Goal: Task Accomplishment & Management: Manage account settings

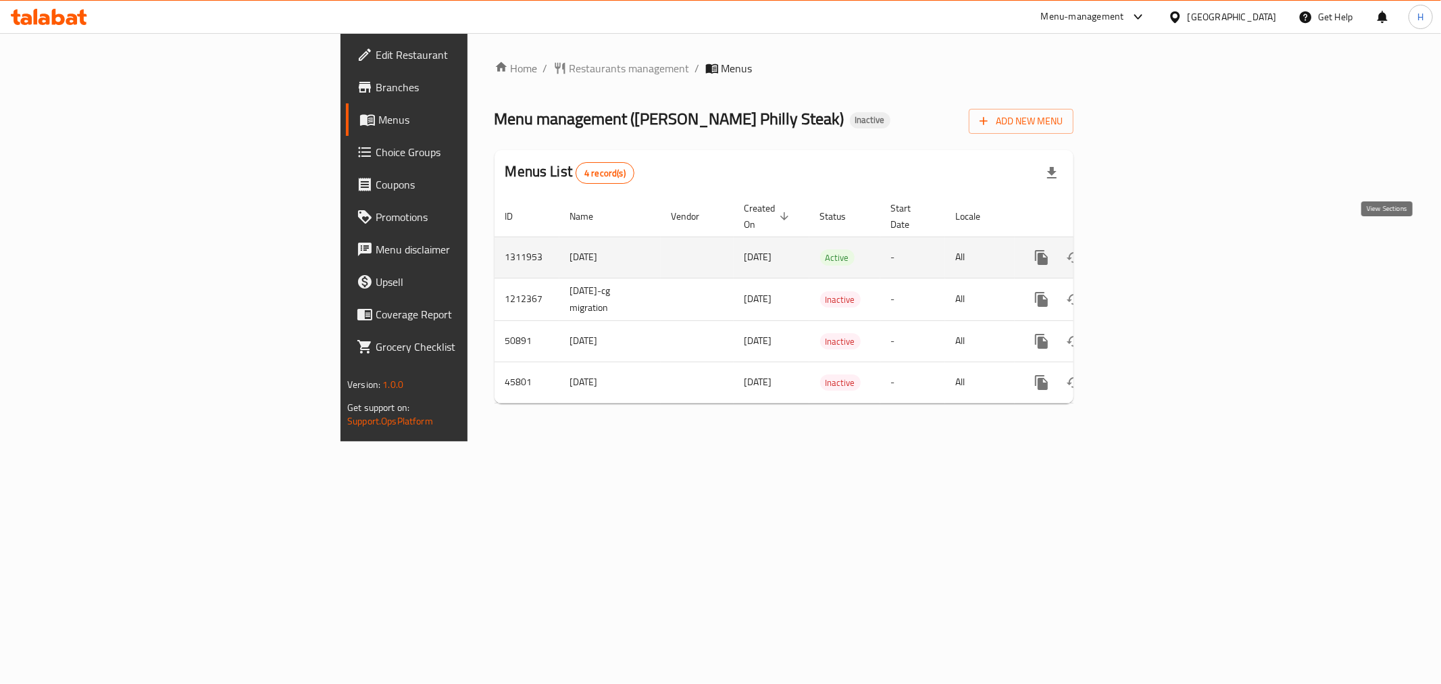
click at [1147, 249] on icon "enhanced table" at bounding box center [1139, 257] width 16 height 16
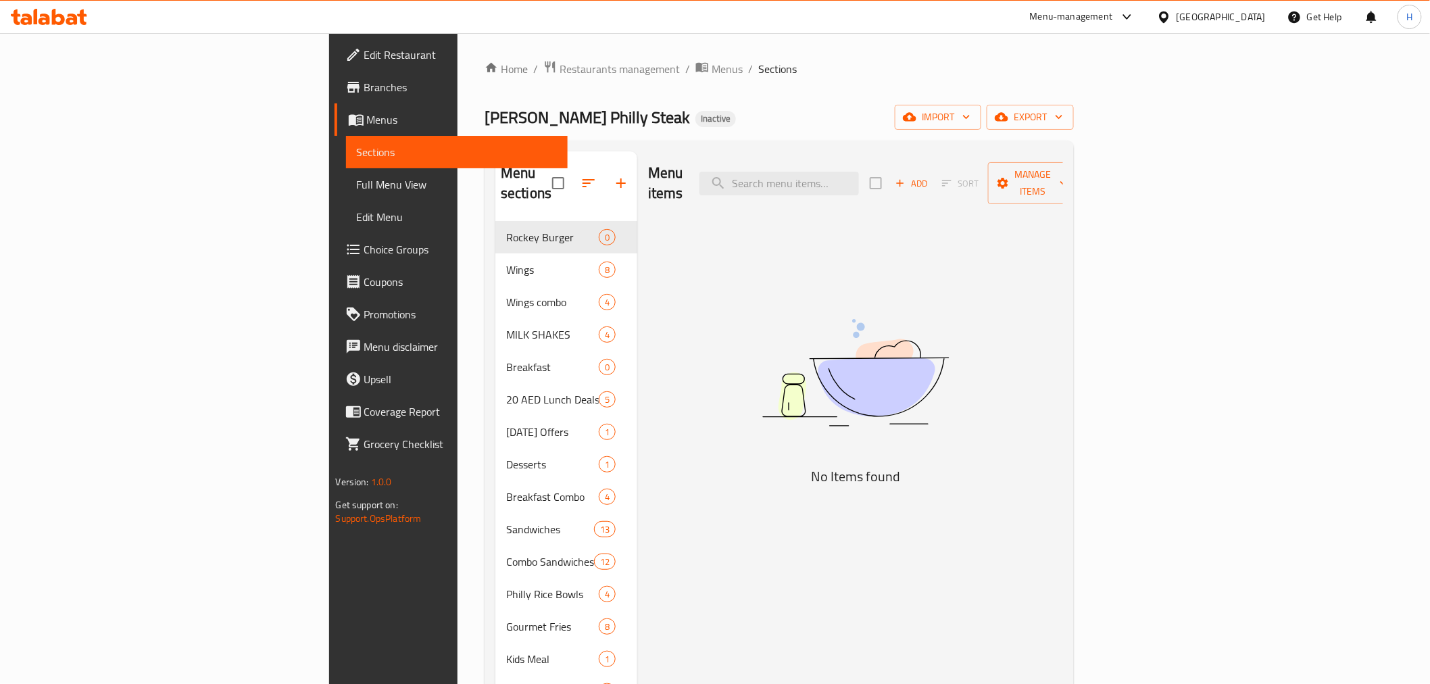
click at [357, 188] on span "Full Menu View" at bounding box center [457, 184] width 200 height 16
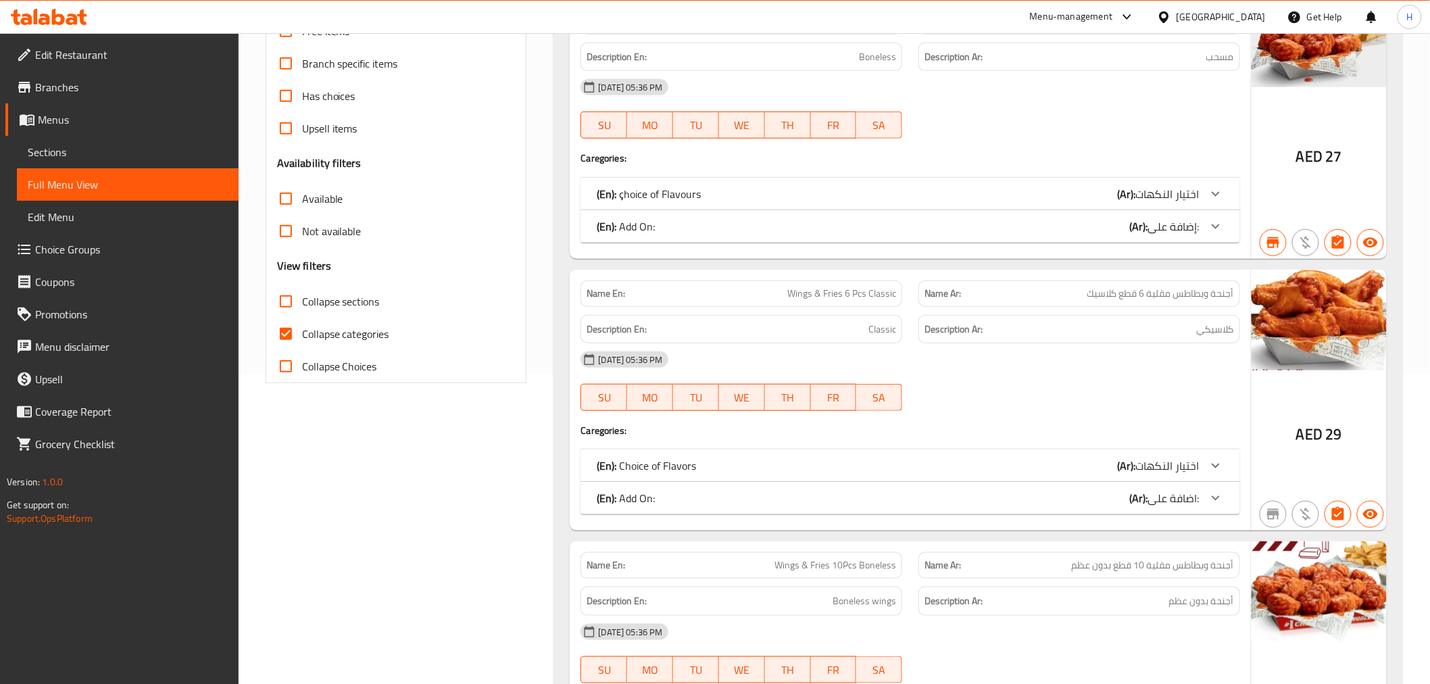
scroll to position [200, 0]
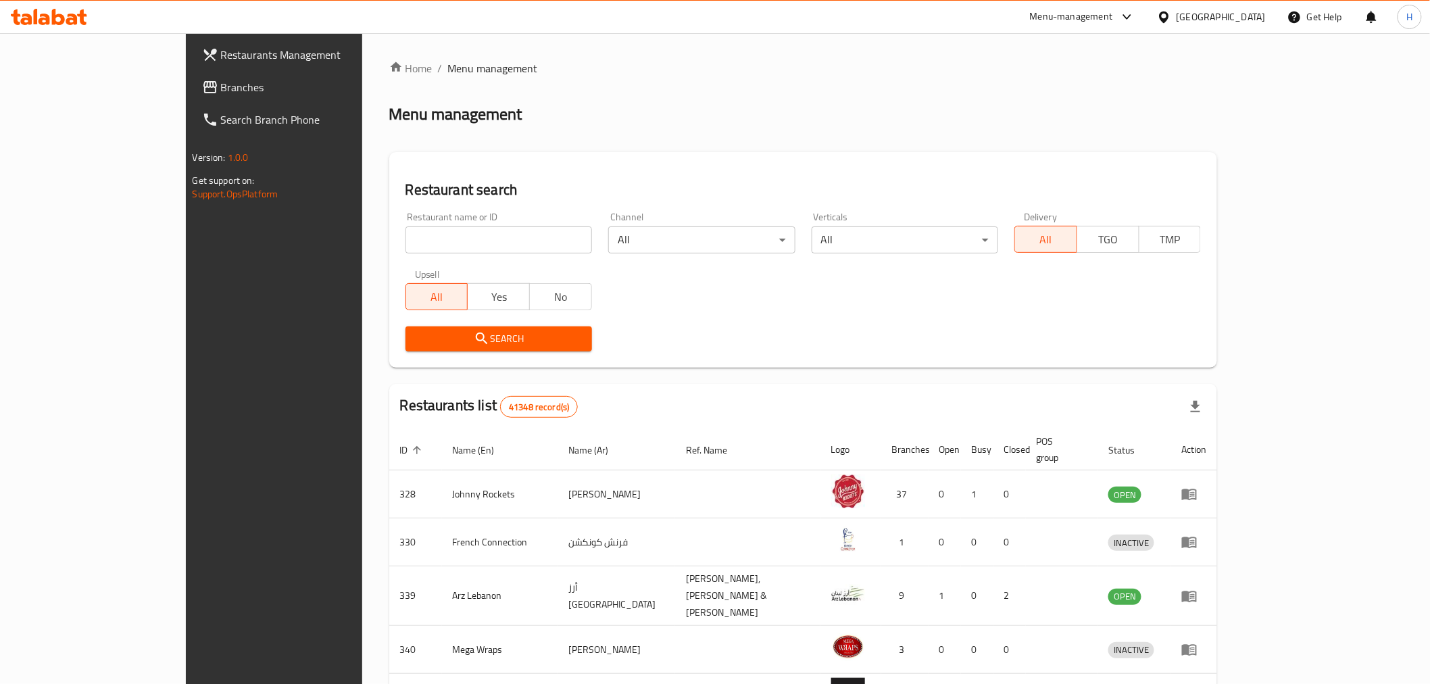
click at [221, 89] on span "Branches" at bounding box center [317, 87] width 193 height 16
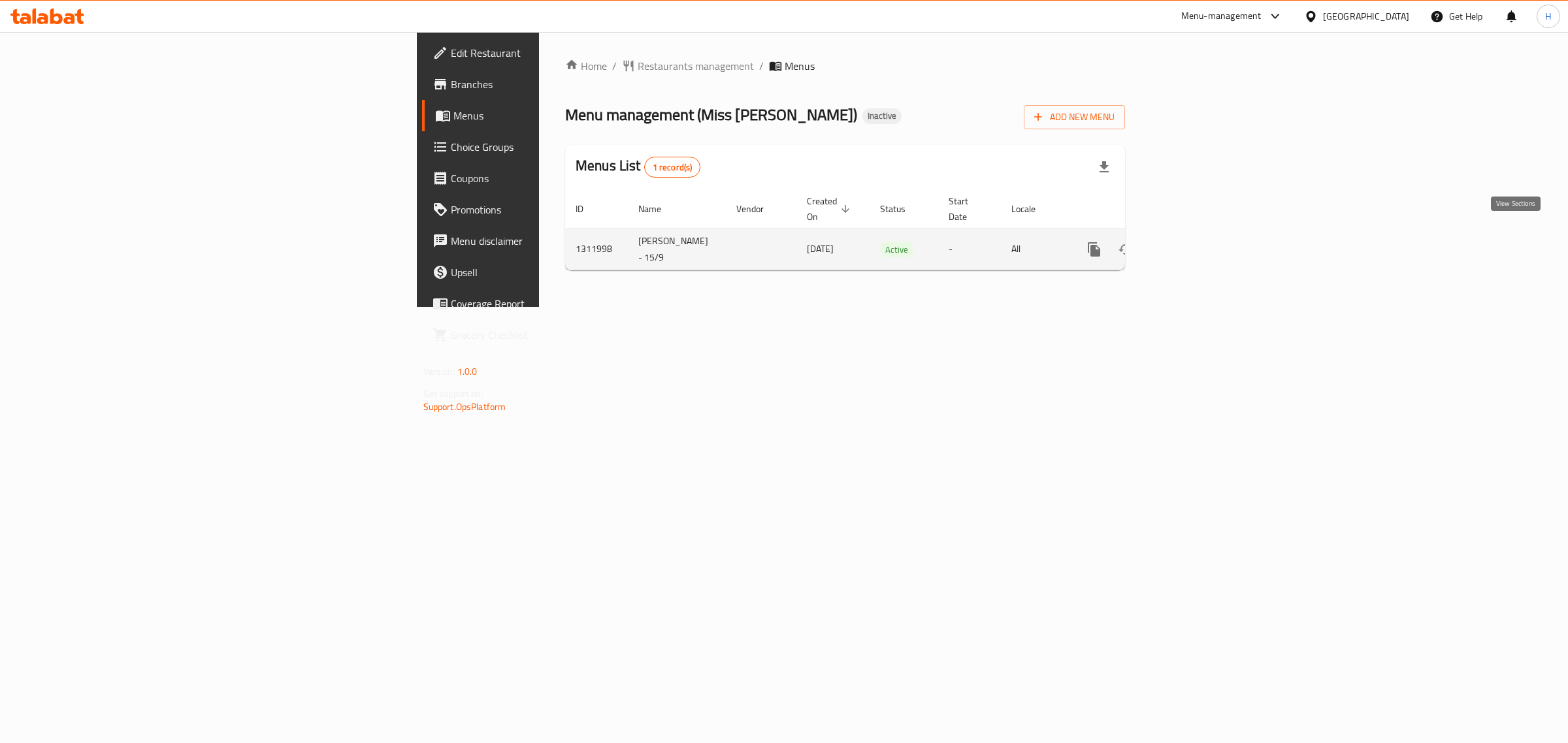
click at [1204, 234] on link "enhanced table" at bounding box center [1188, 249] width 31 height 31
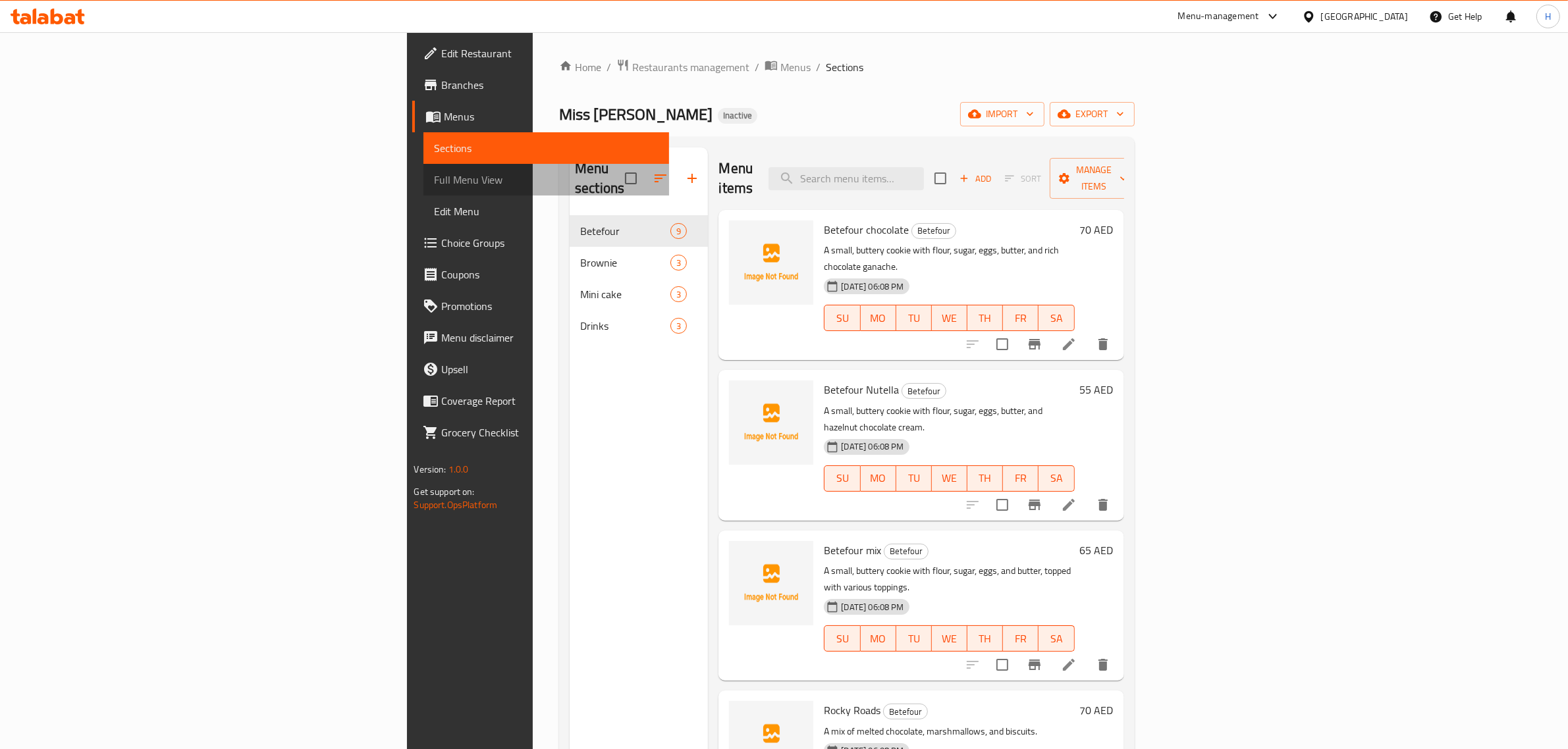
click at [434, 181] on span "Full Menu View" at bounding box center [546, 179] width 224 height 16
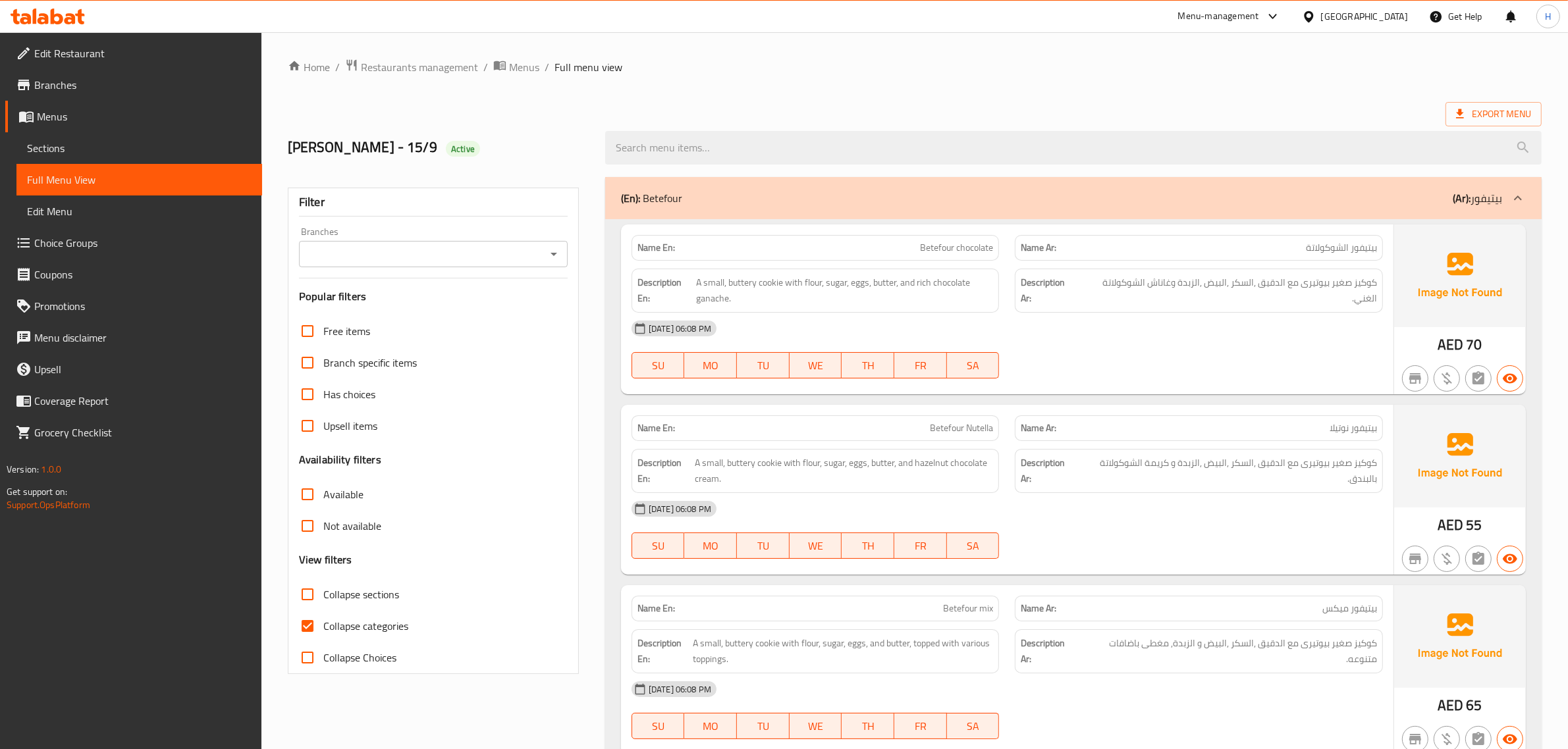
click at [370, 618] on span "Collapse categories" at bounding box center [365, 625] width 85 height 16
click at [324, 618] on input "Collapse categories" at bounding box center [307, 625] width 31 height 31
checkbox input "false"
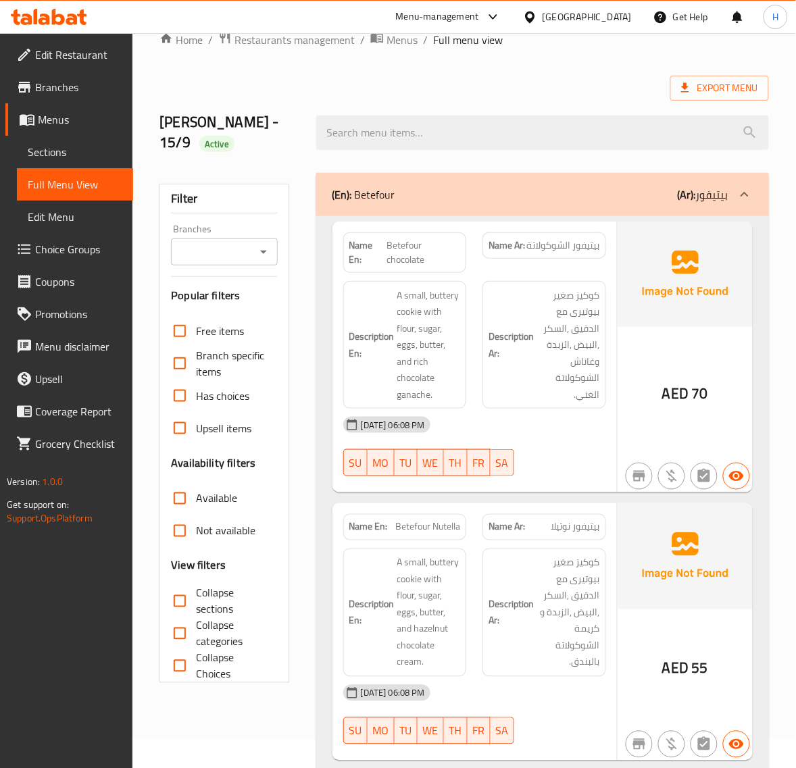
scroll to position [56, 0]
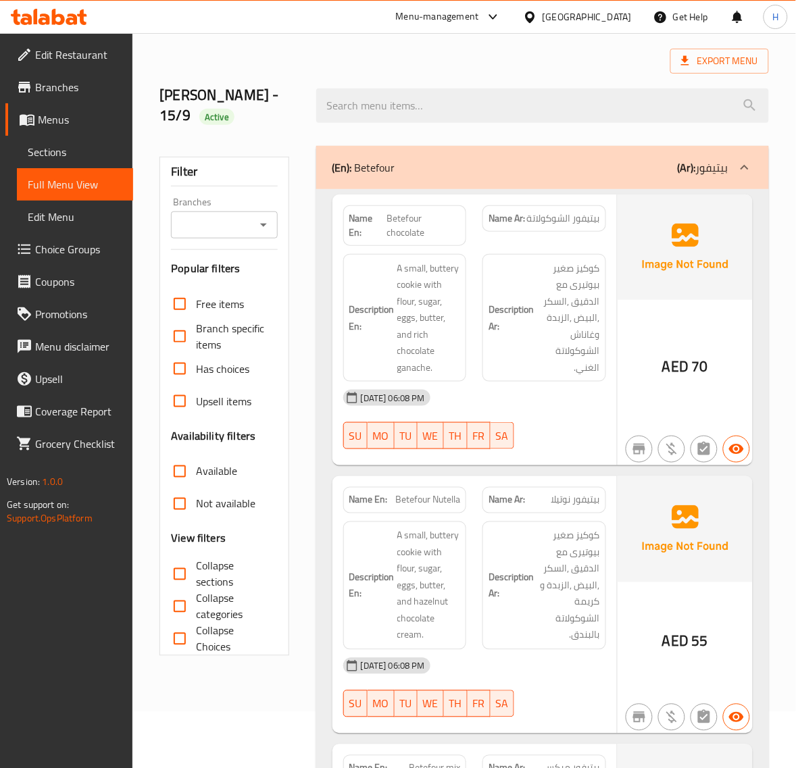
drag, startPoint x: 767, startPoint y: 304, endPoint x: 806, endPoint y: 301, distance: 39.3
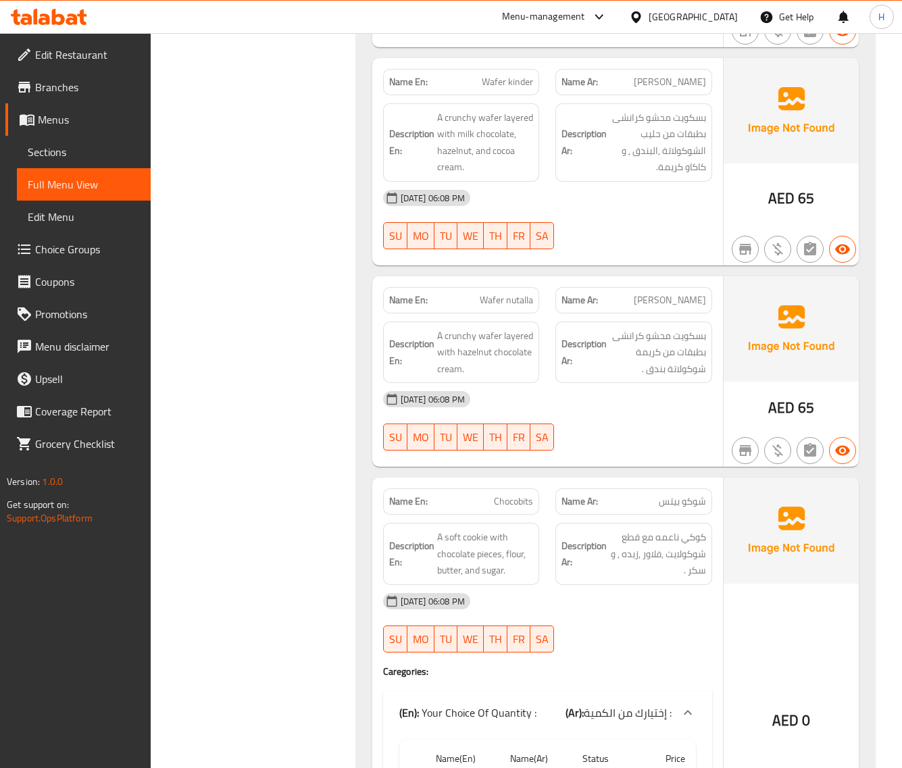
scroll to position [1070, 0]
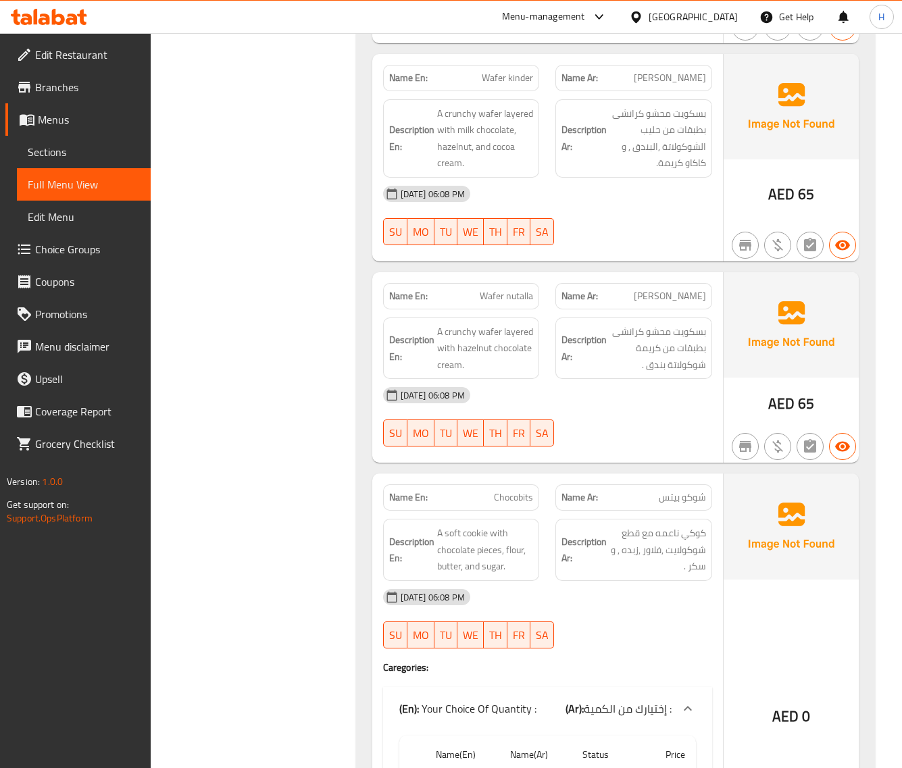
click at [518, 83] on span "Wafer kinder" at bounding box center [507, 78] width 51 height 14
copy span "Wafer kinder"
click at [509, 80] on span "Wafer kinder" at bounding box center [507, 78] width 51 height 14
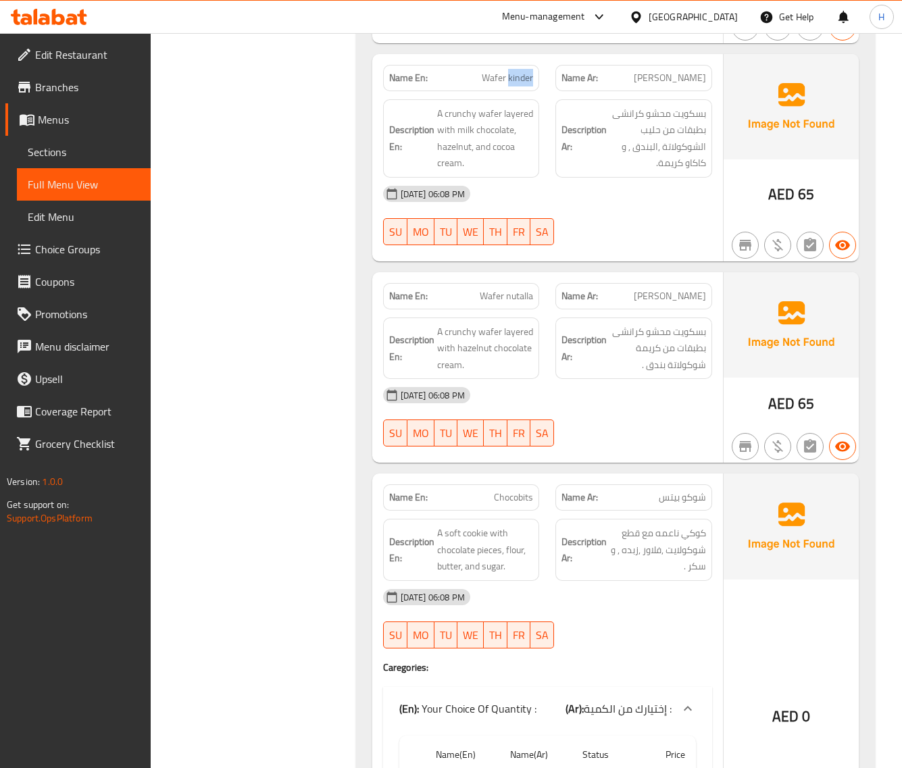
click at [509, 80] on span "Wafer kinder" at bounding box center [507, 78] width 51 height 14
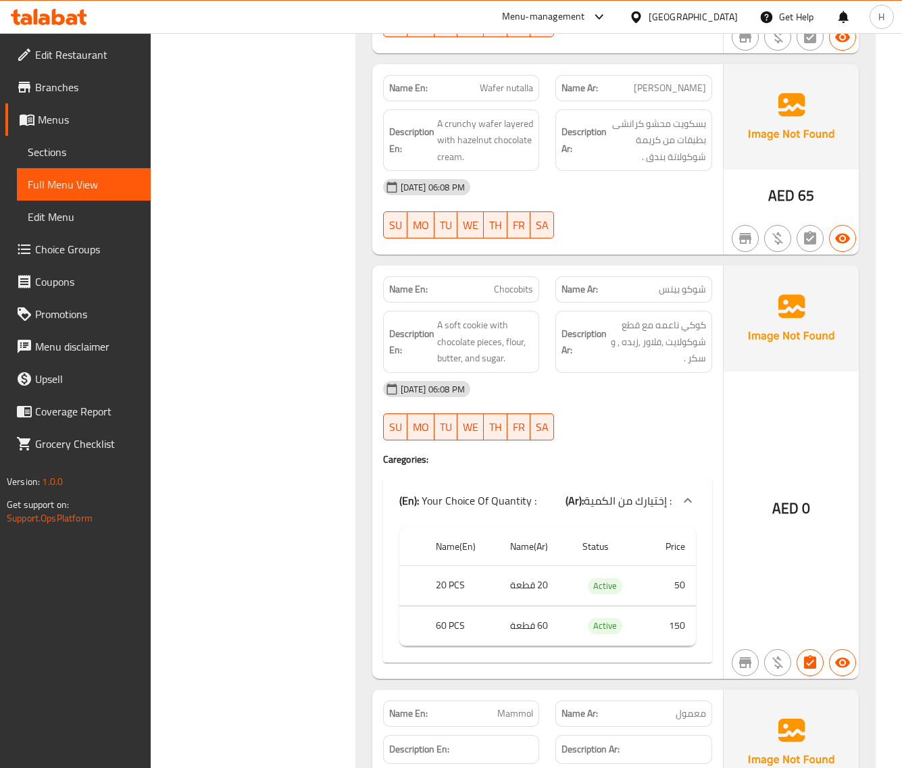
scroll to position [1295, 0]
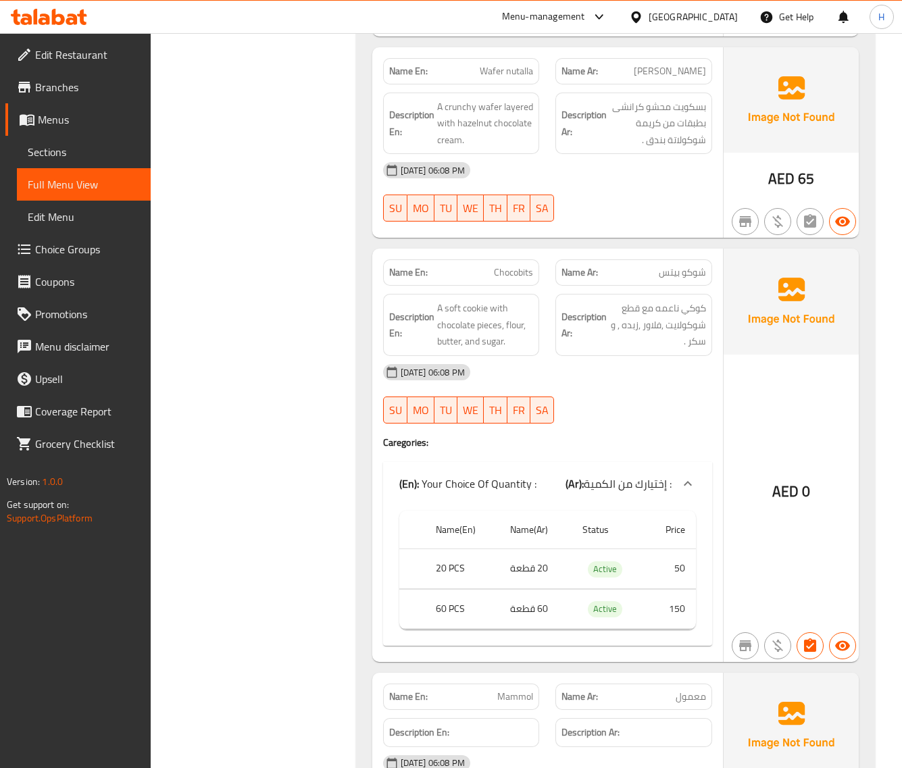
click at [528, 61] on div "Name En: Wafer nutalla" at bounding box center [461, 71] width 157 height 26
click at [519, 47] on div at bounding box center [519, 47] width 0 height 0
click at [527, 64] on div "Name En: Wafer nutalla" at bounding box center [461, 71] width 157 height 26
click at [527, 75] on span "Wafer nutalla" at bounding box center [506, 71] width 53 height 14
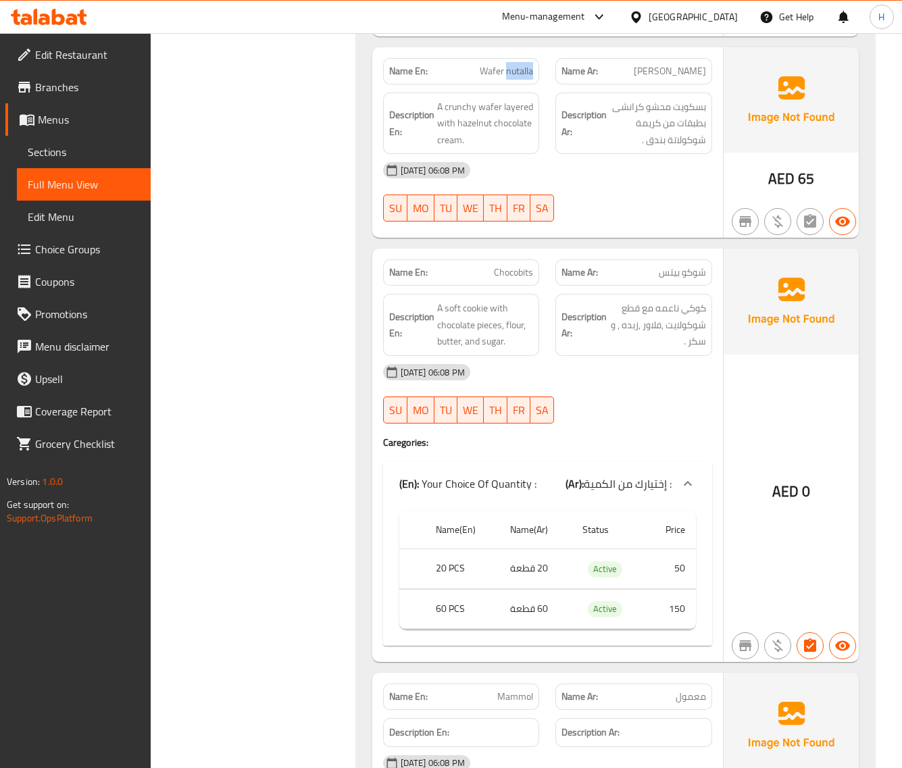
click at [527, 75] on span "Wafer nutalla" at bounding box center [506, 71] width 53 height 14
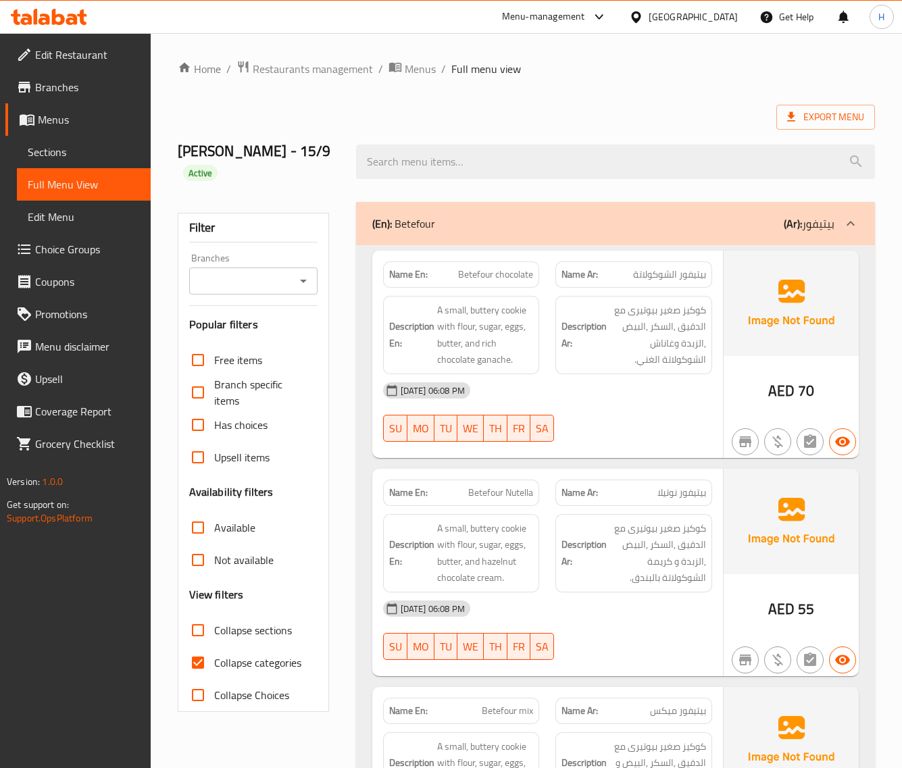
click at [95, 153] on span "Sections" at bounding box center [84, 152] width 112 height 16
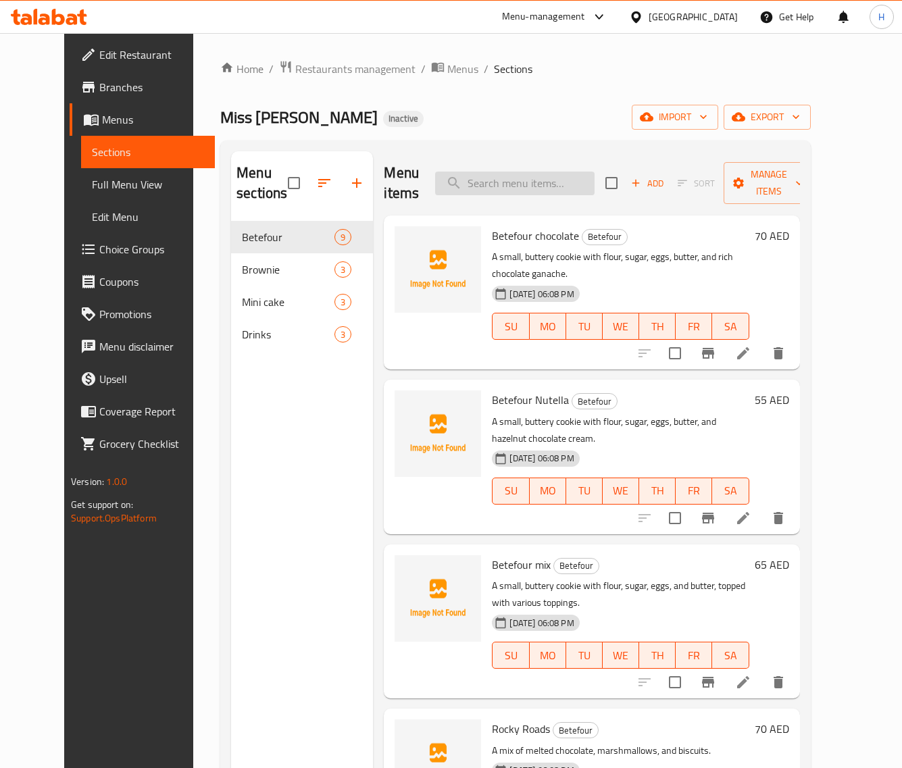
click at [525, 182] on input "search" at bounding box center [514, 184] width 159 height 24
paste input "Wafer kinder"
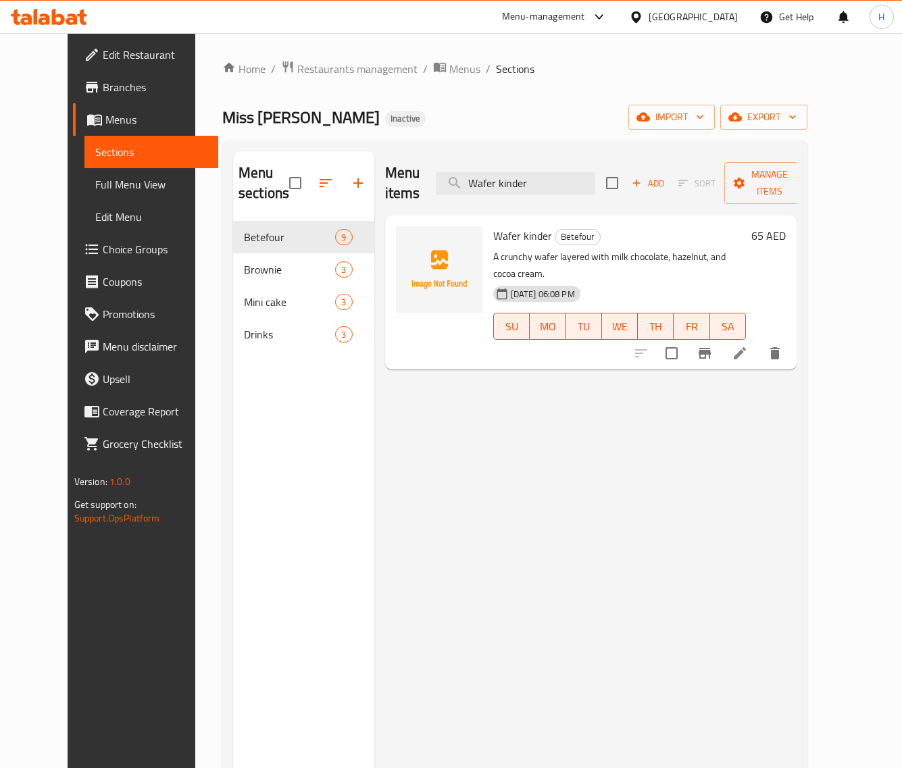
type input "Wafer kinder"
click at [748, 345] on icon at bounding box center [740, 353] width 16 height 16
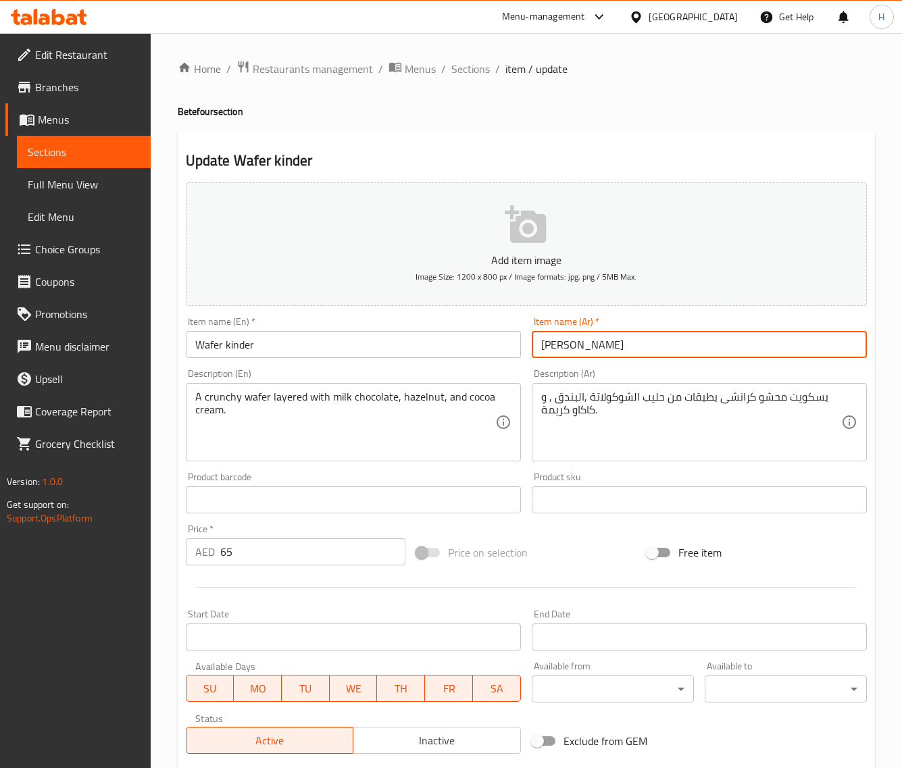
click at [581, 348] on input "[PERSON_NAME]" at bounding box center [699, 344] width 335 height 27
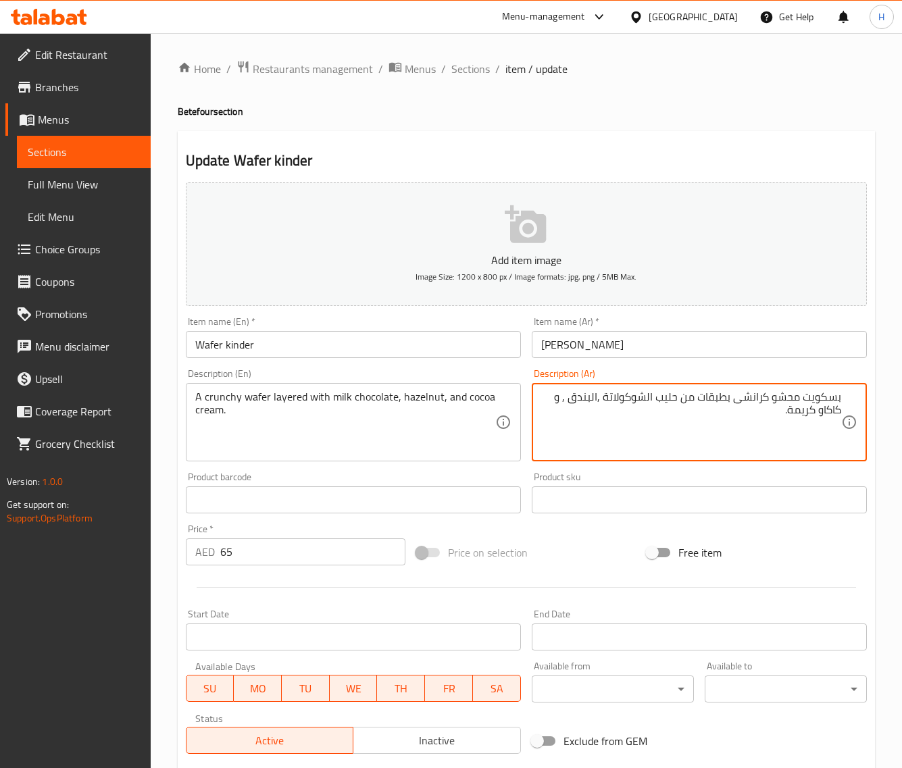
paste textarea "ويفر"
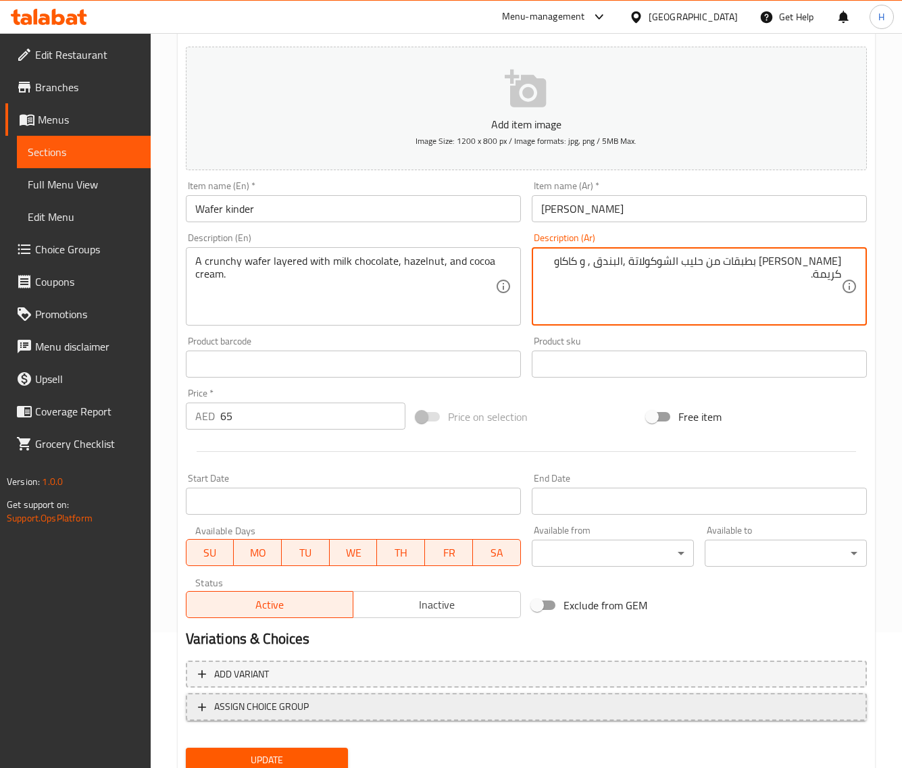
scroll to position [184, 0]
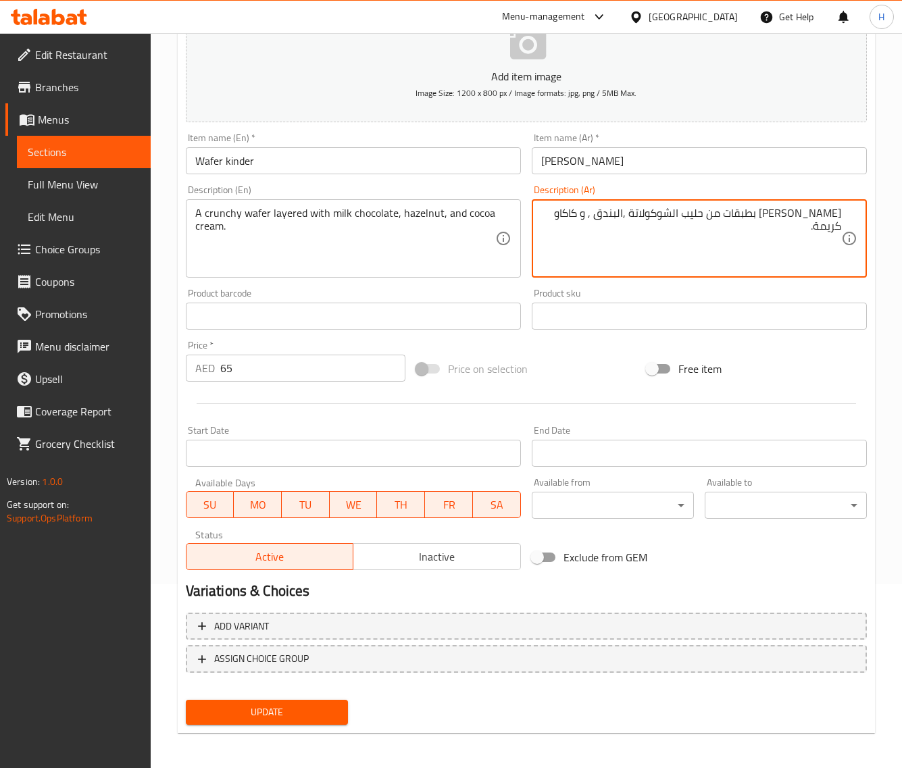
type textarea "[PERSON_NAME] بطبقات من حليب الشوكولاتة ,البندق , و كاكاو كريمة."
click at [309, 718] on button "Update" at bounding box center [267, 712] width 162 height 25
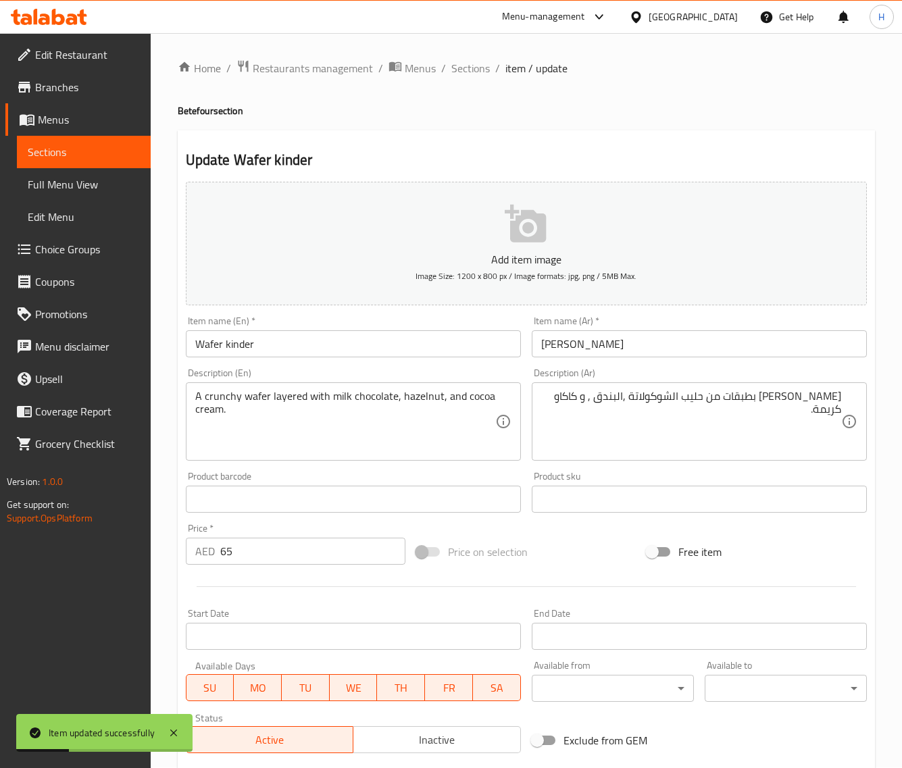
scroll to position [0, 0]
click at [463, 66] on span "Sections" at bounding box center [470, 69] width 39 height 16
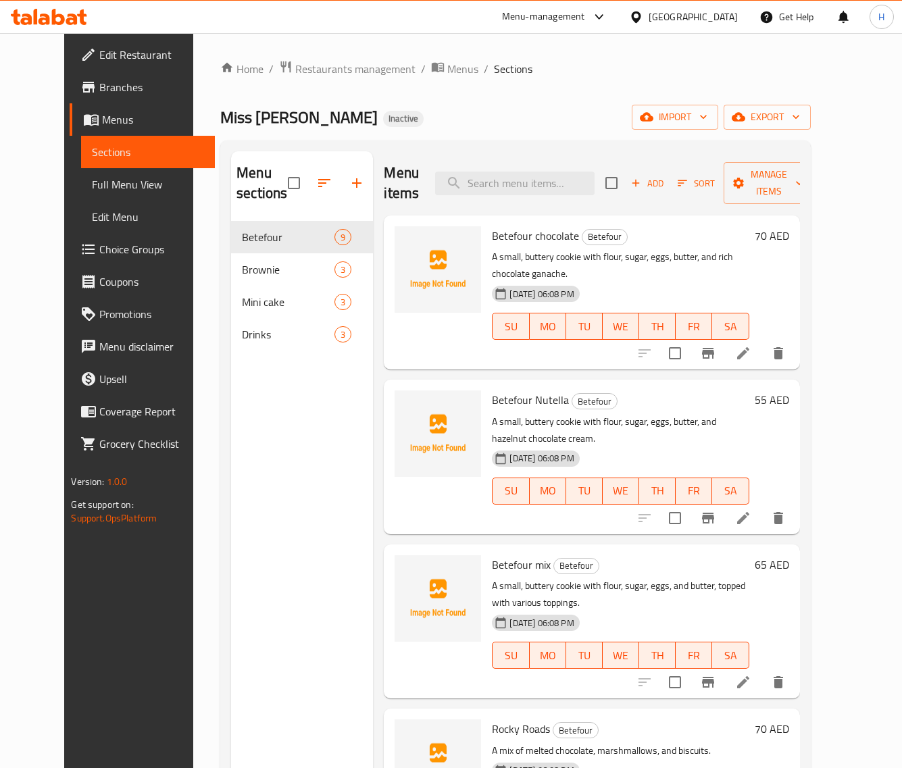
click at [92, 189] on span "Full Menu View" at bounding box center [148, 184] width 112 height 16
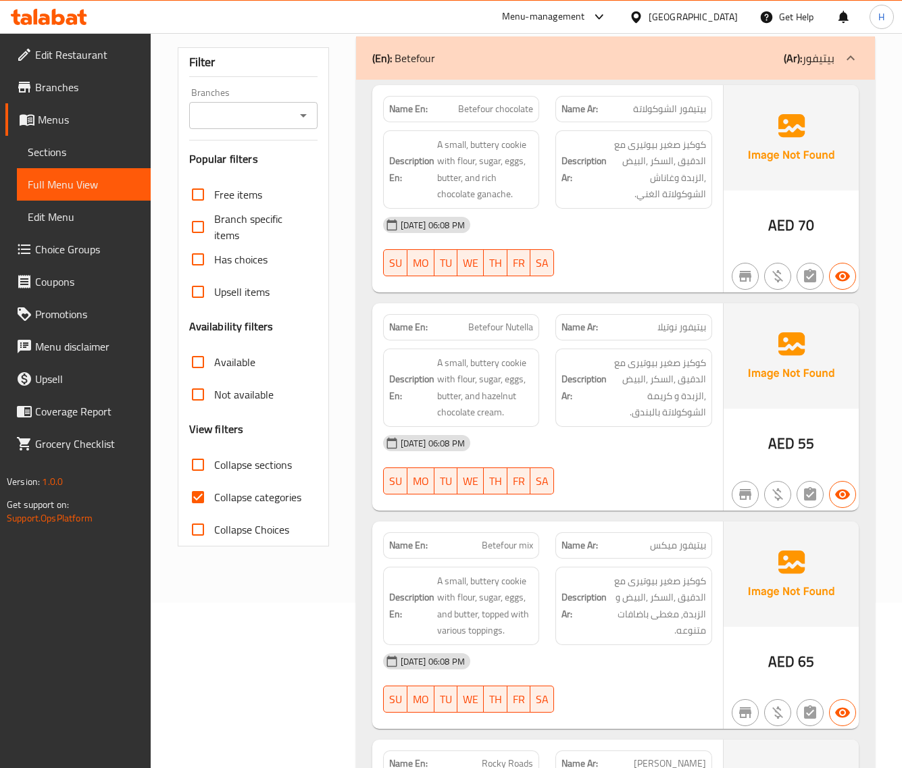
scroll to position [169, 0]
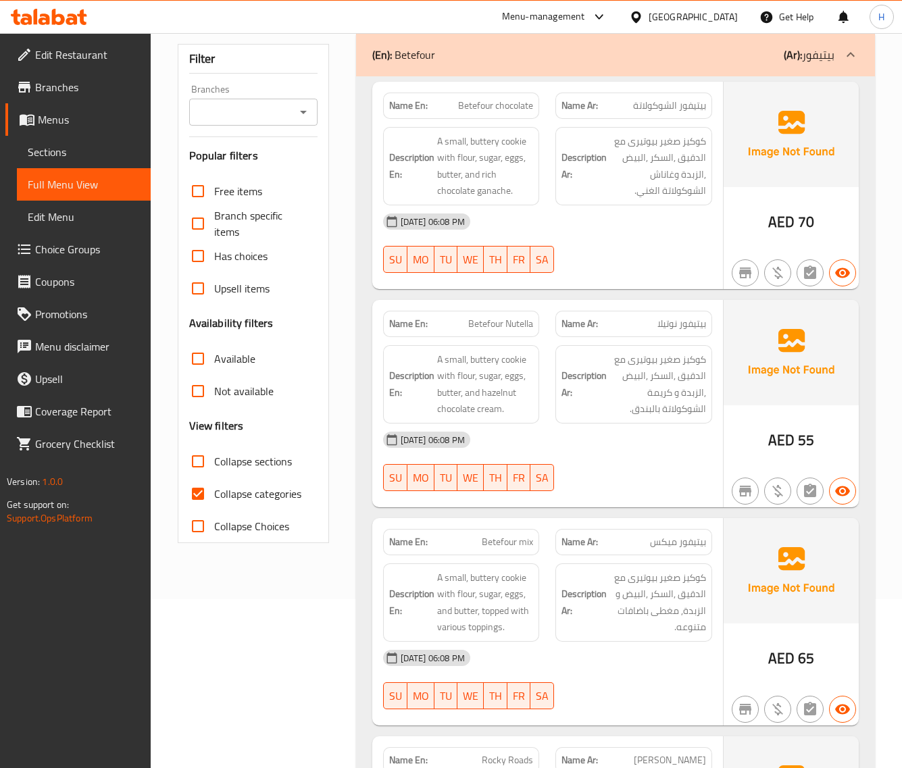
click at [252, 487] on span "Collapse categories" at bounding box center [257, 494] width 87 height 16
click at [214, 487] on input "Collapse categories" at bounding box center [198, 494] width 32 height 32
checkbox input "false"
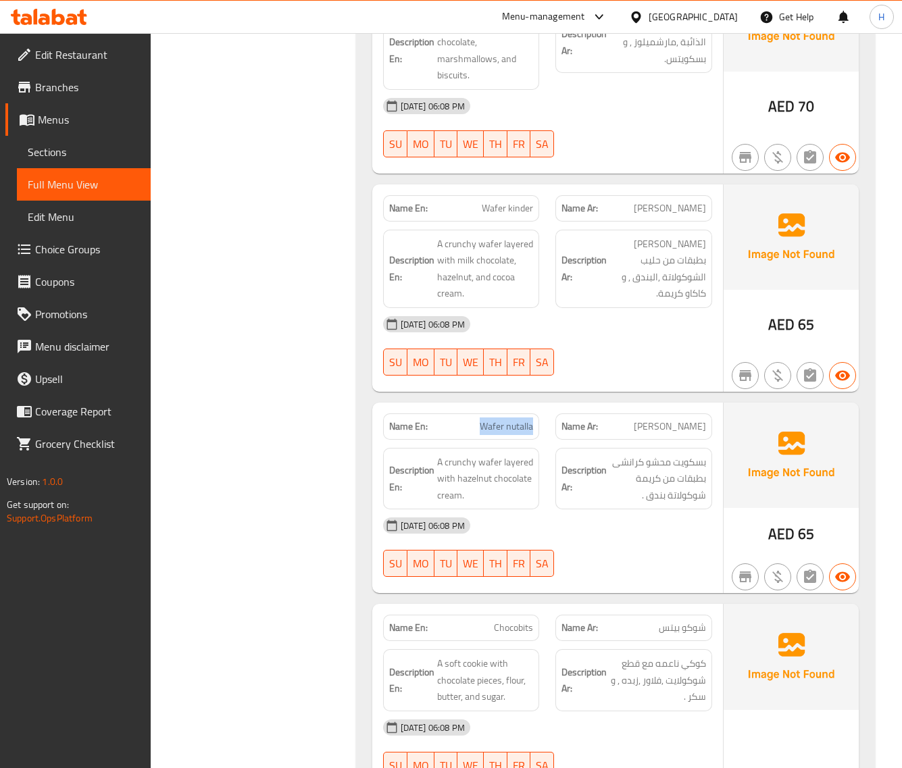
scroll to position [872, 0]
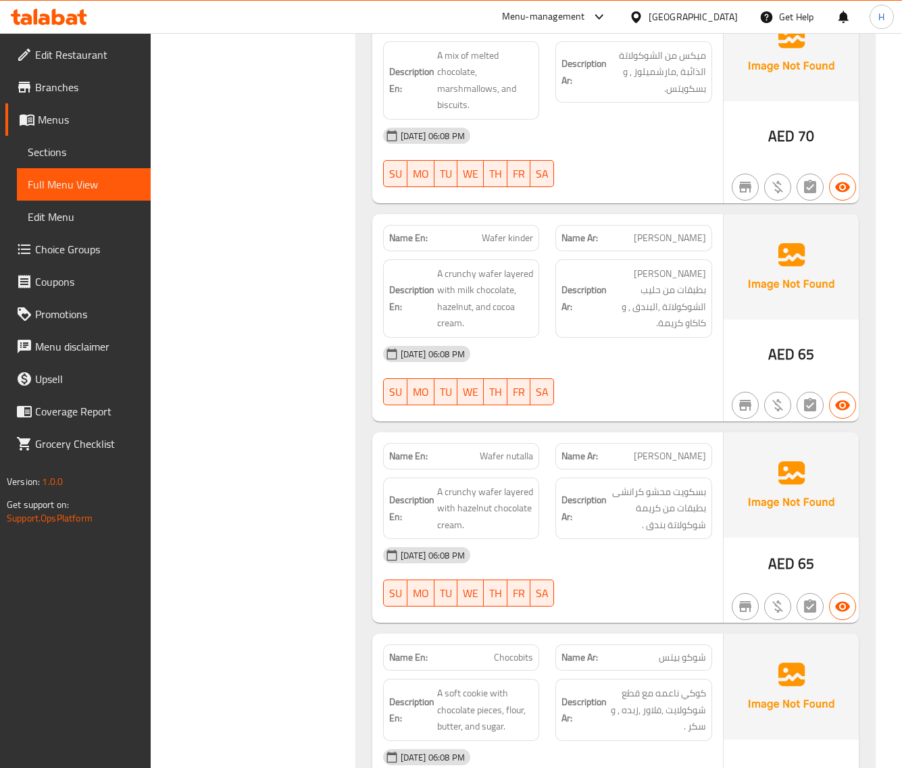
scroll to position [929, 0]
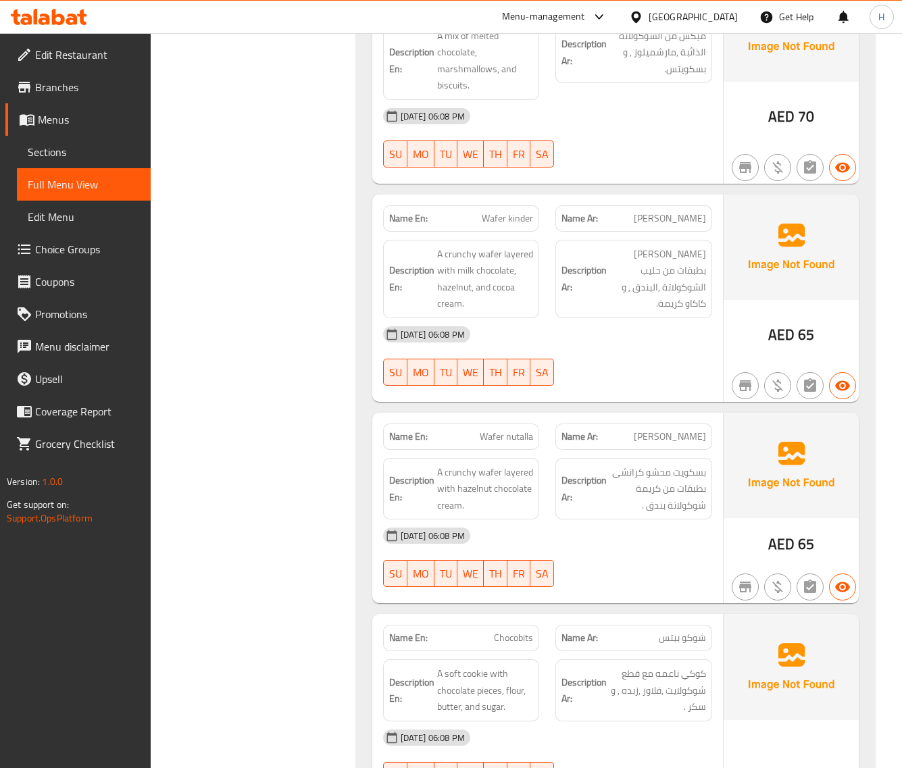
click at [504, 443] on span "Wafer nutalla" at bounding box center [506, 437] width 53 height 14
copy span "Wafer nutalla"
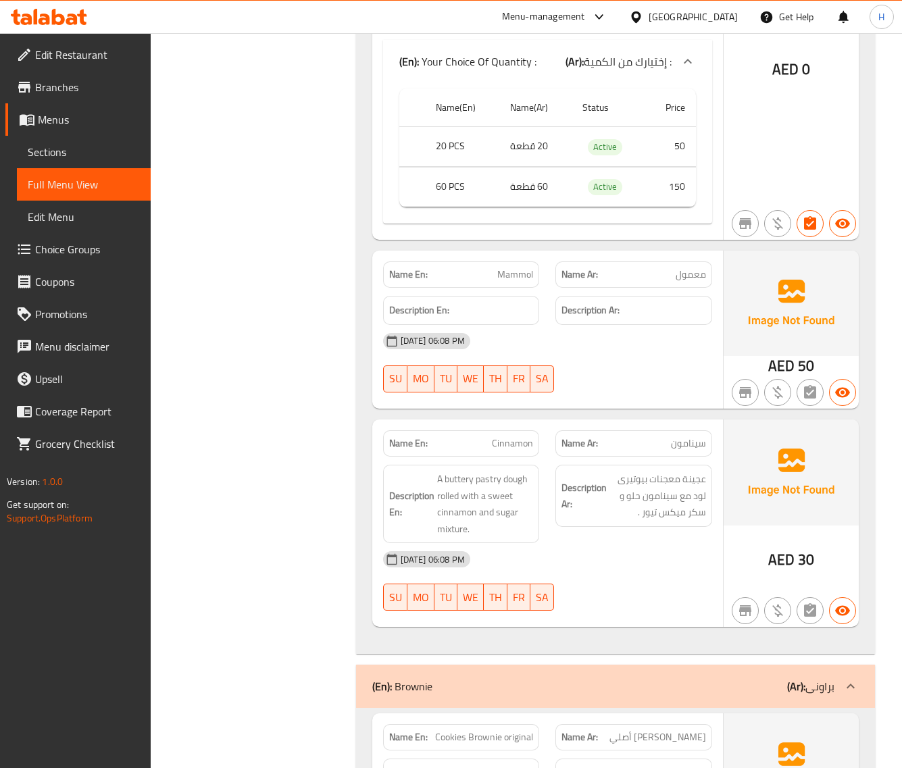
scroll to position [1774, 0]
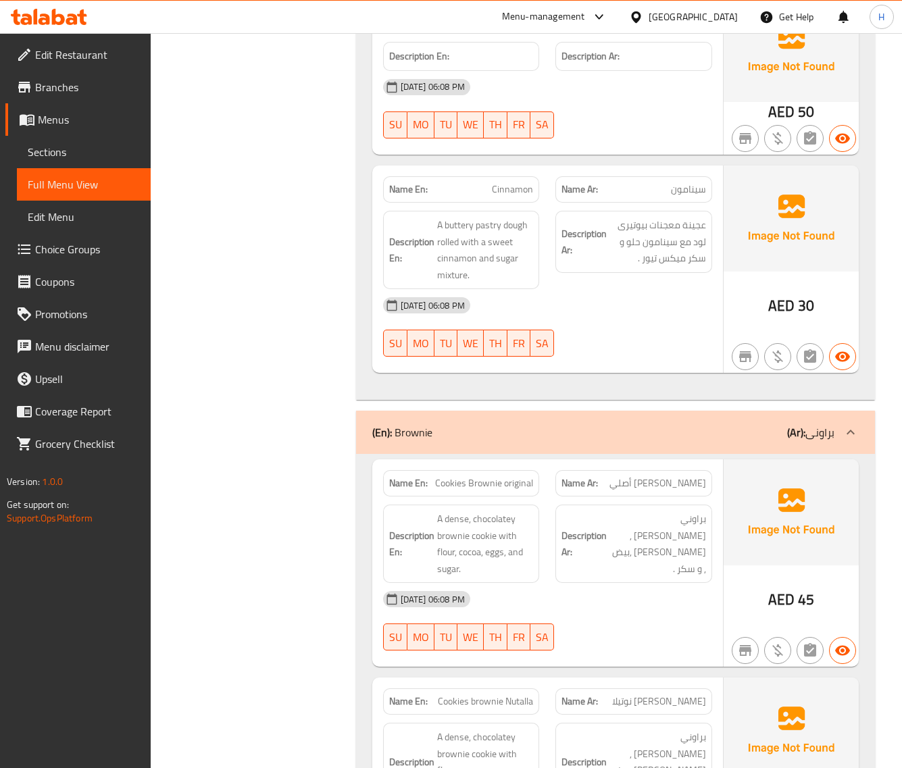
scroll to position [1998, 0]
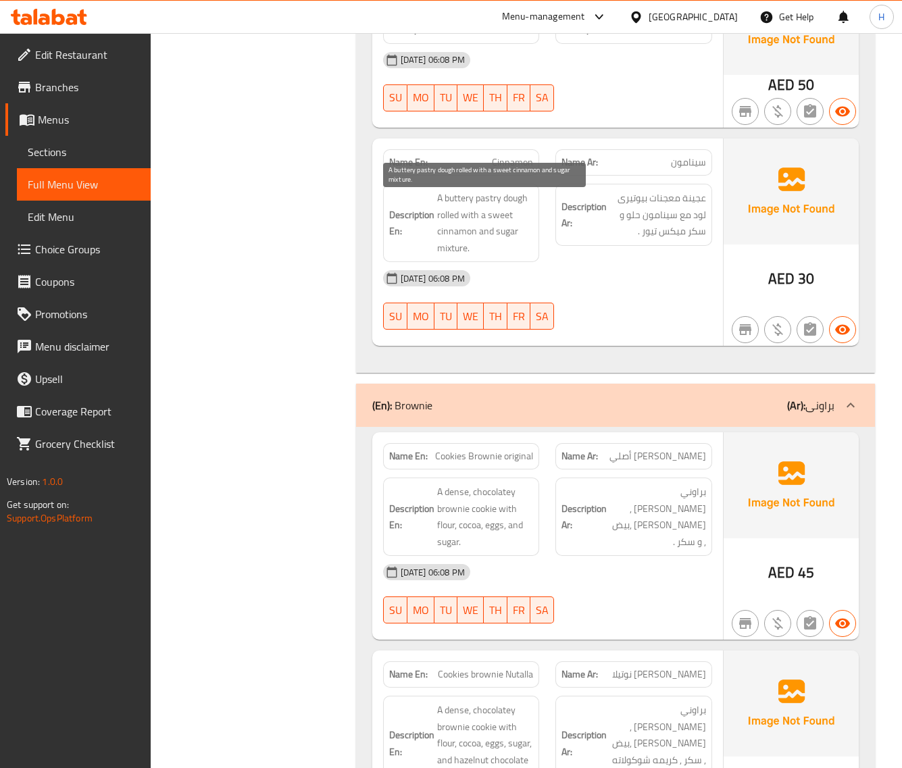
click at [450, 224] on span "A buttery pastry dough rolled with a sweet cinnamon and sugar mixture." at bounding box center [485, 223] width 97 height 66
copy span "rolled"
click at [328, 277] on div "Filter Branches Branches Popular filters Free items Branch specific items Has c…" at bounding box center [259, 576] width 178 height 4760
click at [512, 161] on span "Cinnamon" at bounding box center [512, 162] width 41 height 14
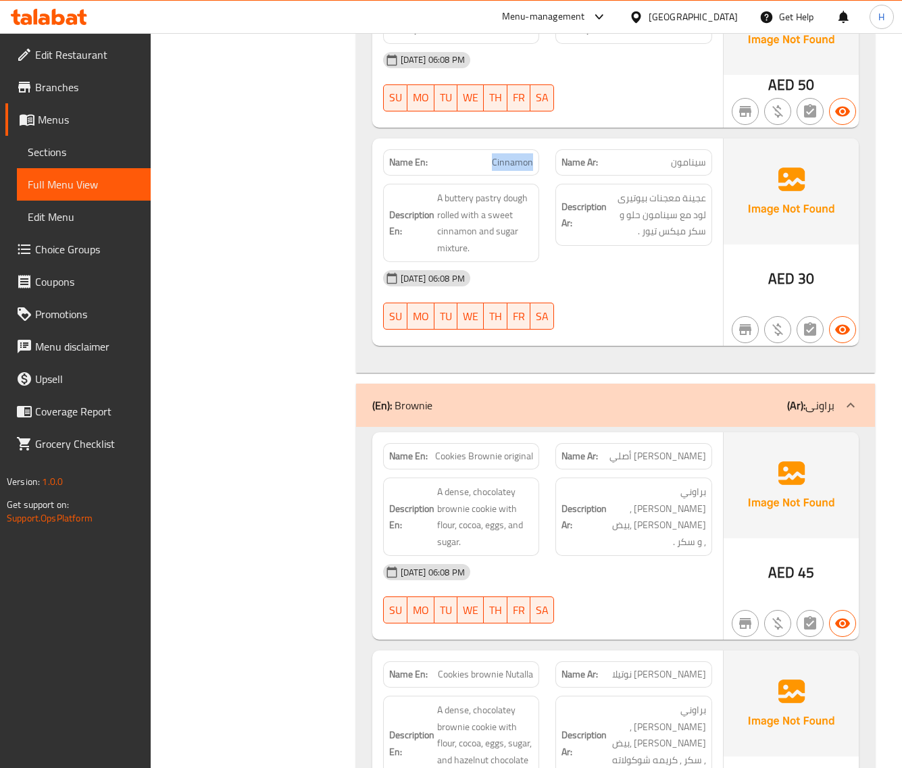
click at [512, 161] on span "Cinnamon" at bounding box center [512, 162] width 41 height 14
copy span "Cinnamon"
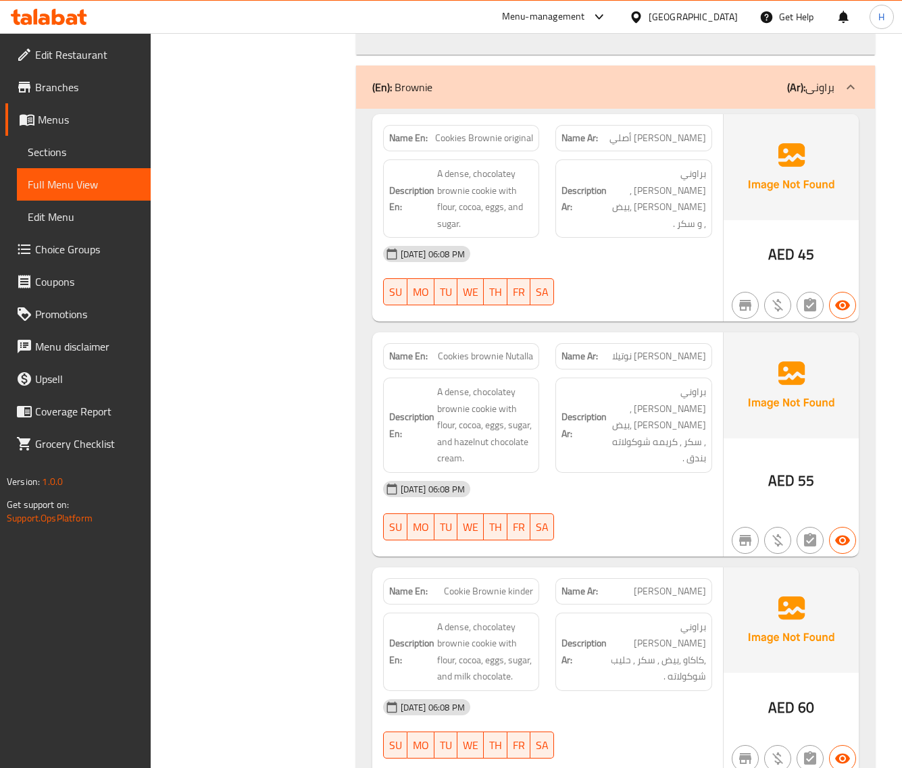
scroll to position [2336, 0]
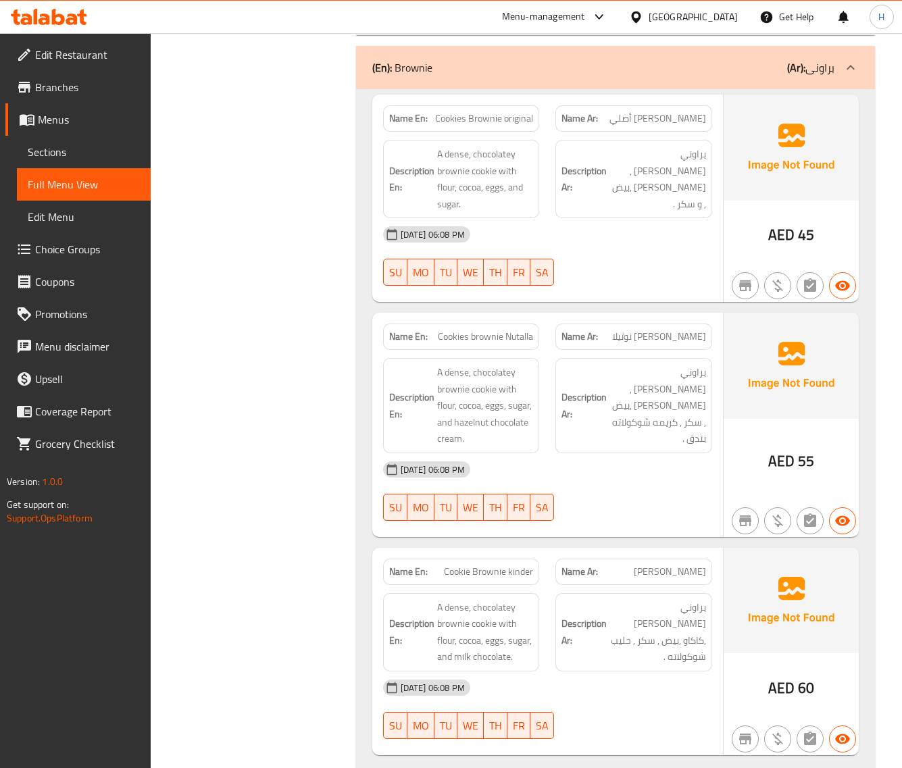
click at [472, 122] on span "Cookies Brownie original" at bounding box center [484, 118] width 98 height 14
copy span "Cookies Brownie original"
click at [501, 116] on span "Cookies Brownie original" at bounding box center [484, 118] width 98 height 14
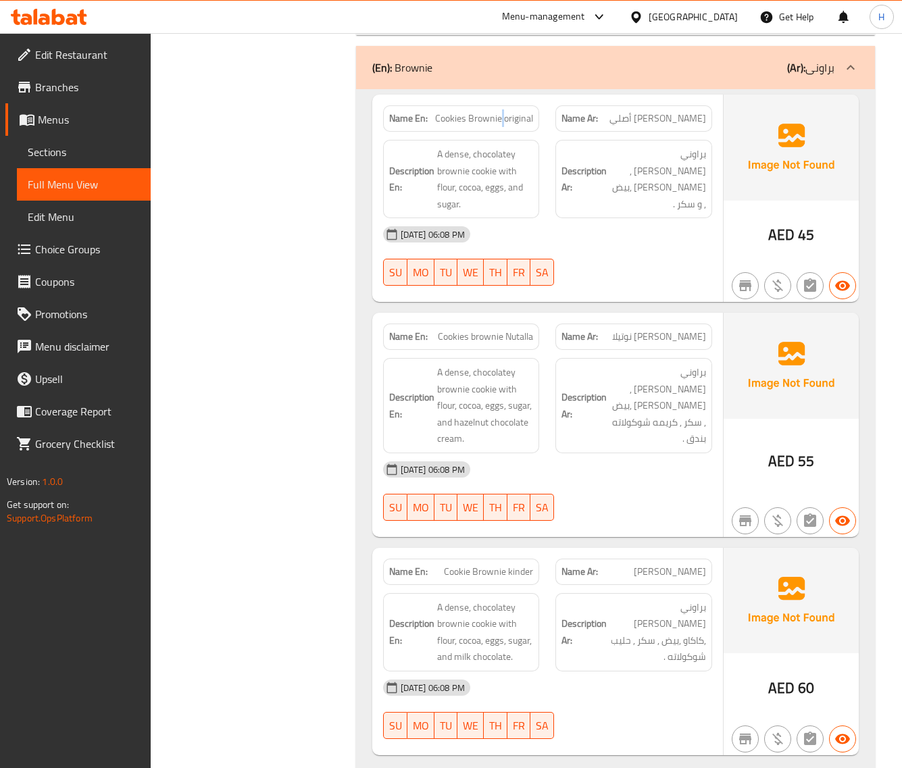
click at [501, 116] on span "Cookies Brownie original" at bounding box center [484, 118] width 98 height 14
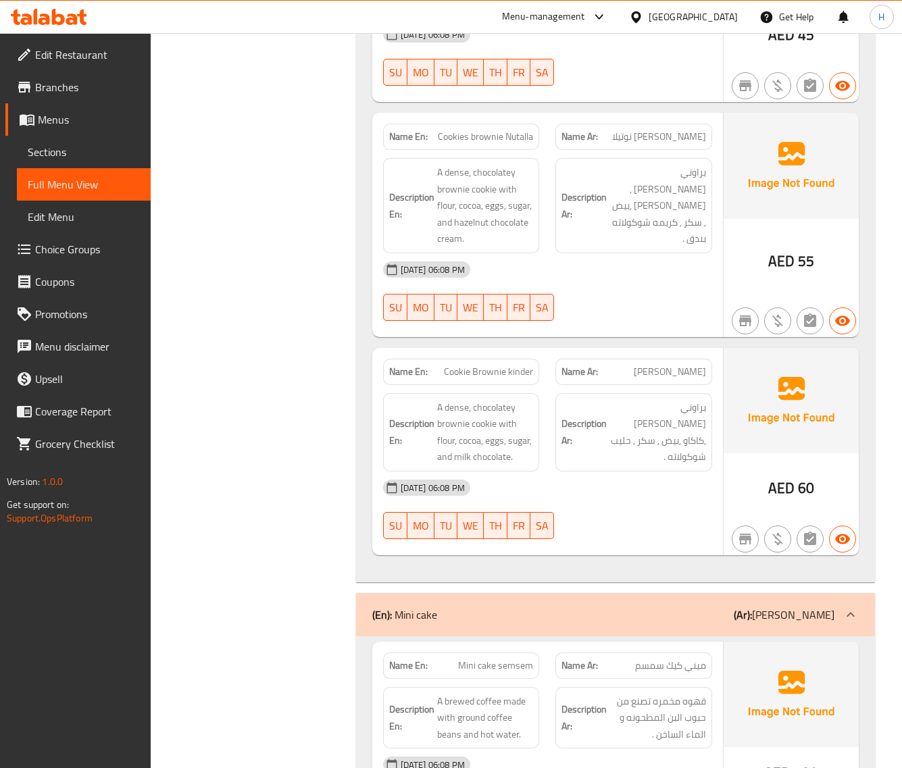
scroll to position [2561, 0]
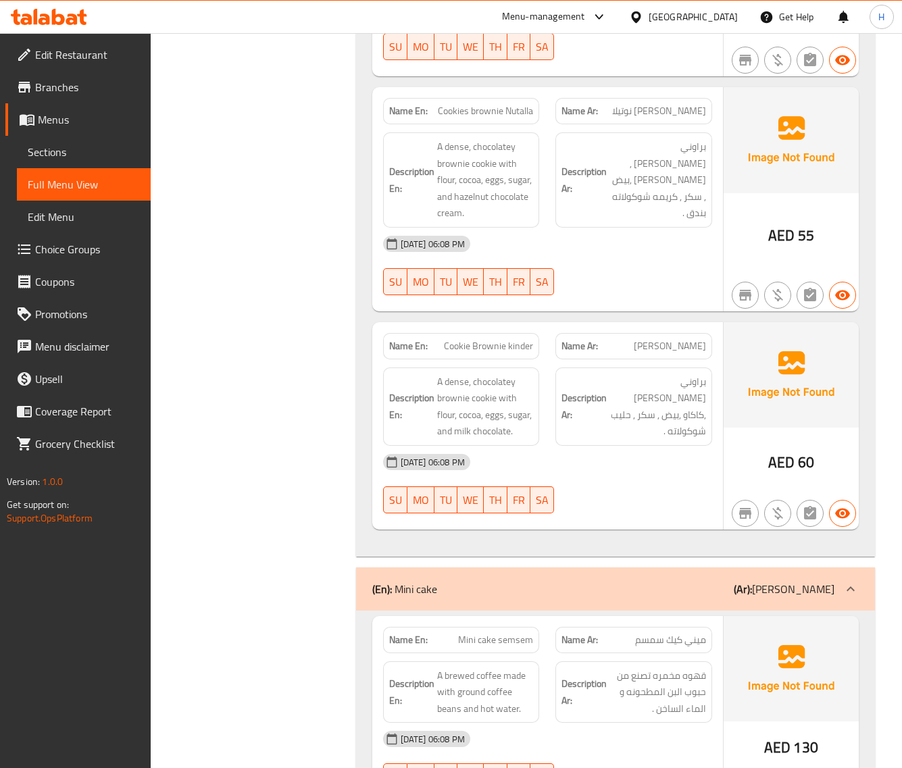
click at [509, 118] on span "Cookies brownie Nutalla" at bounding box center [485, 111] width 95 height 14
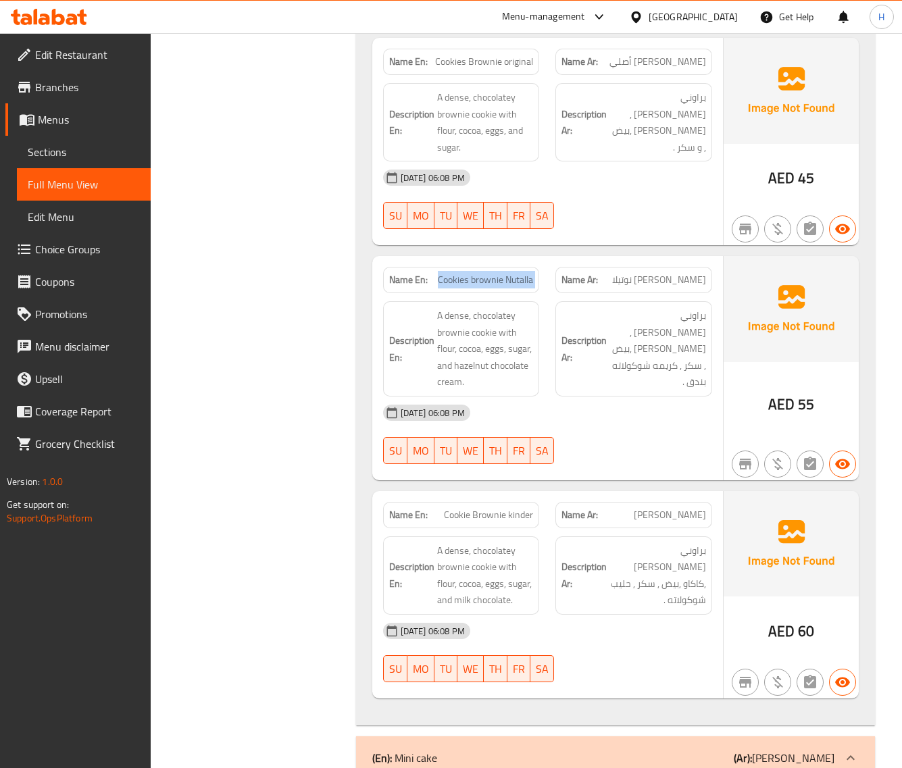
scroll to position [2336, 0]
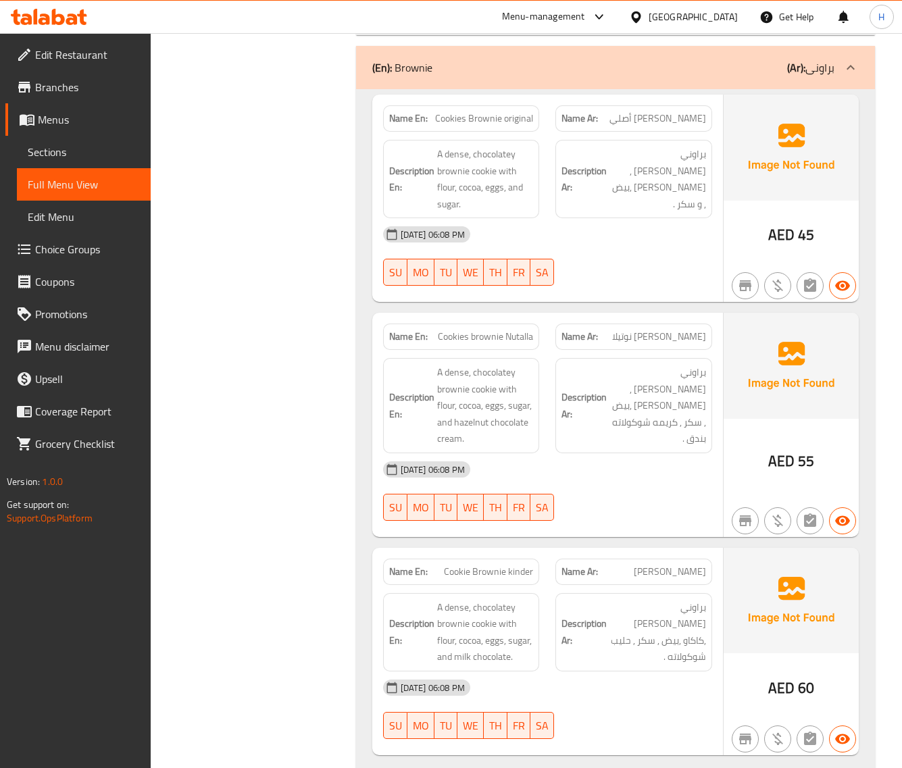
click at [494, 126] on span "Cookies Brownie original" at bounding box center [484, 118] width 98 height 14
copy span "Cookies Brownie original"
click at [334, 227] on div "Filter Branches Branches Popular filters Free items Branch specific items Has c…" at bounding box center [259, 238] width 178 height 4760
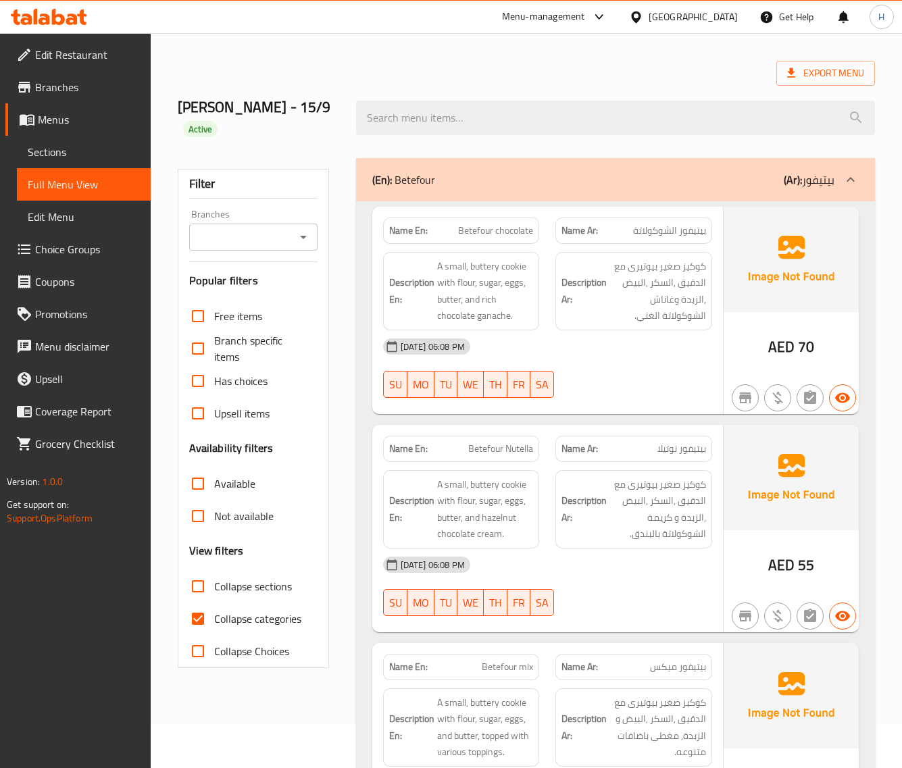
scroll to position [56, 0]
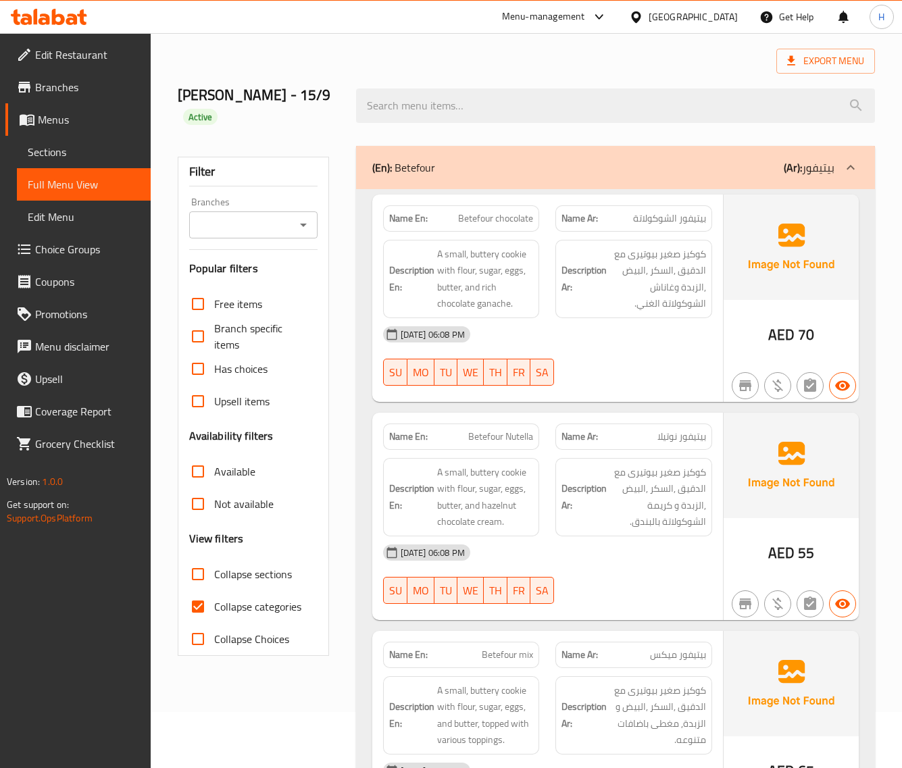
click at [218, 603] on span "Collapse categories" at bounding box center [257, 607] width 87 height 16
click at [214, 603] on input "Collapse categories" at bounding box center [198, 607] width 32 height 32
checkbox input "false"
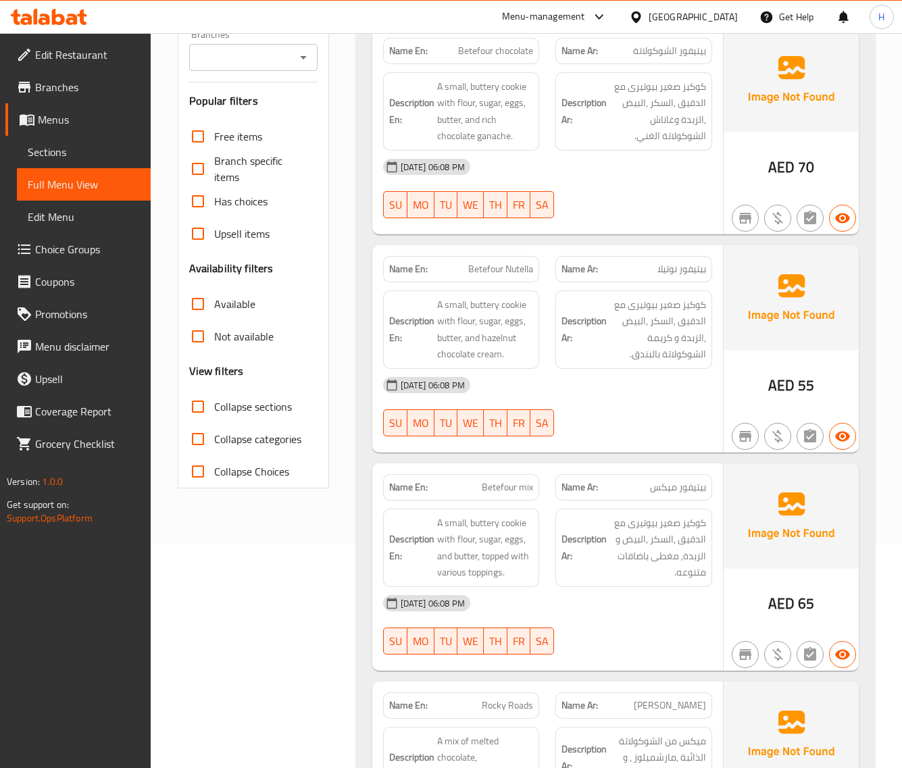
scroll to position [281, 0]
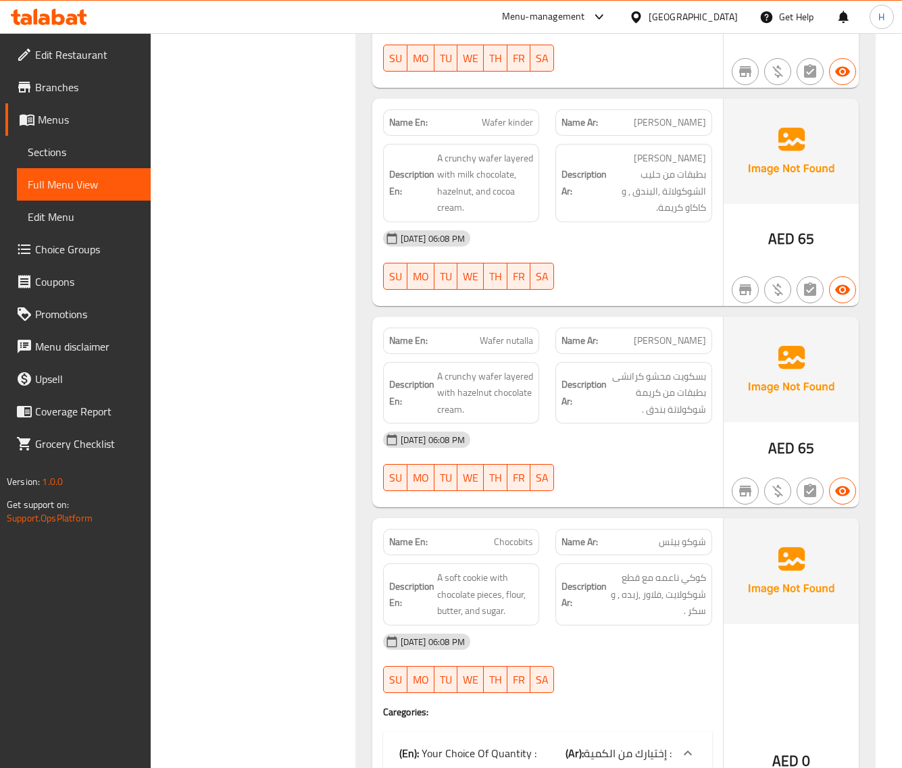
scroll to position [1098, 0]
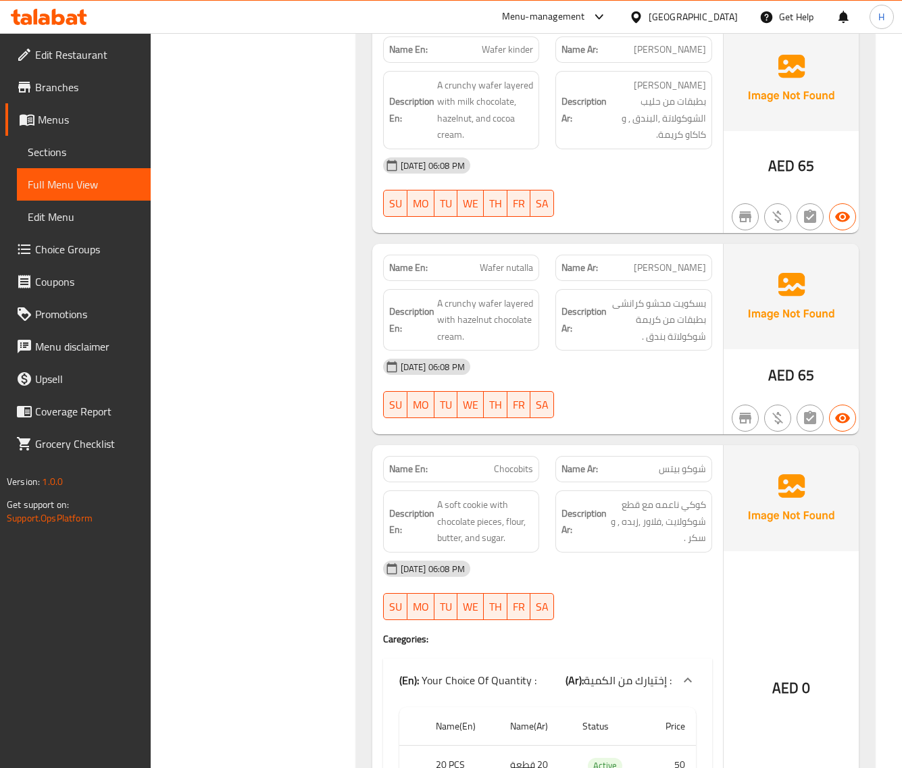
click at [84, 160] on link "Sections" at bounding box center [84, 152] width 134 height 32
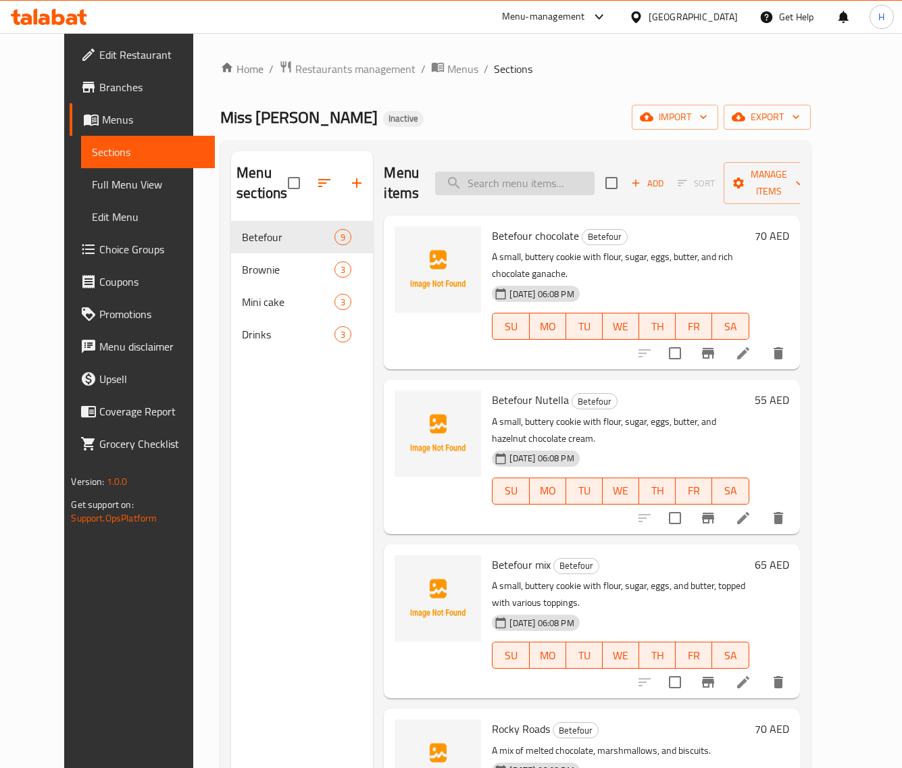
click at [539, 186] on input "search" at bounding box center [514, 184] width 159 height 24
paste input "Wafer nutalla"
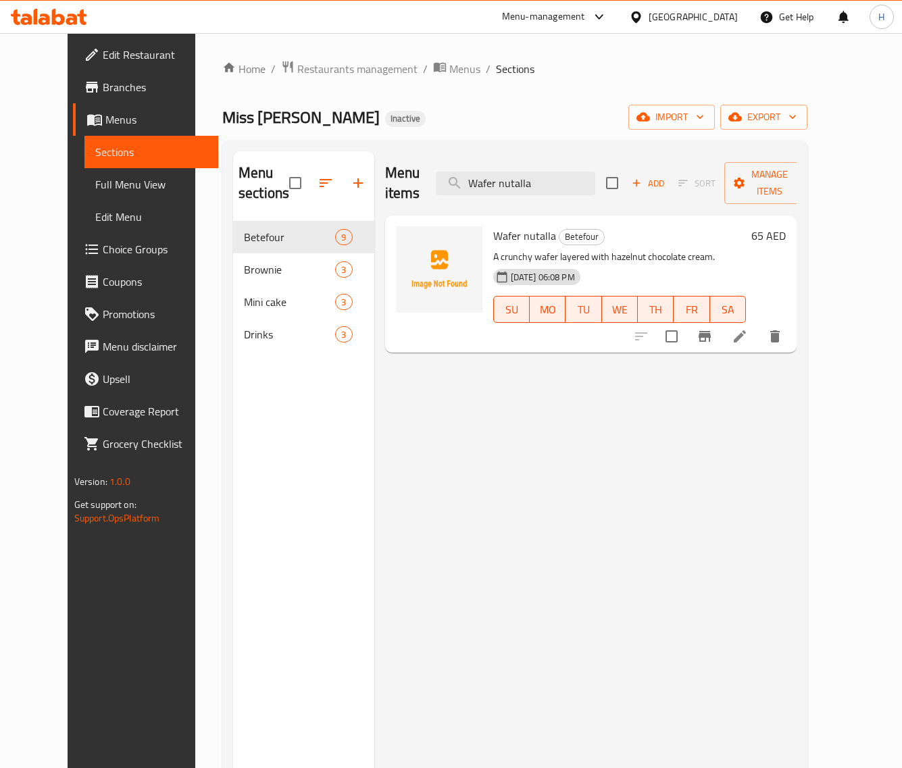
type input "Wafer nutalla"
click at [746, 330] on icon at bounding box center [740, 336] width 12 height 12
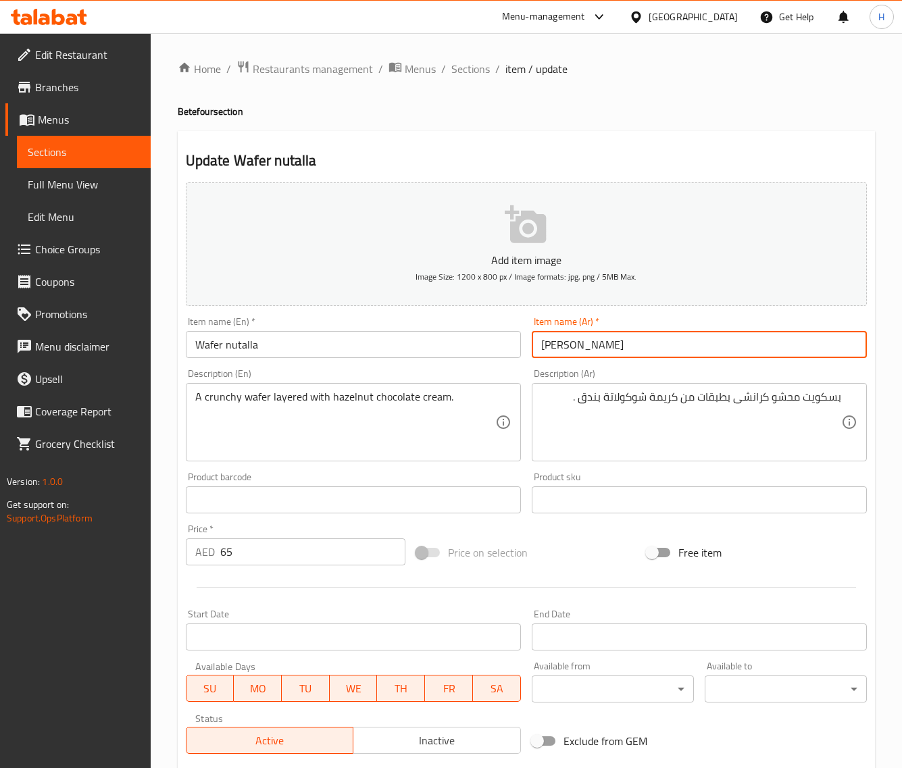
click at [582, 346] on input "[PERSON_NAME]" at bounding box center [699, 344] width 335 height 27
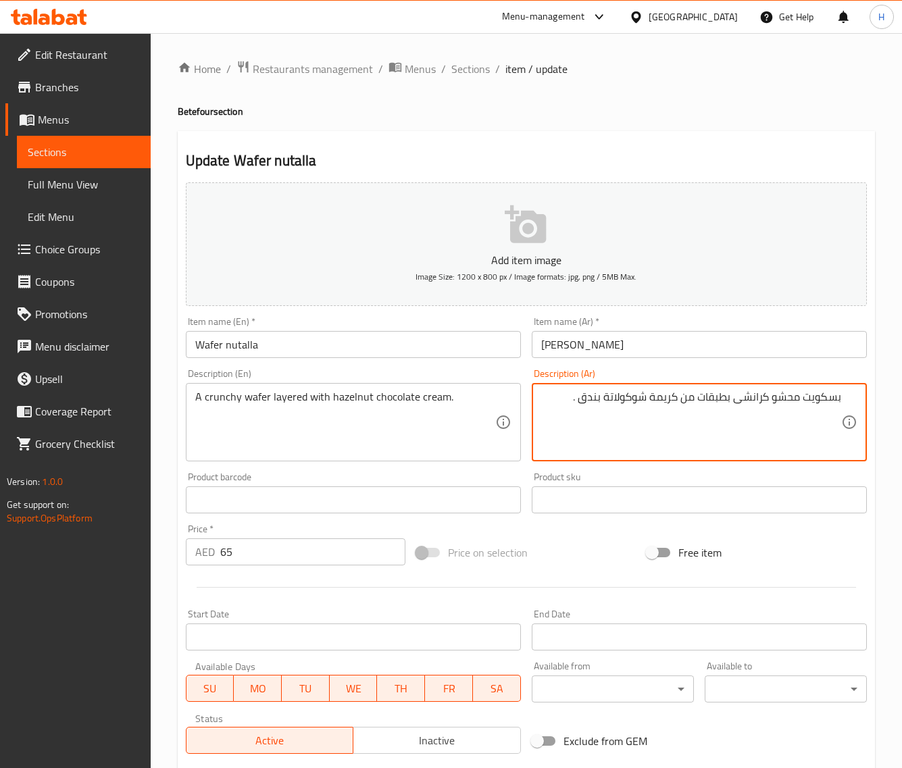
click at [828, 400] on textarea "بسكويت محشو كرانشى بطبقات من كريمة شوكولاتة بندق ." at bounding box center [691, 423] width 300 height 64
paste textarea "ويفر"
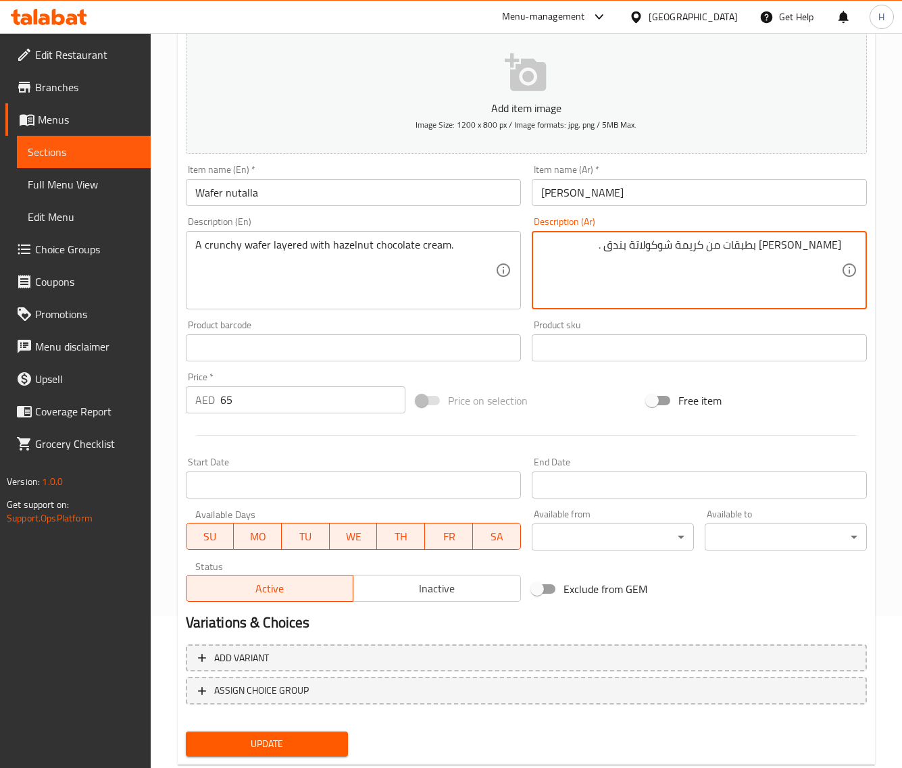
scroll to position [184, 0]
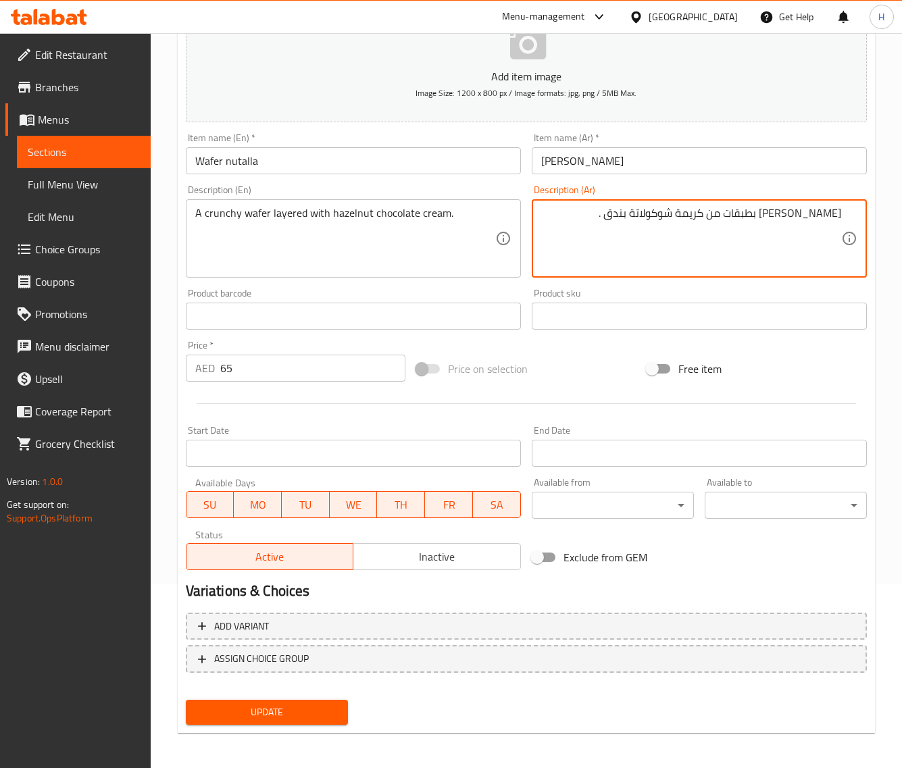
type textarea "ويفر كرانشى بطبقات من كريمة شوكولاتة بندق ."
click at [304, 713] on span "Update" at bounding box center [267, 712] width 141 height 17
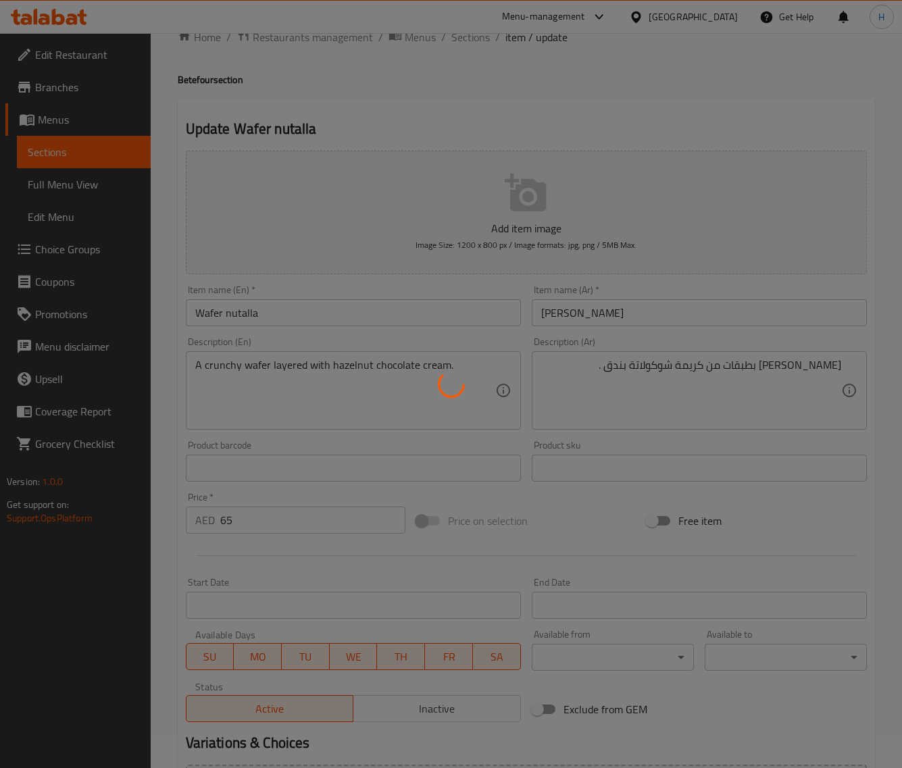
scroll to position [0, 0]
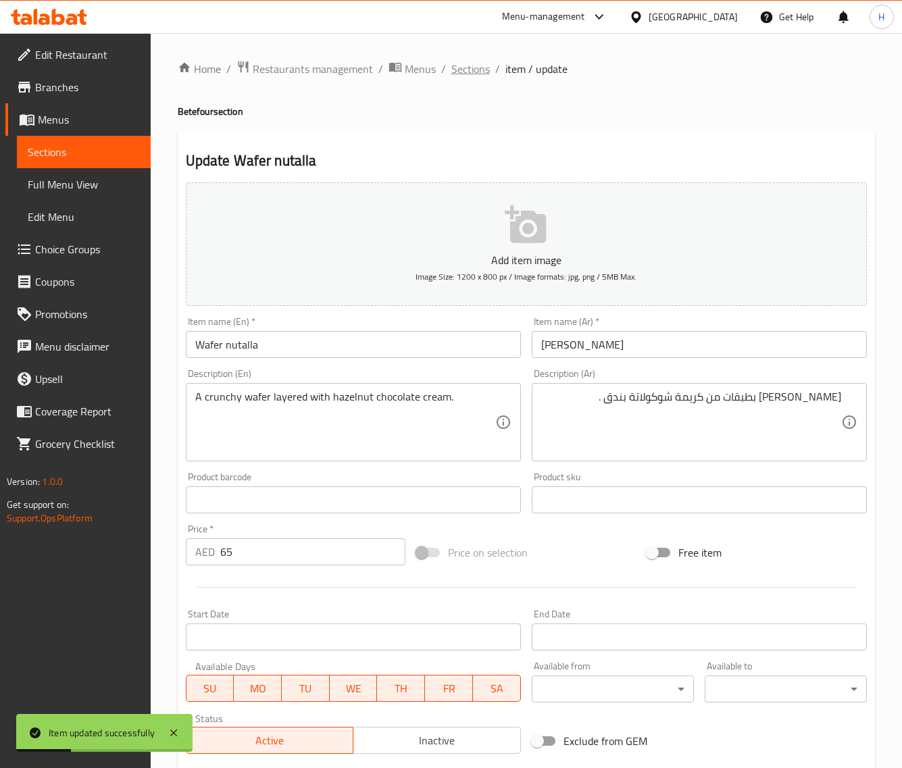
click at [461, 63] on span "Sections" at bounding box center [470, 69] width 39 height 16
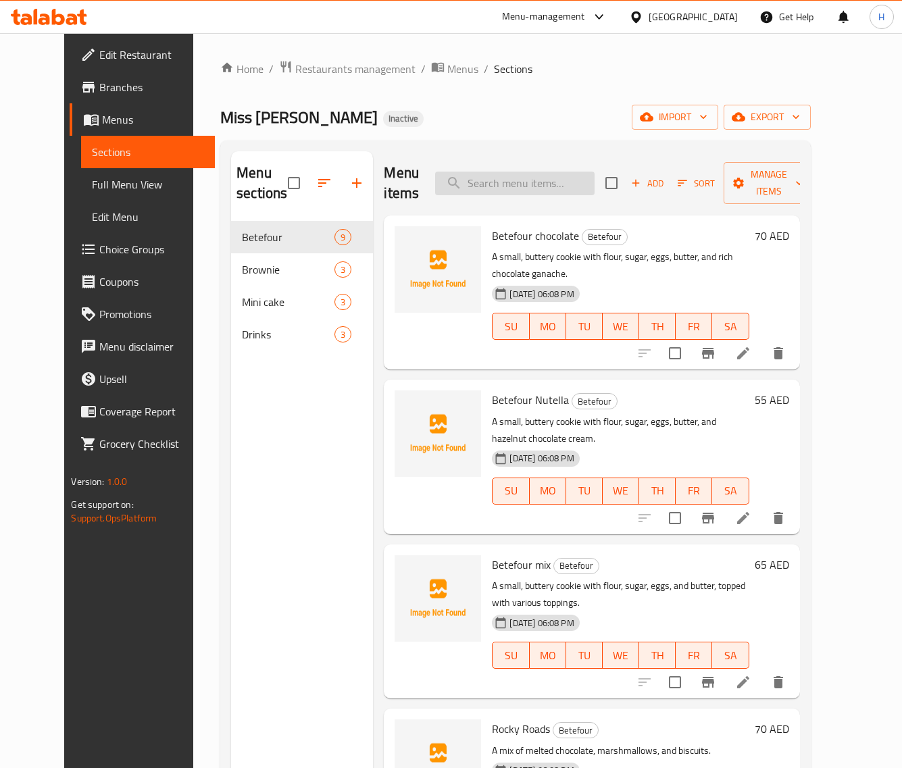
click at [534, 180] on input "search" at bounding box center [514, 184] width 159 height 24
paste input "Cinnamon"
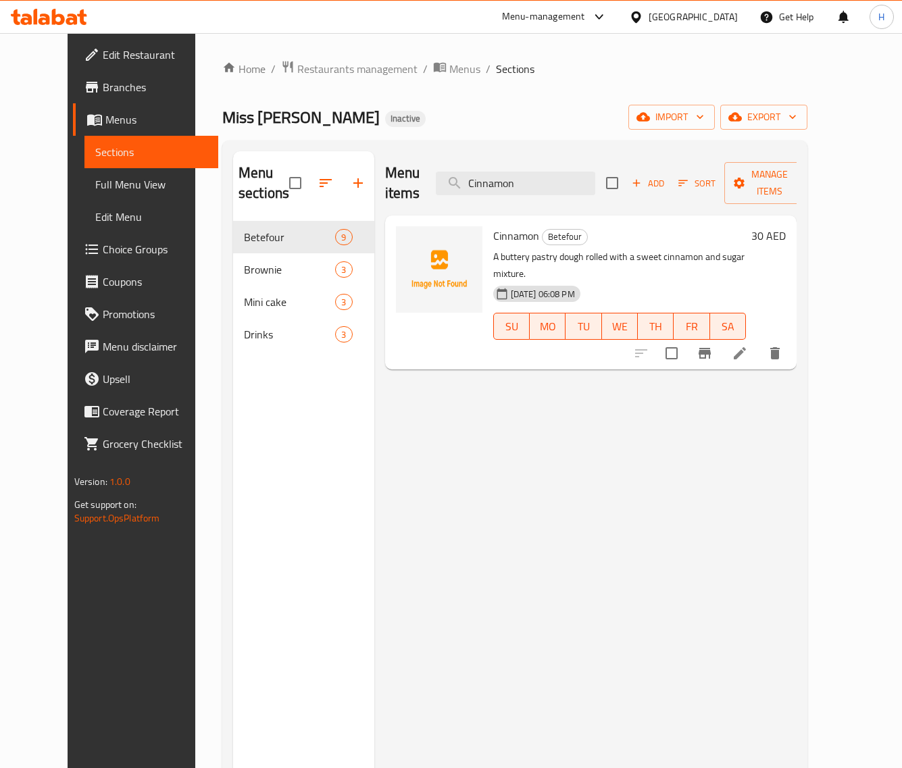
type input "Cinnamon"
click at [748, 345] on icon at bounding box center [740, 353] width 16 height 16
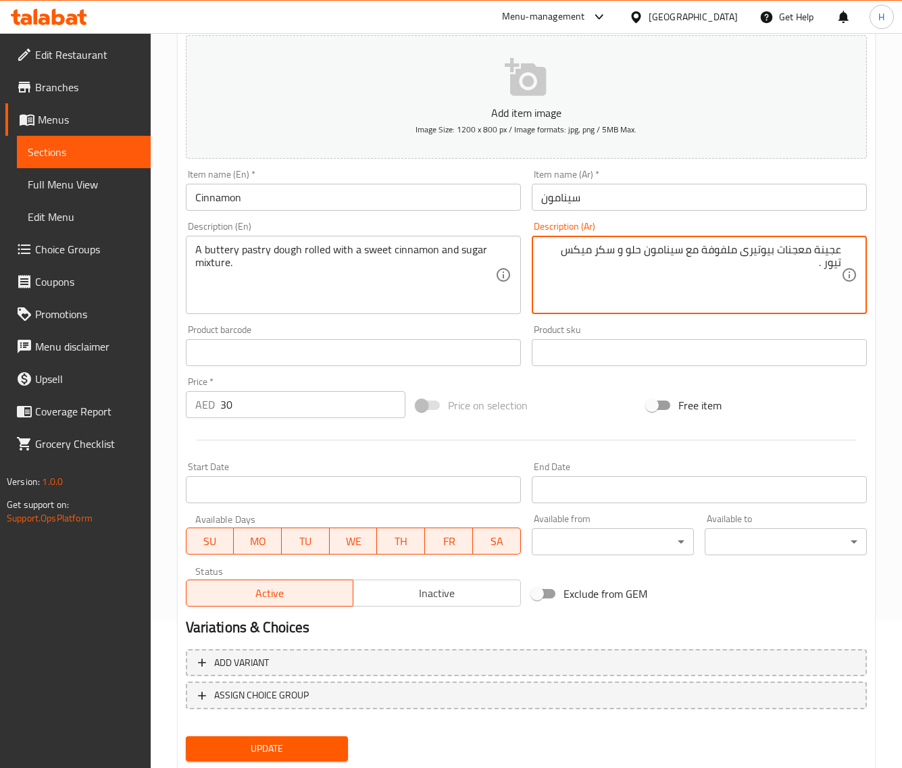
scroll to position [184, 0]
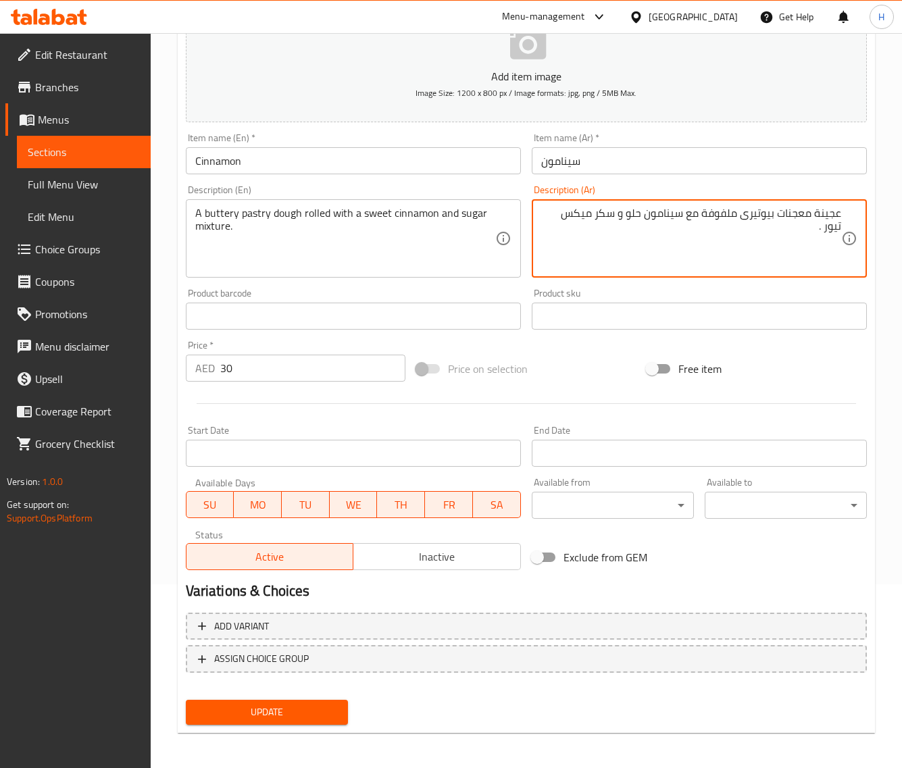
click at [335, 718] on span "Update" at bounding box center [267, 712] width 141 height 17
type textarea "عجينة معجنات بيوتيرى ملفوفة مع سينامون حلو و خليط سكر ."
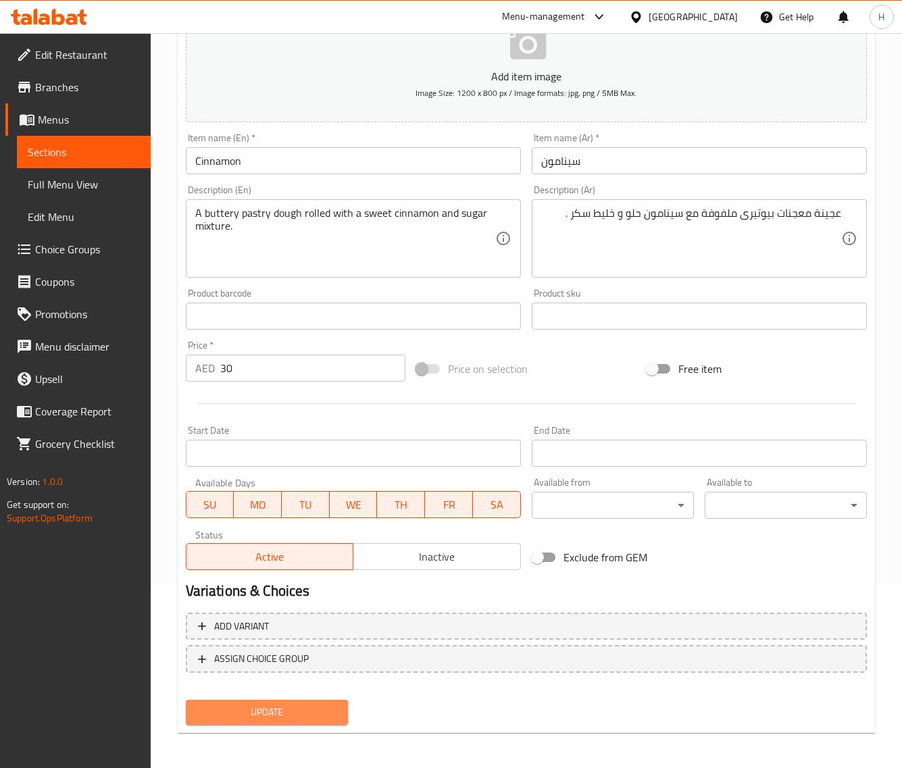
click at [301, 714] on span "Update" at bounding box center [267, 712] width 141 height 17
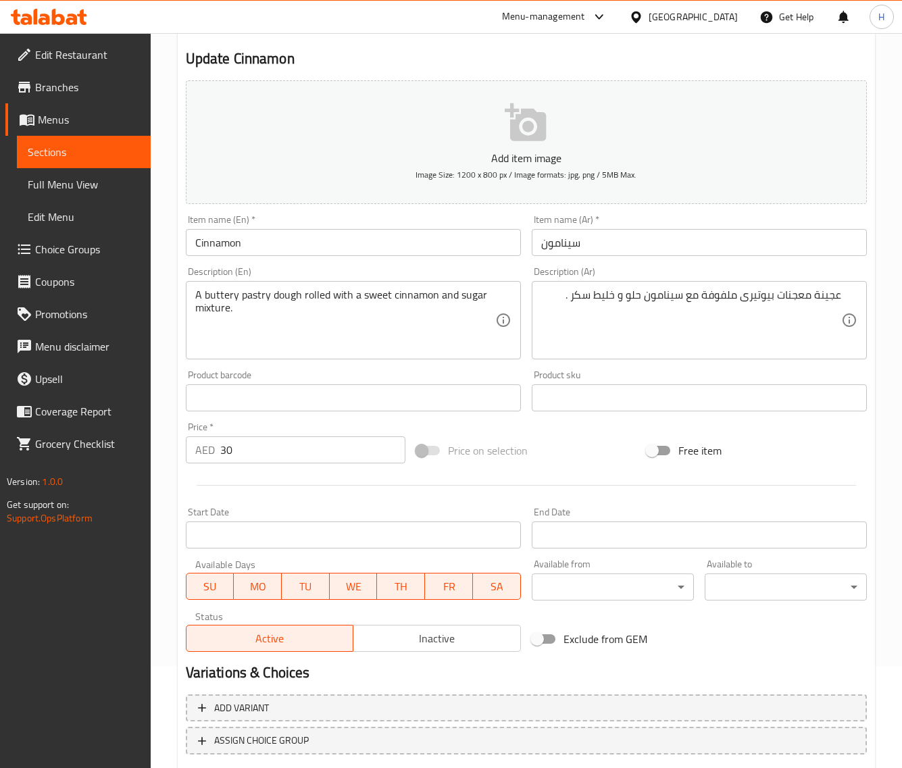
scroll to position [0, 0]
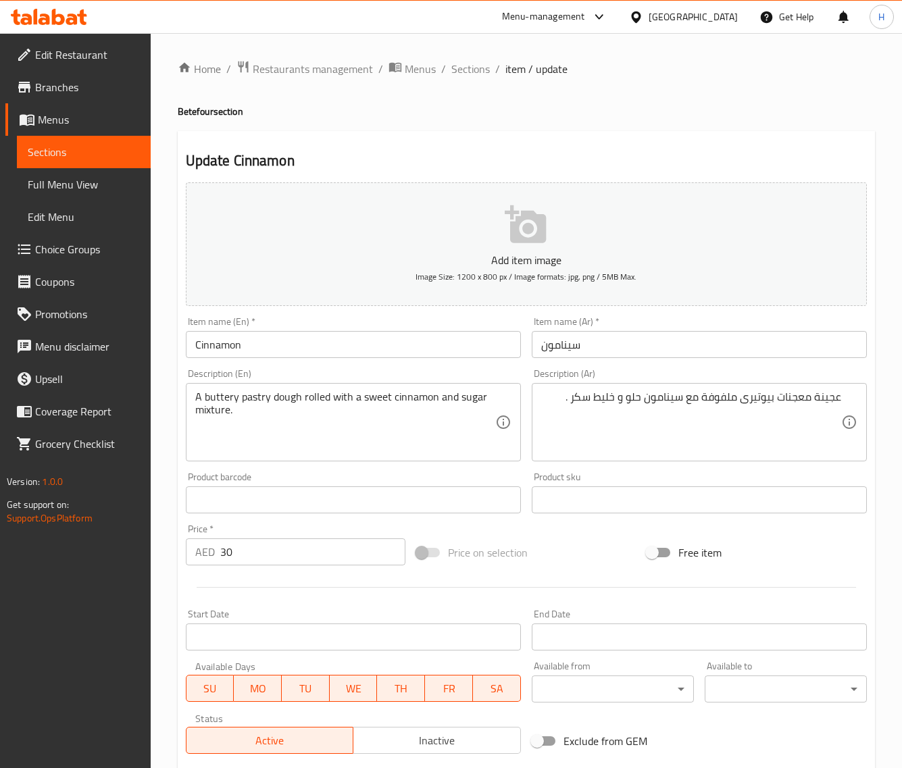
drag, startPoint x: 476, startPoint y: 72, endPoint x: 422, endPoint y: 0, distance: 90.3
click at [476, 72] on span "Sections" at bounding box center [470, 69] width 39 height 16
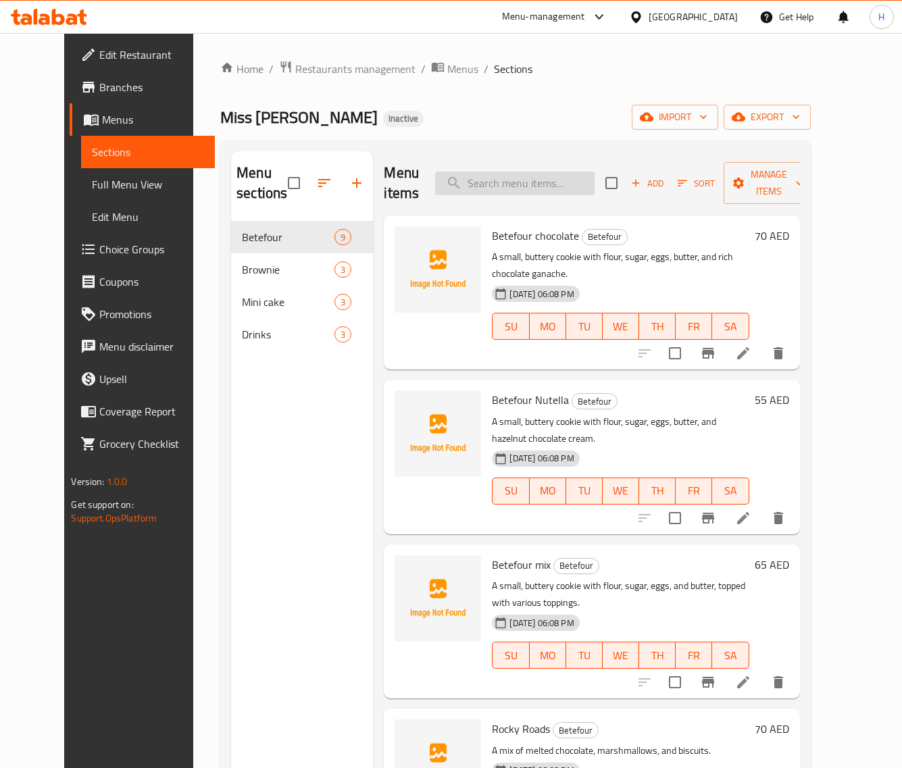
click at [558, 179] on input "search" at bounding box center [514, 184] width 159 height 24
paste input "Cookies Brownie original"
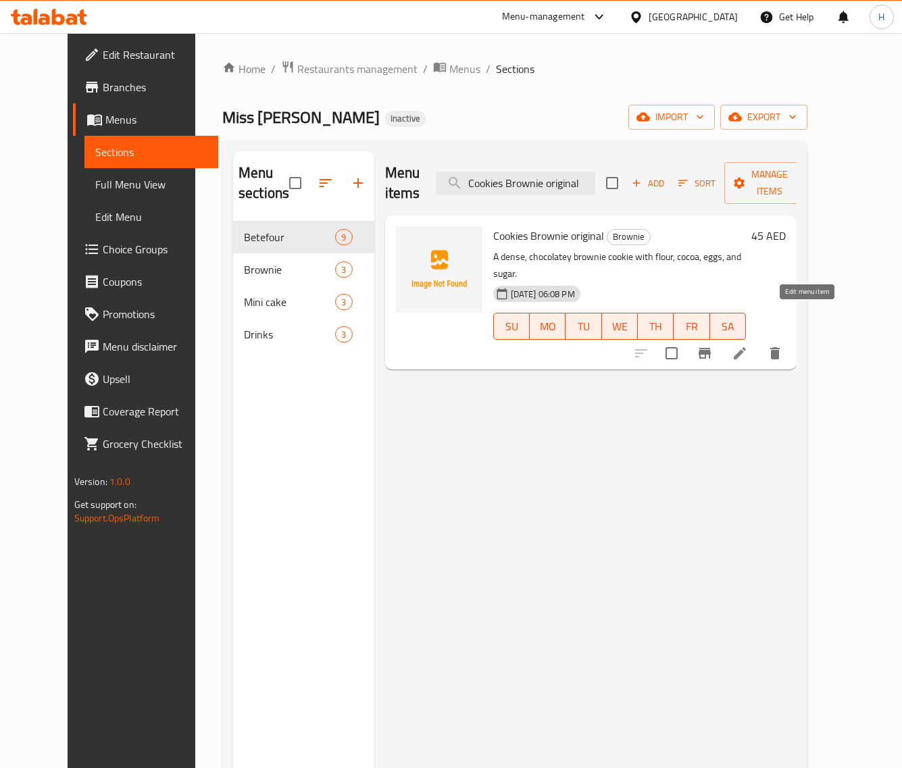
type input "Cookies Brownie original"
click at [748, 345] on icon at bounding box center [740, 353] width 16 height 16
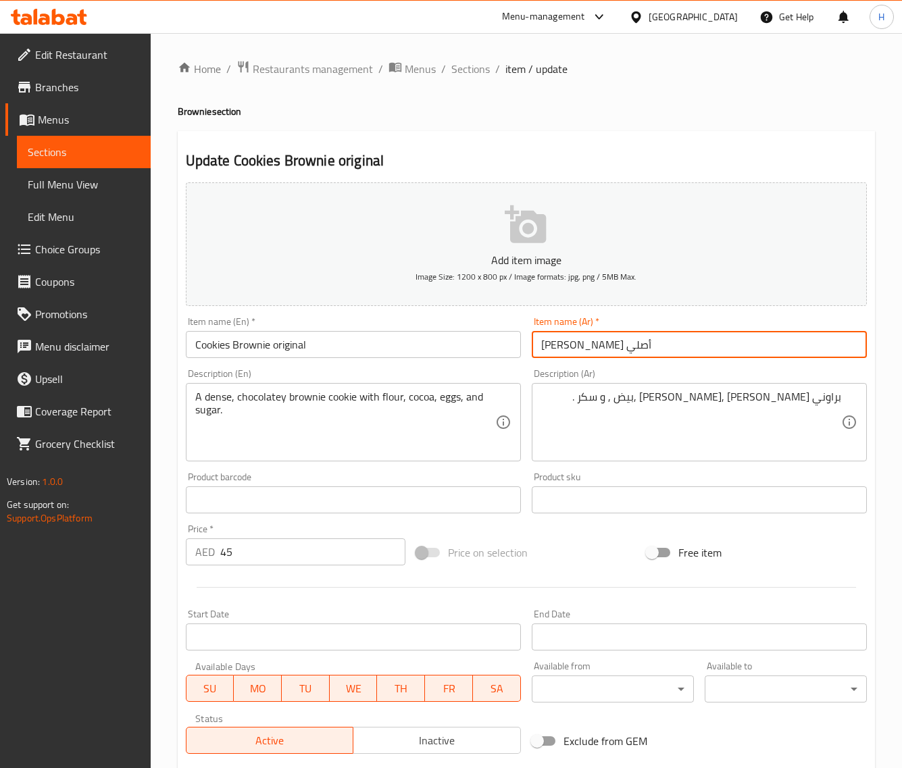
click at [619, 346] on input "[PERSON_NAME] أصلي" at bounding box center [699, 344] width 335 height 27
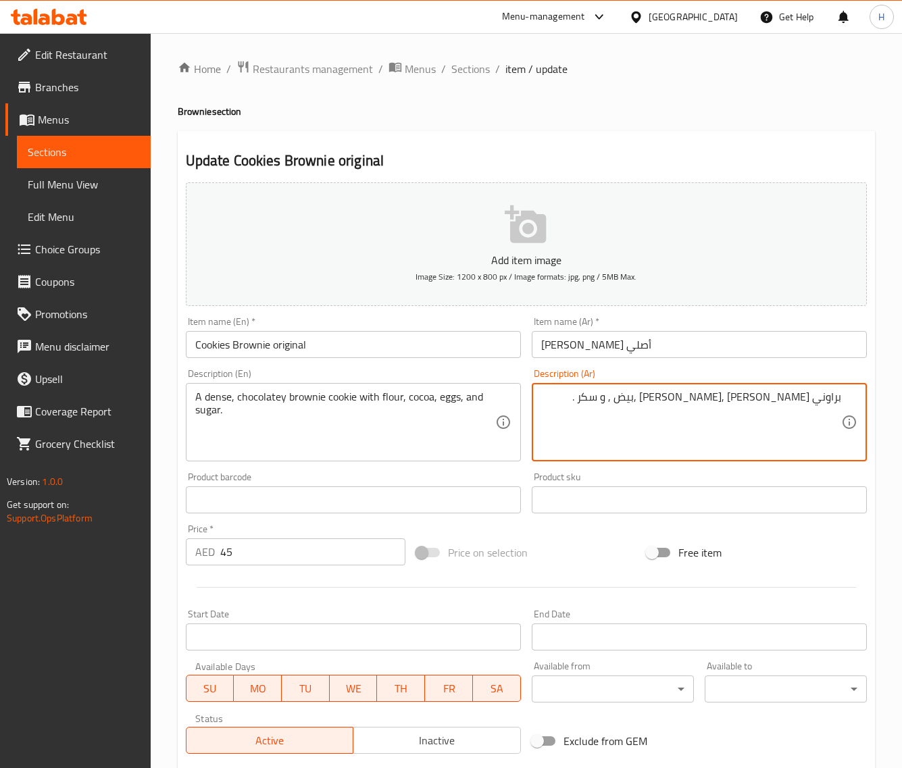
paste textarea "كوكيز"
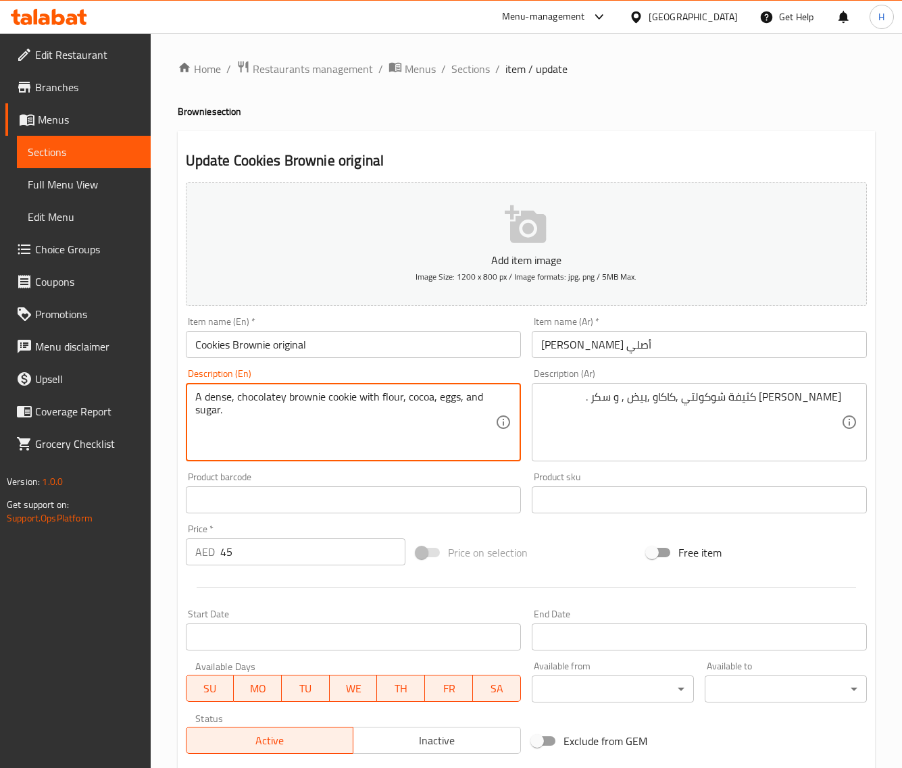
drag, startPoint x: 358, startPoint y: 397, endPoint x: 406, endPoint y: 451, distance: 71.8
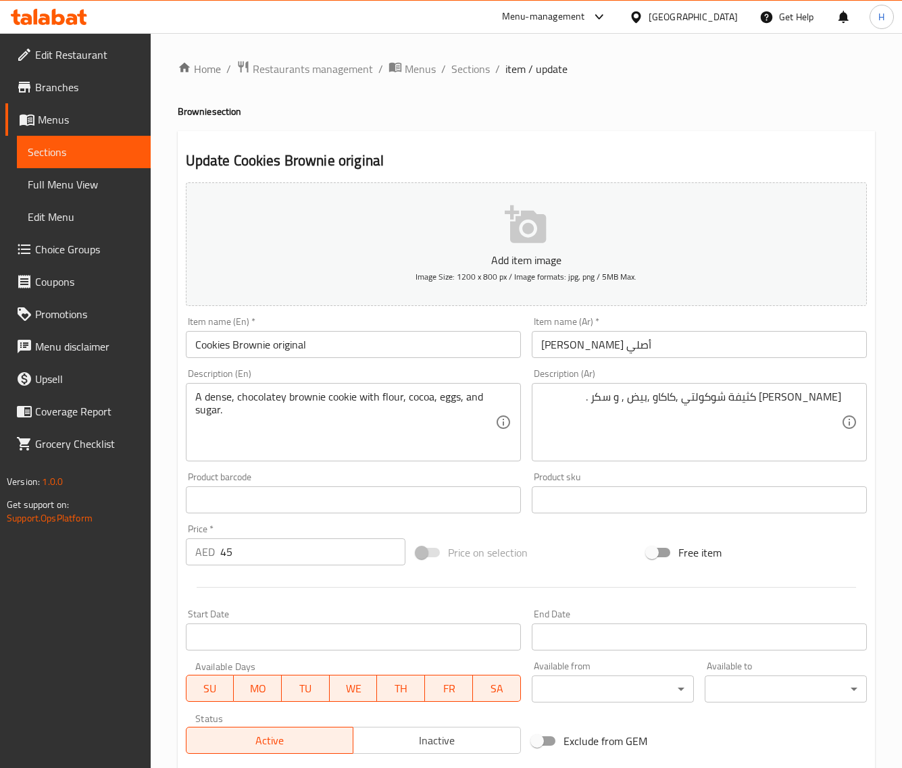
drag, startPoint x: 703, startPoint y: 404, endPoint x: 718, endPoint y: 421, distance: 23.0
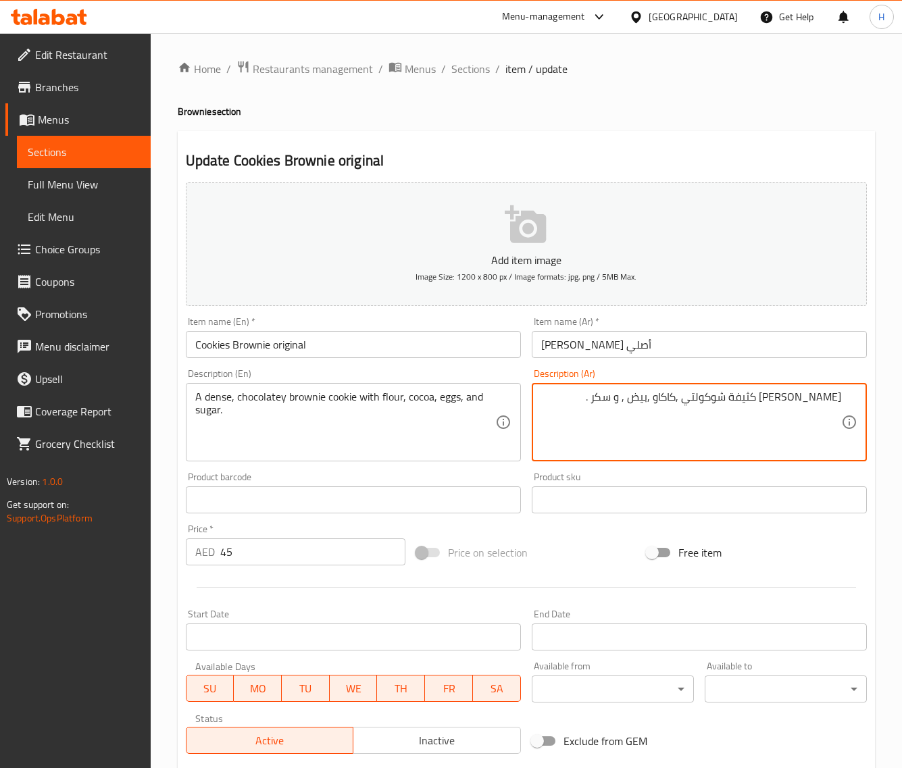
paste textarea "مع الدقيق والكاكاو والبيض والسكر."
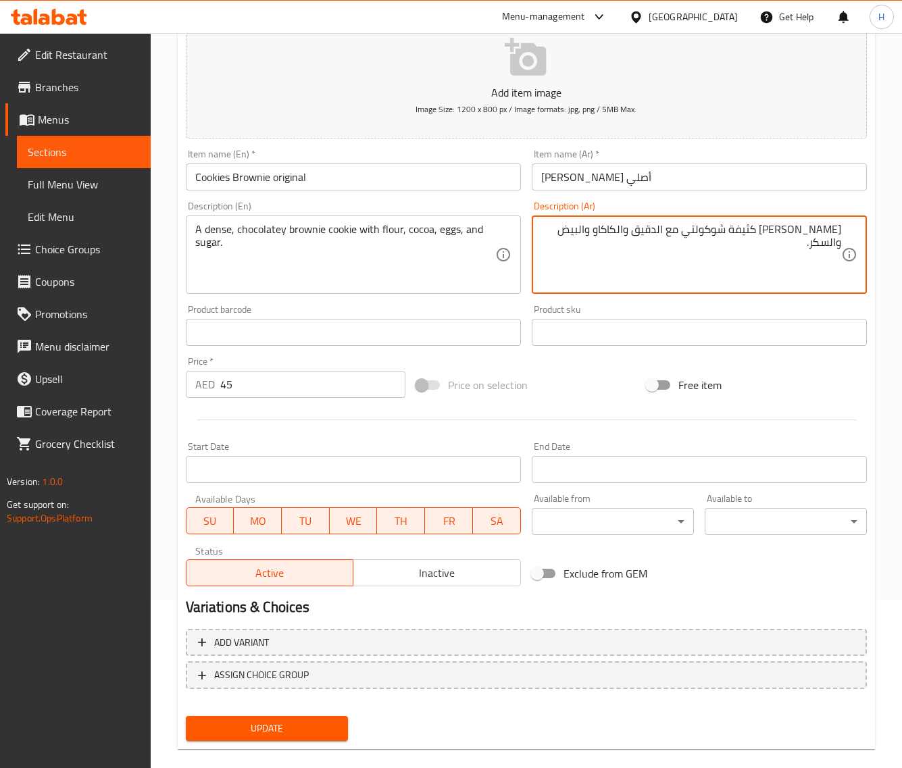
scroll to position [184, 0]
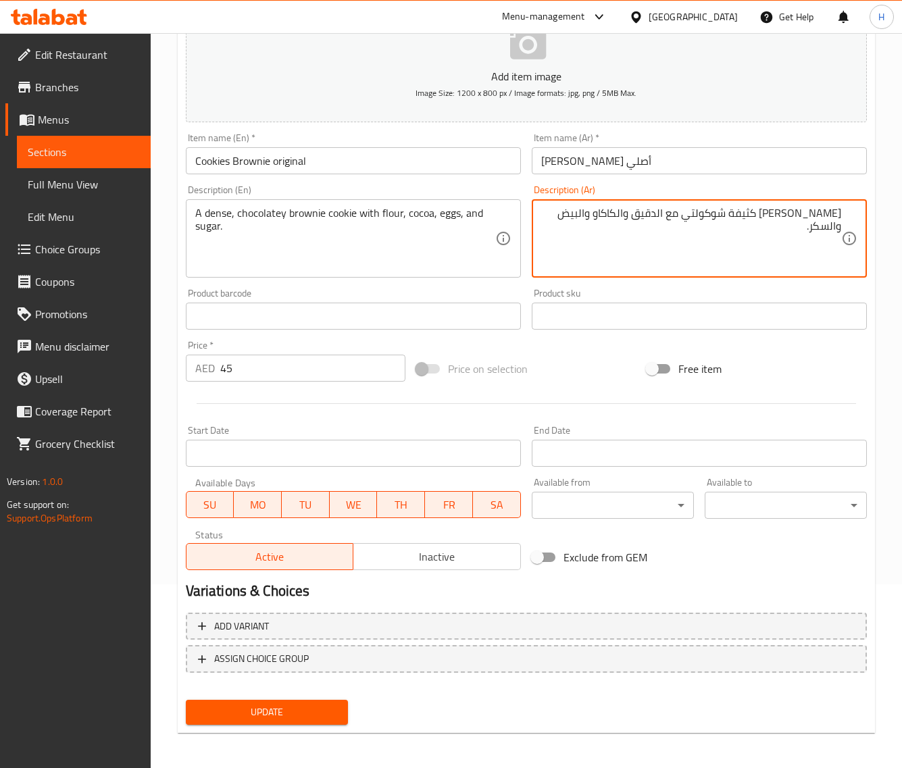
type textarea "[PERSON_NAME] كثيفة شوكولتي مع الدقيق والكاكاو والبيض والسكر."
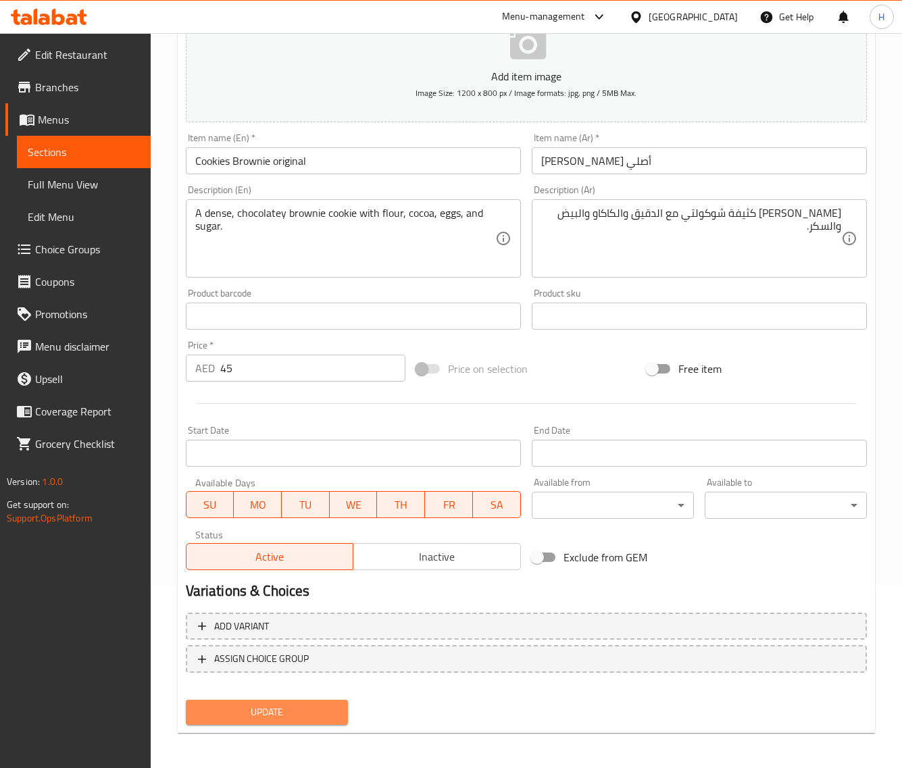
click at [319, 700] on button "Update" at bounding box center [267, 712] width 162 height 25
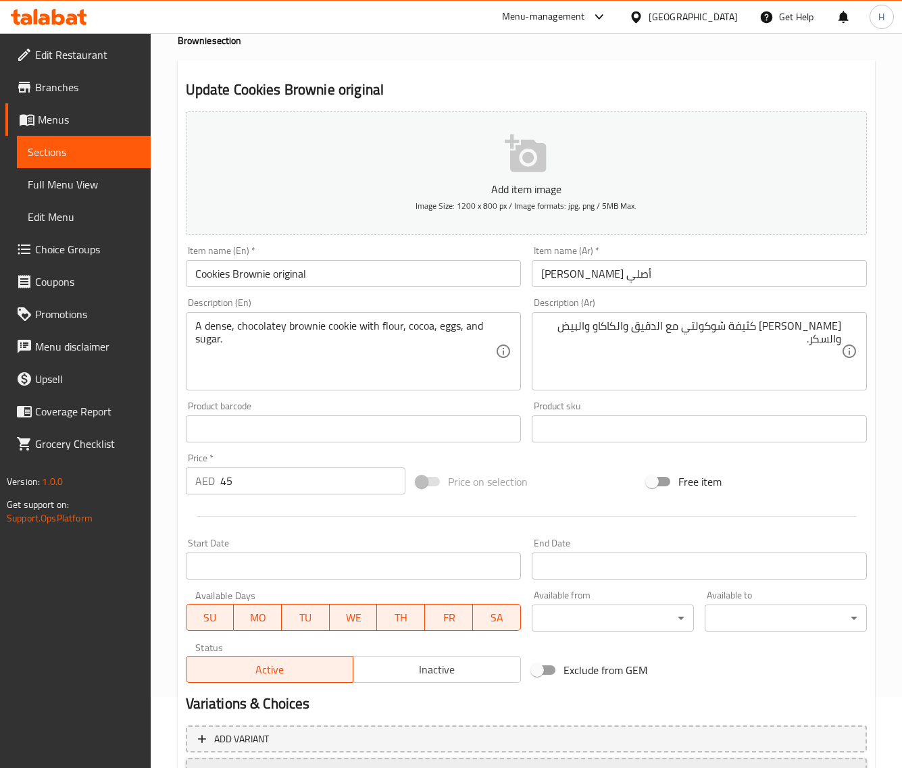
scroll to position [169, 0]
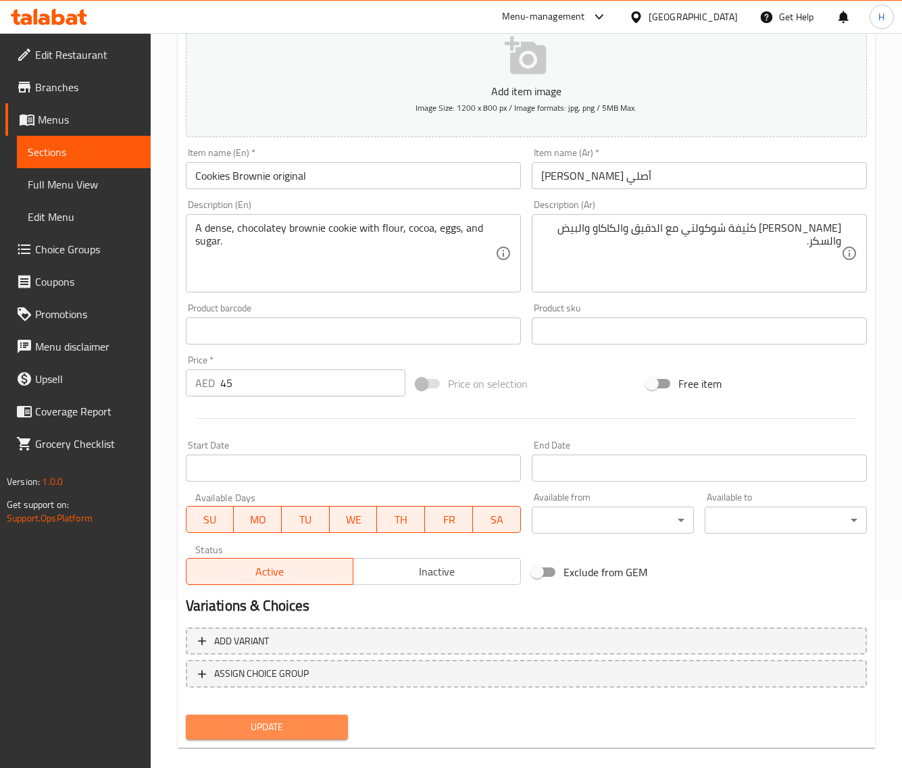
click at [331, 715] on button "Update" at bounding box center [267, 727] width 162 height 25
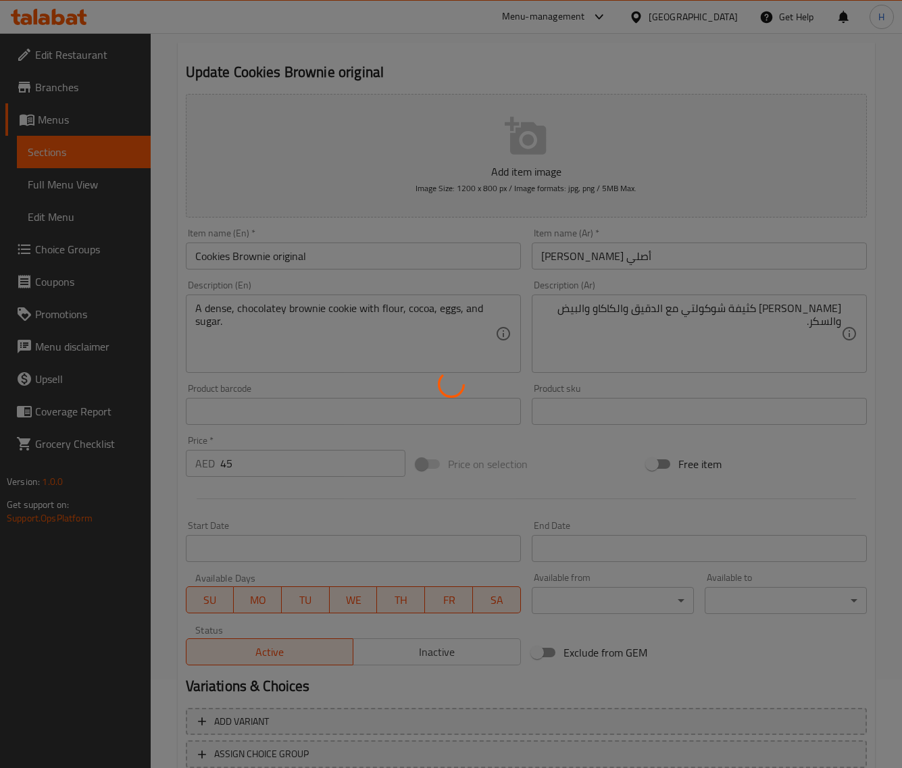
scroll to position [0, 0]
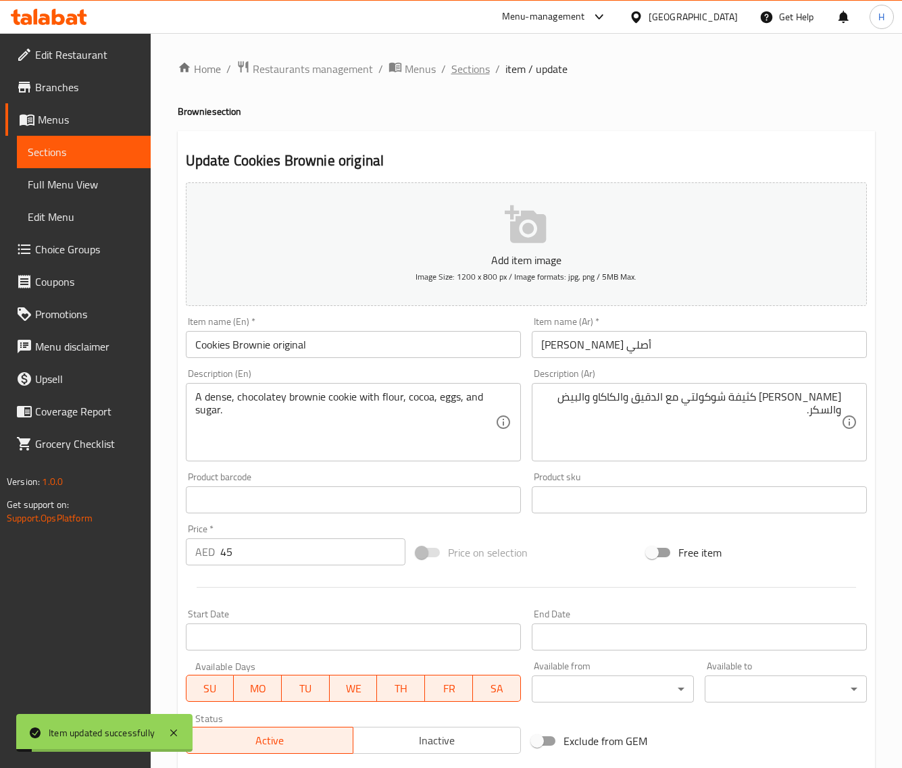
click at [461, 68] on span "Sections" at bounding box center [470, 69] width 39 height 16
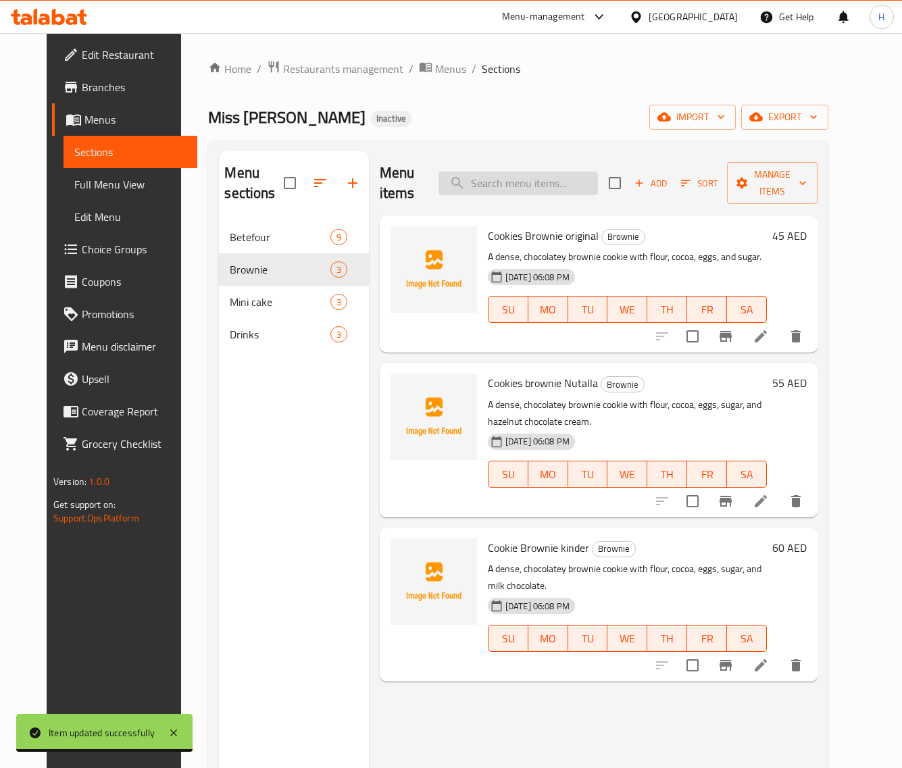
click at [544, 181] on input "search" at bounding box center [518, 184] width 159 height 24
paste input "Cookies brownie Nutalla"
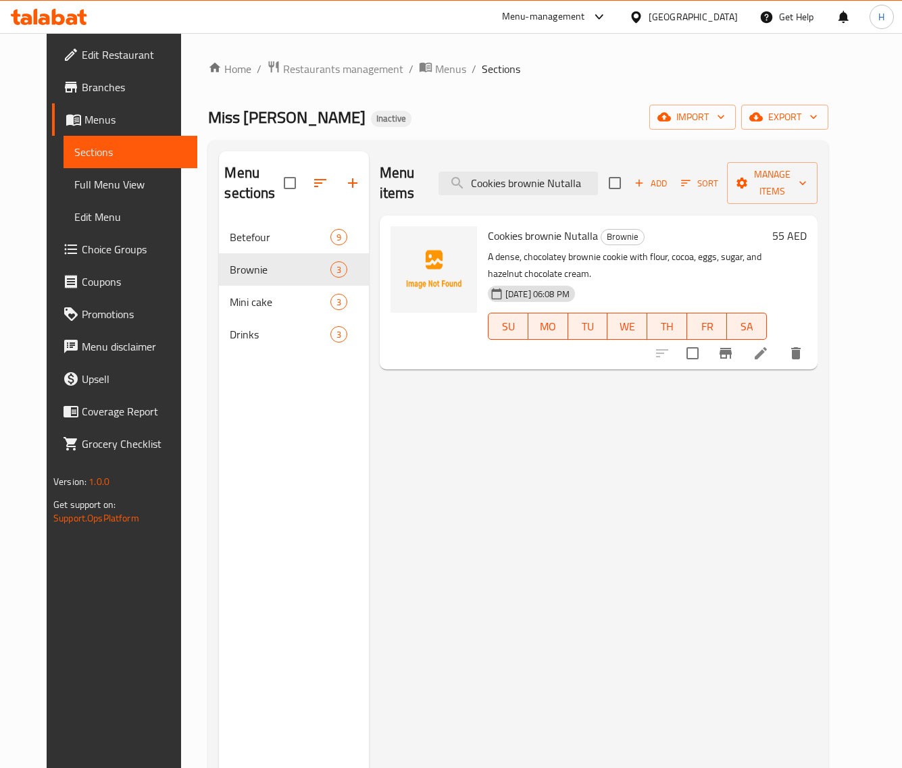
type input "Cookies brownie Nutalla"
click at [780, 341] on li at bounding box center [761, 353] width 38 height 24
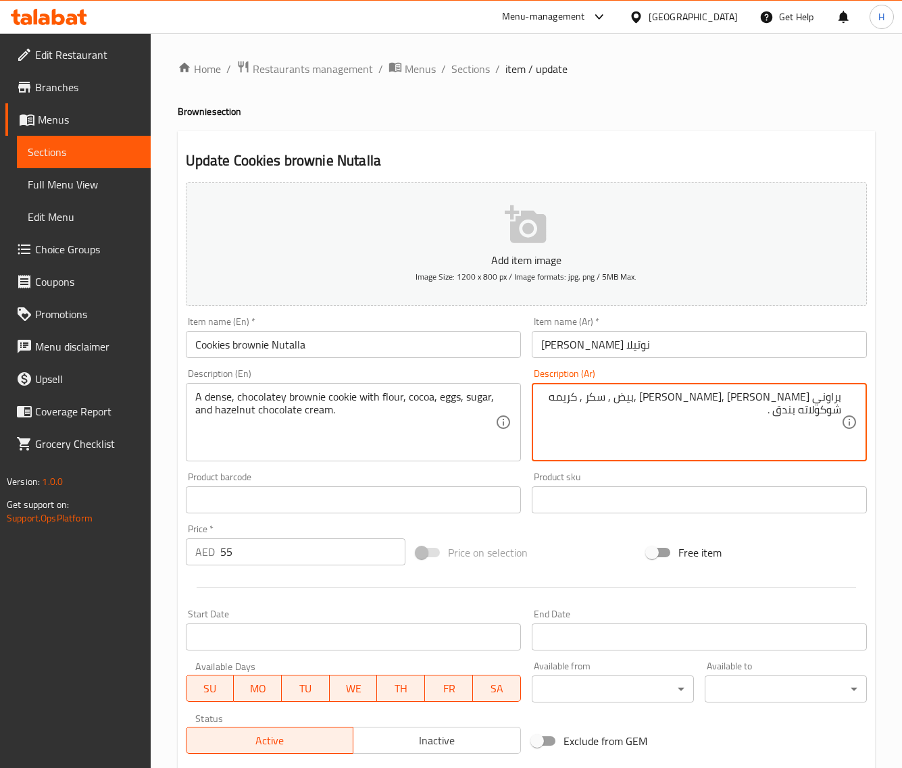
click at [620, 349] on input "[PERSON_NAME] نوتيلا" at bounding box center [699, 344] width 335 height 27
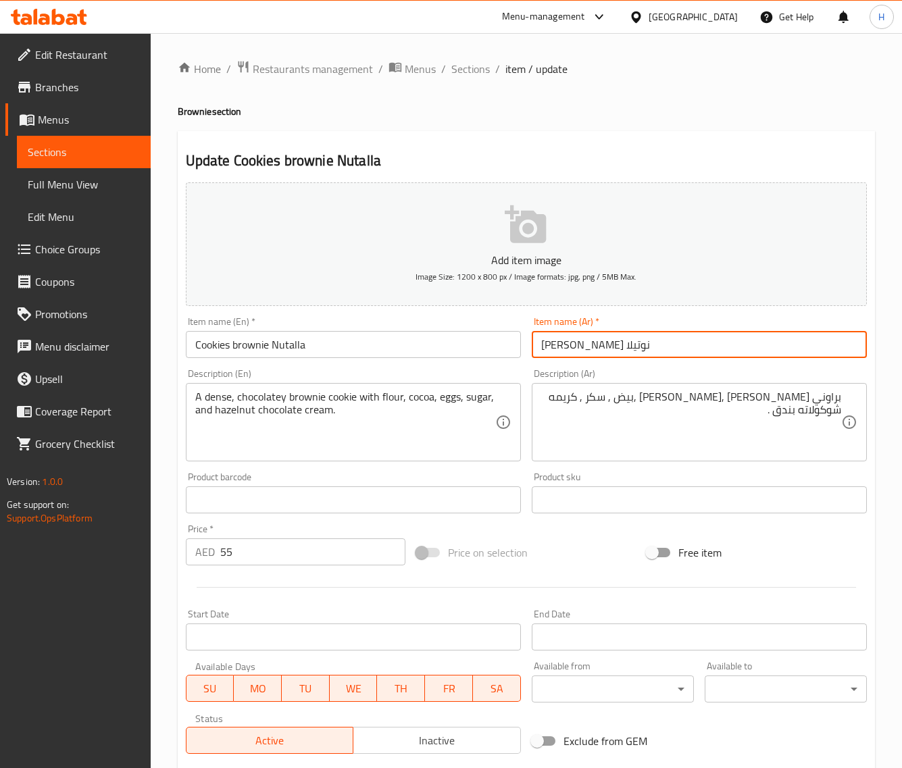
click at [620, 349] on input "[PERSON_NAME] نوتيلا" at bounding box center [699, 344] width 335 height 27
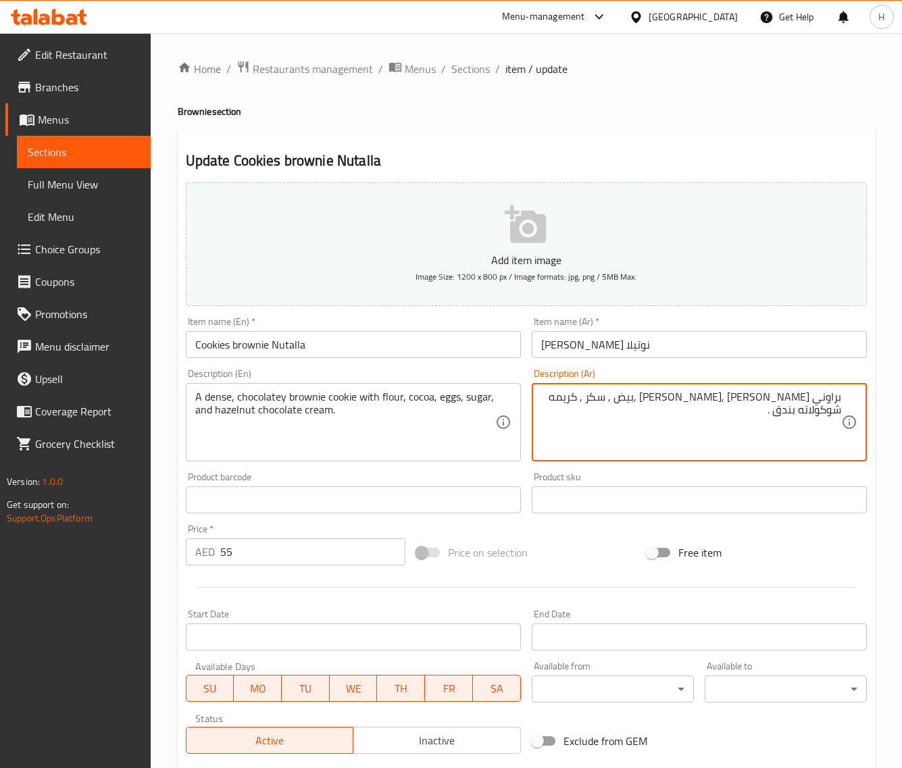
paste textarea "كوكيز"
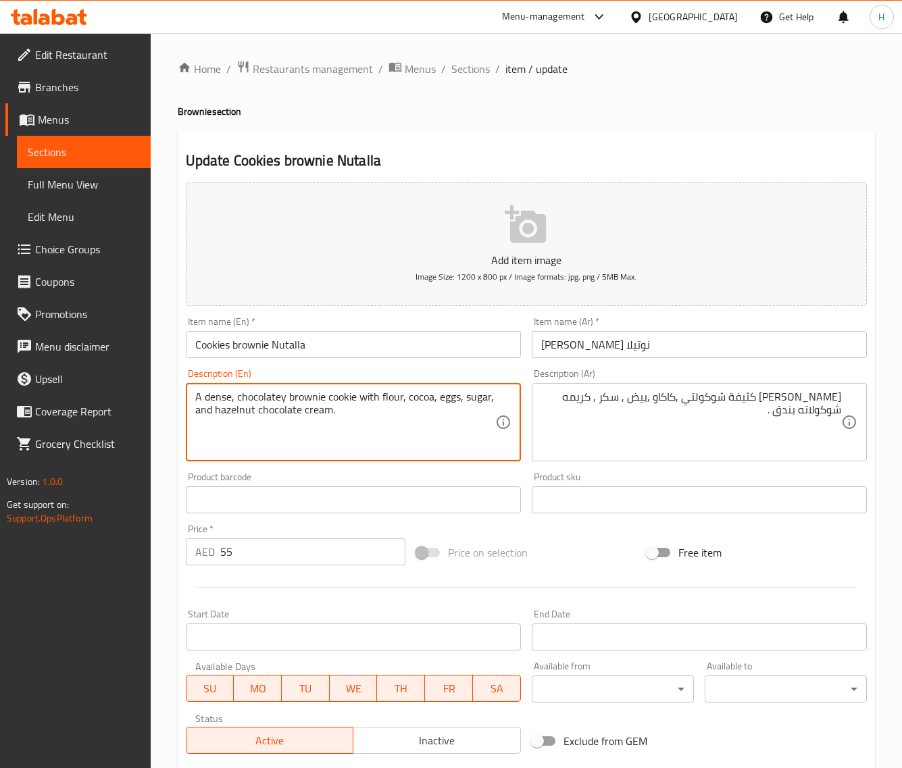
drag, startPoint x: 359, startPoint y: 397, endPoint x: 387, endPoint y: 426, distance: 40.6
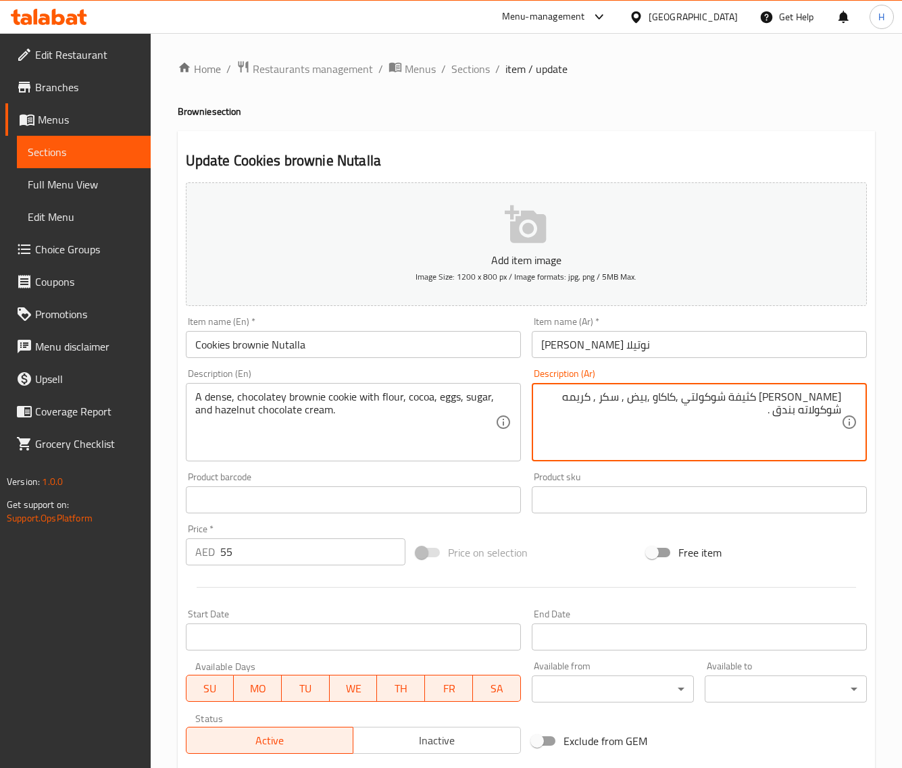
paste textarea "مع الدقيق والكاكاو والبيض والسكر وكريمة الشوكولاتة والبندق."
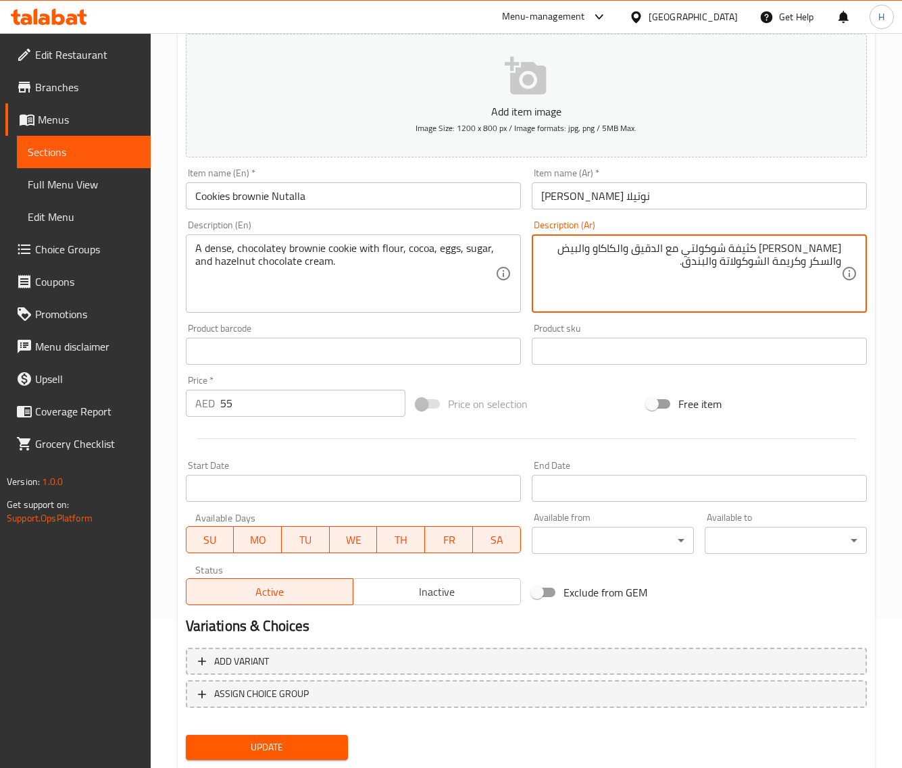
scroll to position [184, 0]
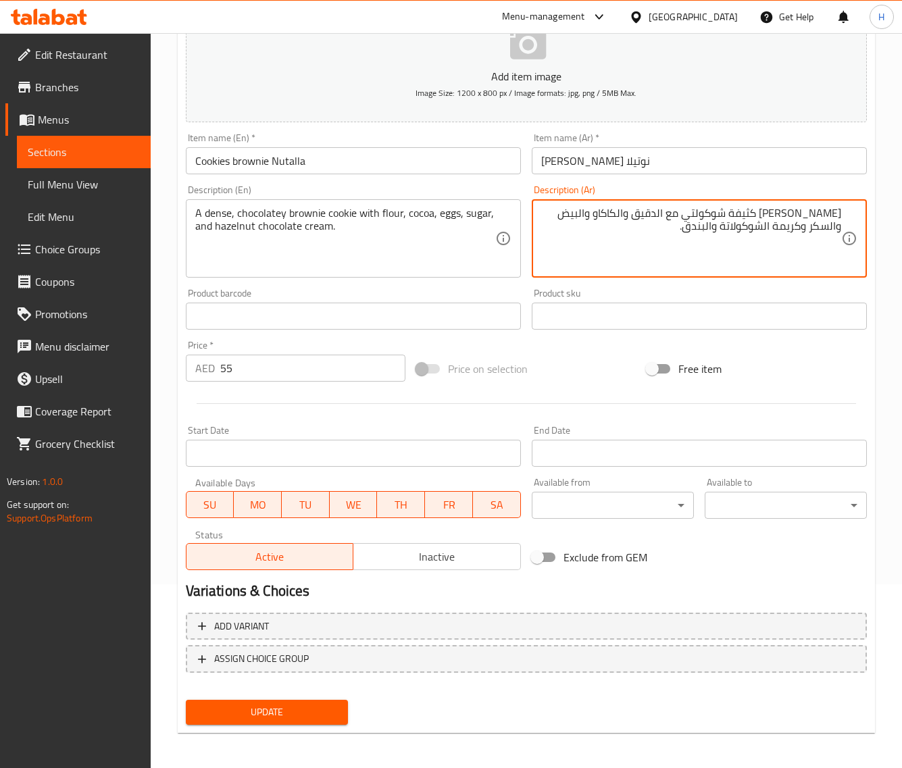
type textarea "كوكيز براوني كثيفة شوكولتي مع الدقيق والكاكاو والبيض والسكر وكريمة الشوكولاتة و…"
click at [289, 715] on span "Update" at bounding box center [267, 712] width 141 height 17
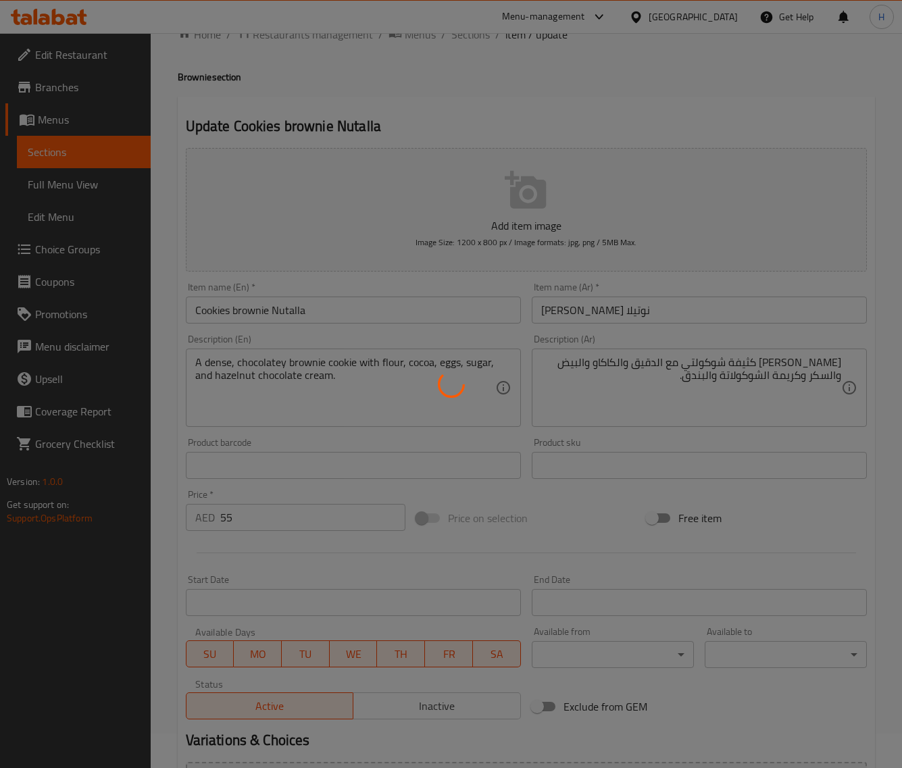
scroll to position [0, 0]
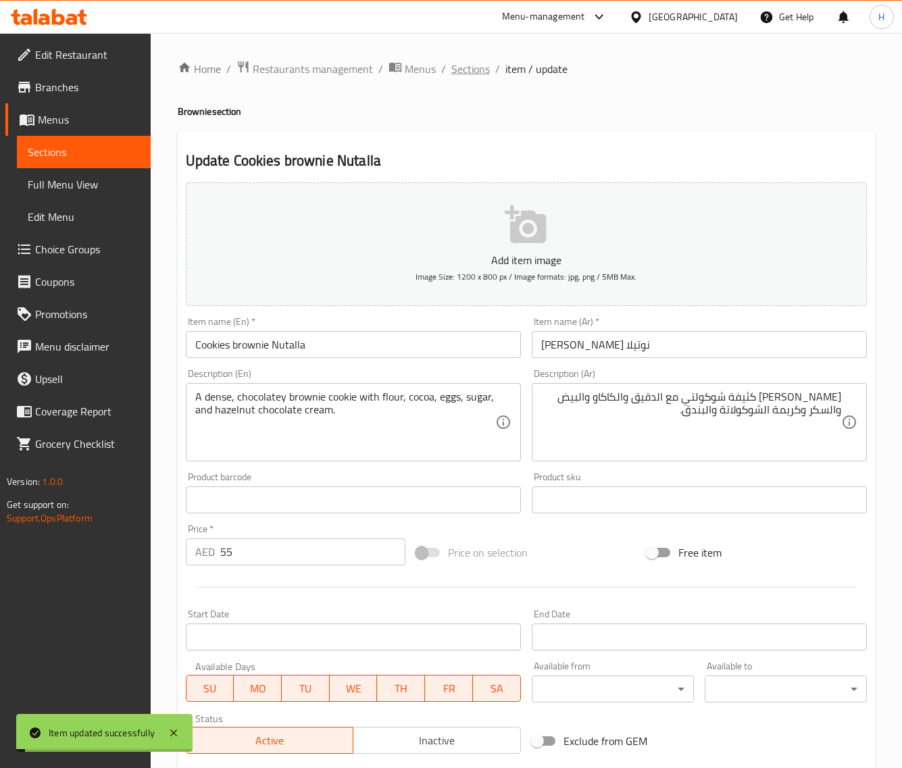
click at [476, 66] on span "Sections" at bounding box center [470, 69] width 39 height 16
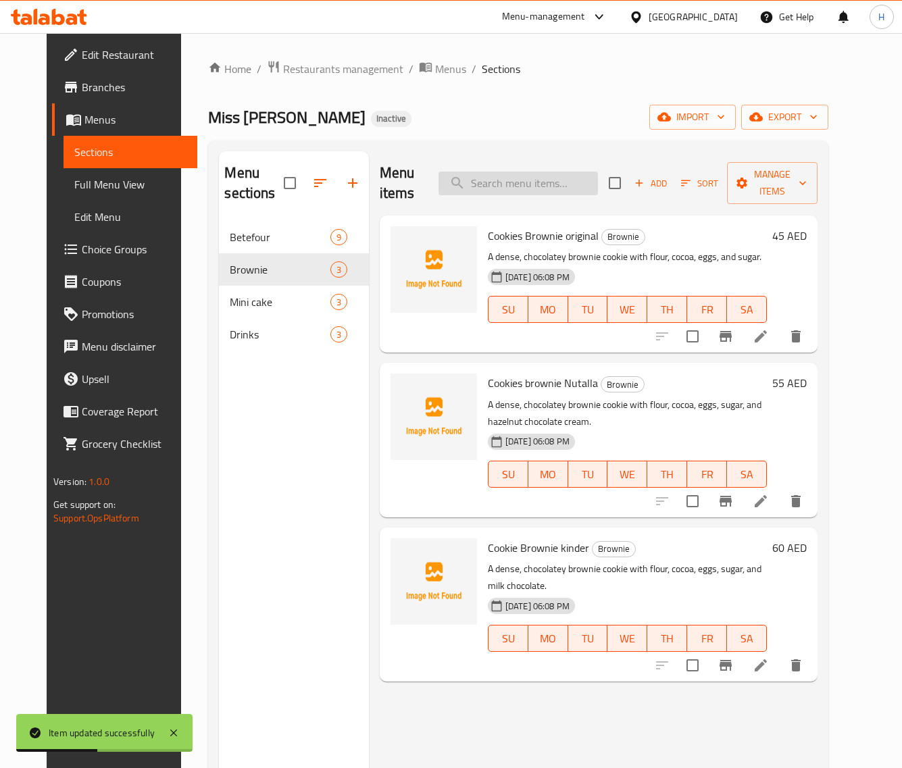
click at [532, 176] on input "search" at bounding box center [518, 184] width 159 height 24
paste input "Cookie Brownie kinder"
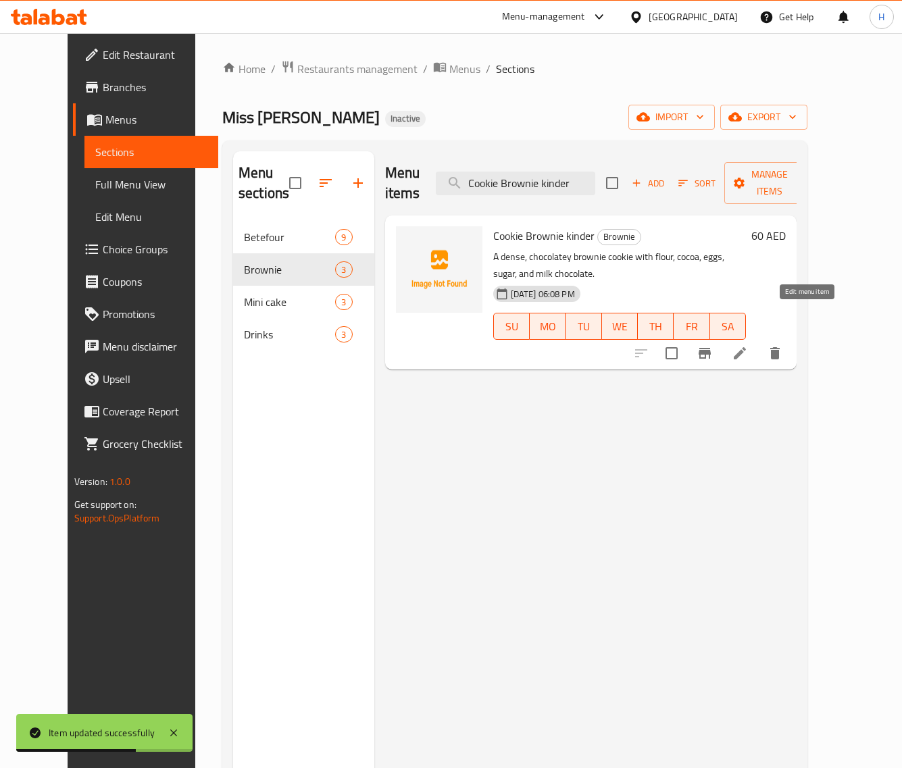
type input "Cookie Brownie kinder"
click at [748, 345] on icon at bounding box center [740, 353] width 16 height 16
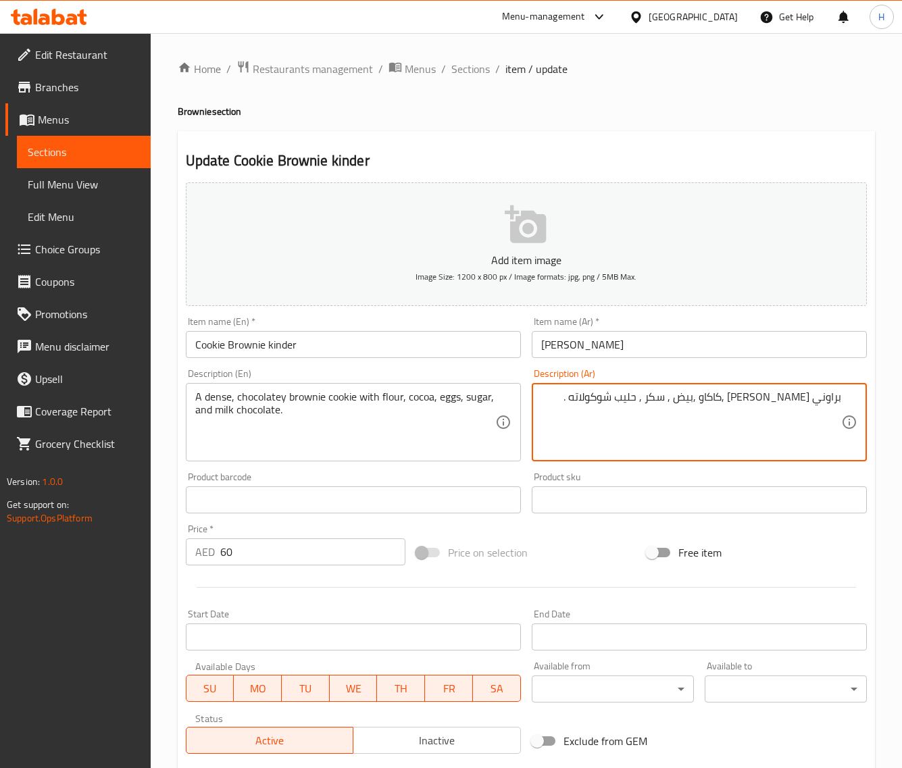
click at [616, 351] on input "[PERSON_NAME]" at bounding box center [699, 344] width 335 height 27
paste textarea "كوكيز"
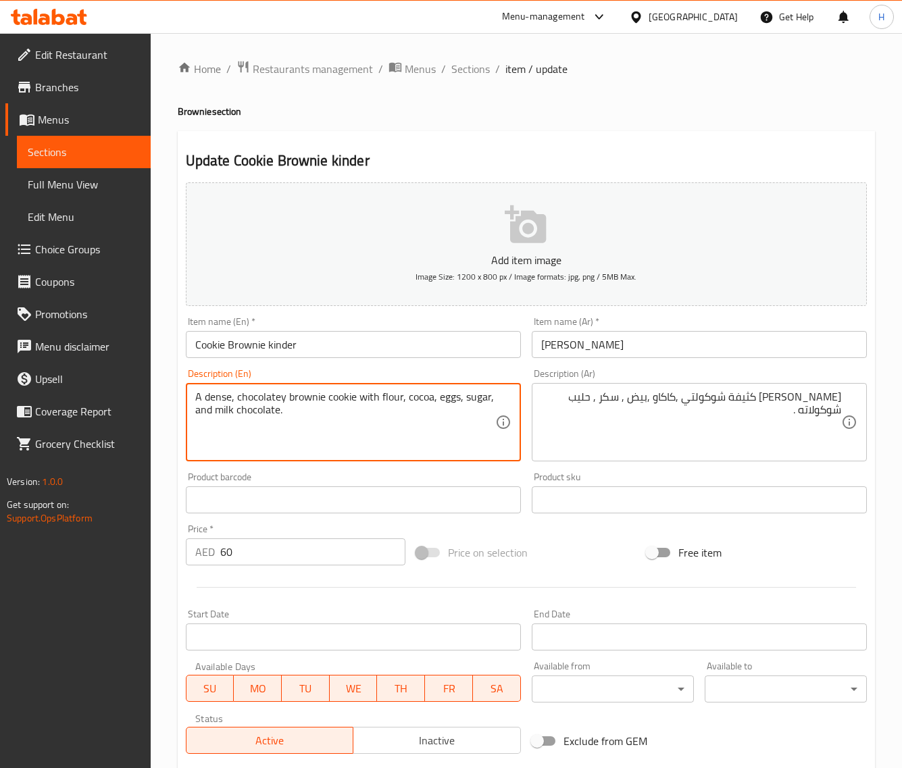
drag, startPoint x: 355, startPoint y: 397, endPoint x: 433, endPoint y: 449, distance: 94.1
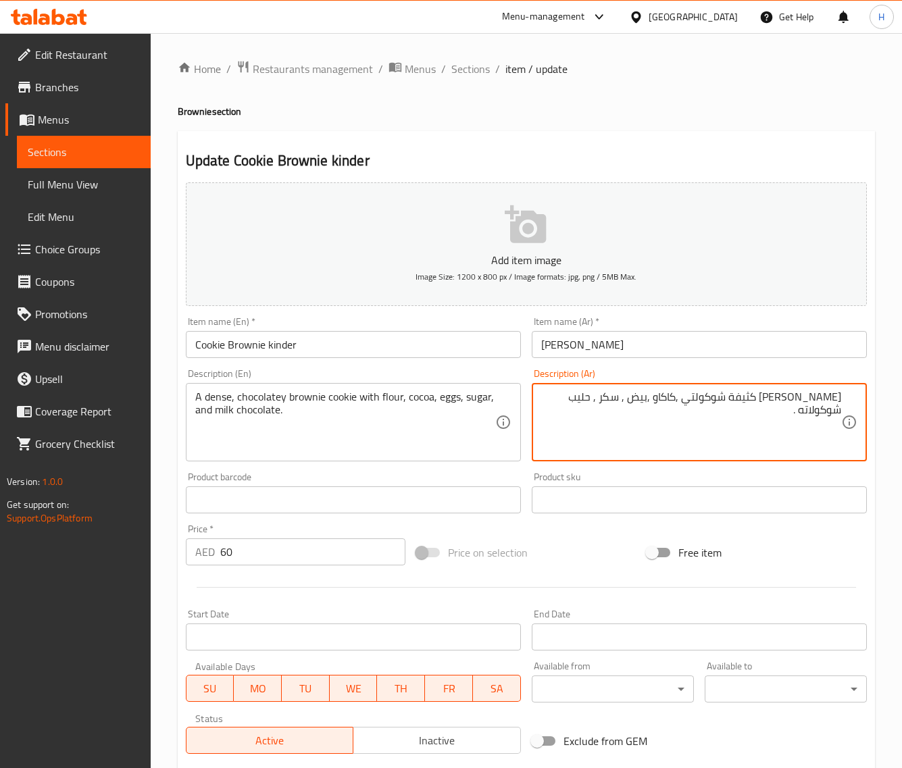
paste textarea "مع الدقيق والكاكاو والبيض والسكر والشوكولاتة بالحليب."
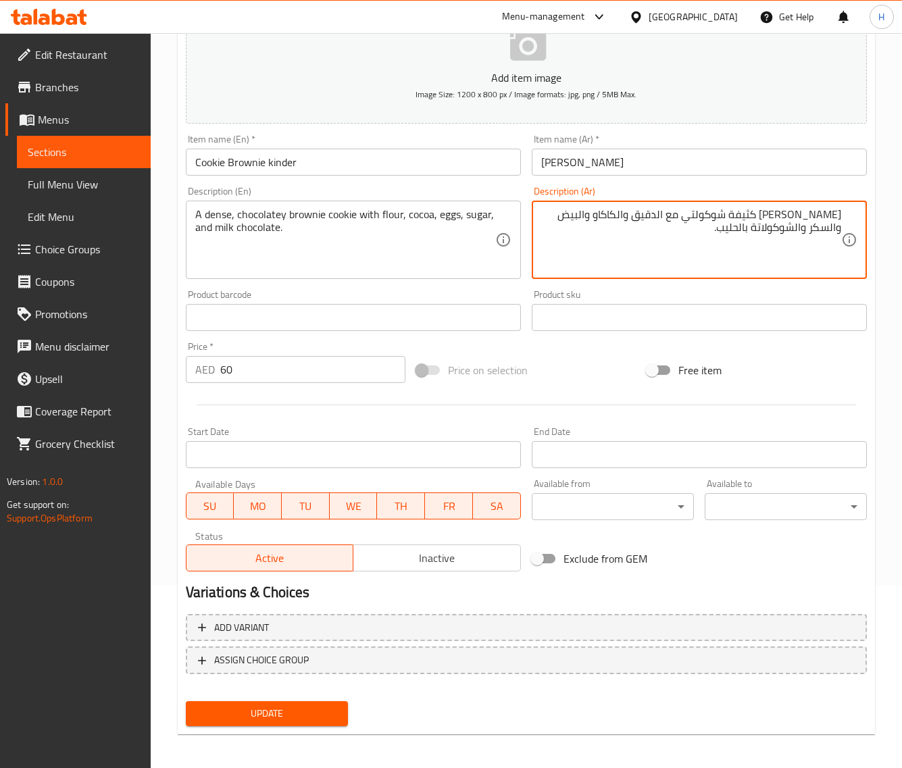
scroll to position [184, 0]
type textarea "كوكيز براوني كثيفة شوكولتي مع الدقيق والكاكاو والبيض والسكر والشوكولاتة بالحليب."
click at [339, 700] on button "Update" at bounding box center [267, 712] width 162 height 25
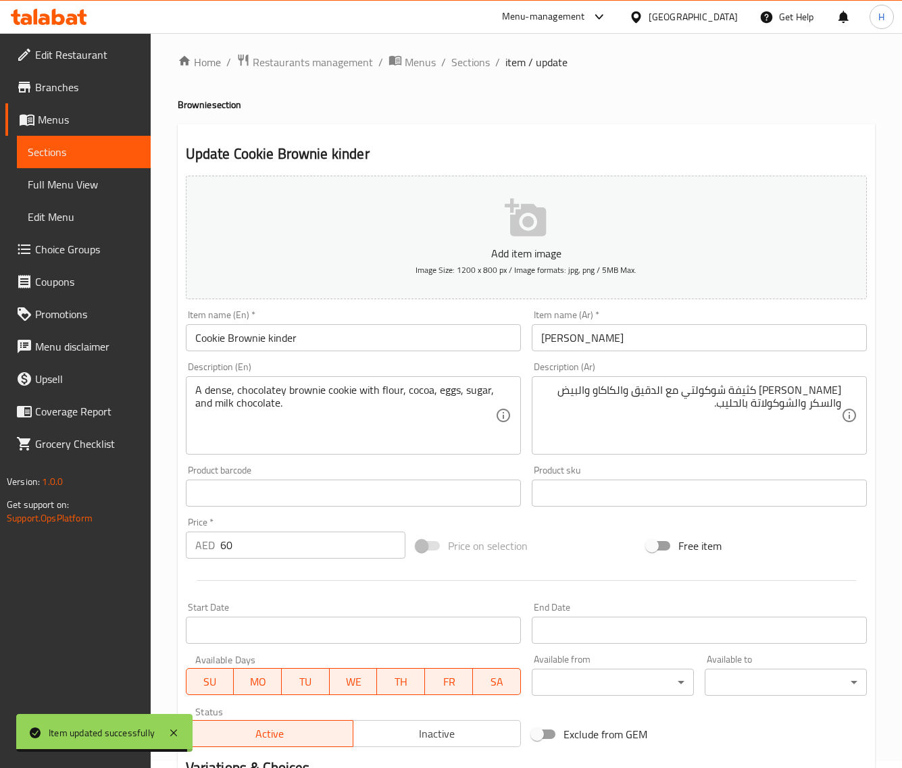
scroll to position [0, 0]
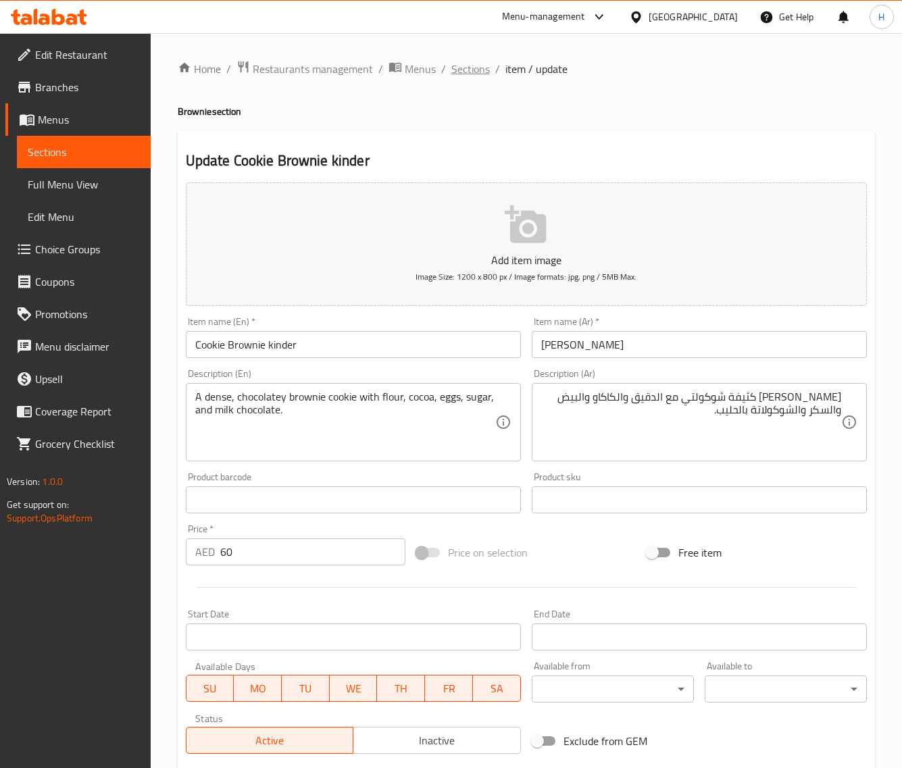
click at [466, 66] on span "Sections" at bounding box center [470, 69] width 39 height 16
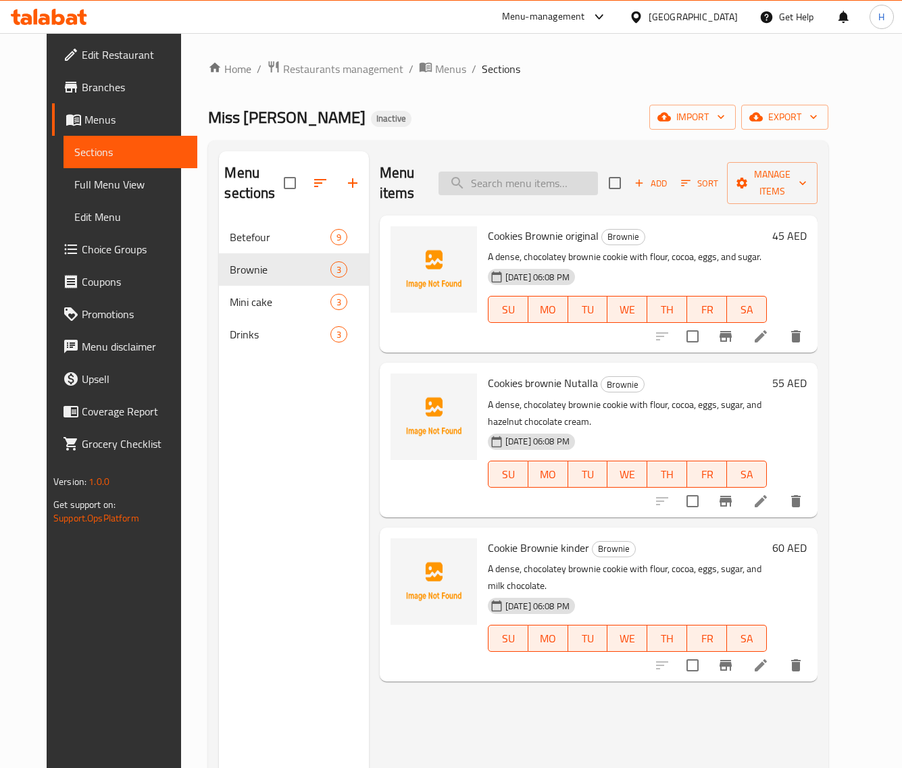
click at [502, 182] on input "search" at bounding box center [518, 184] width 159 height 24
paste input "Mini cake semsem"
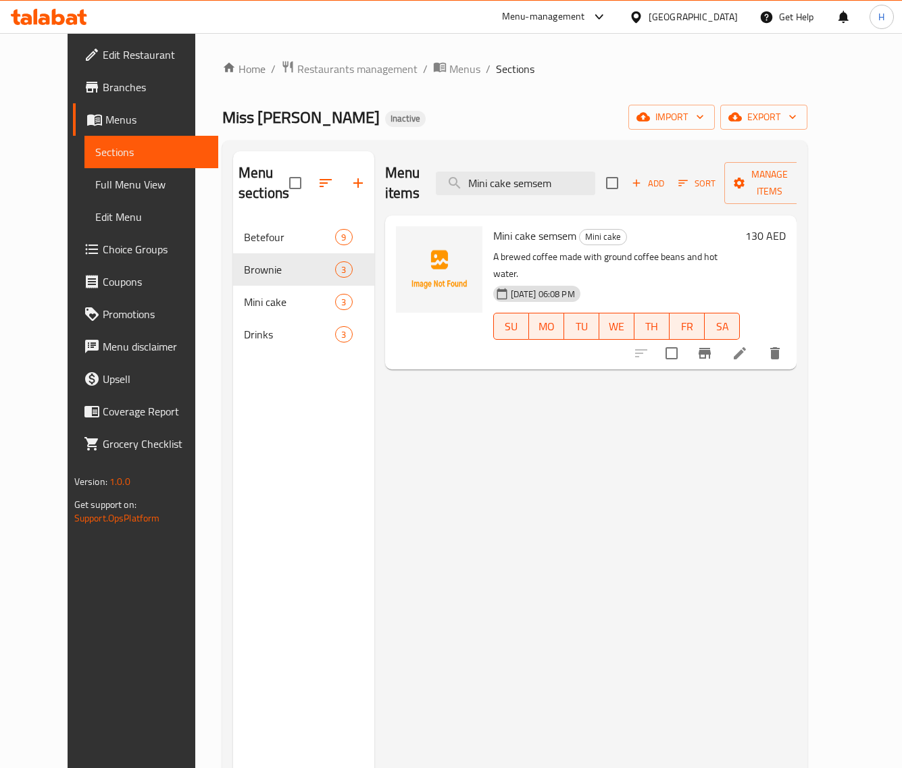
type input "Mini cake semsem"
click at [748, 345] on icon at bounding box center [740, 353] width 16 height 16
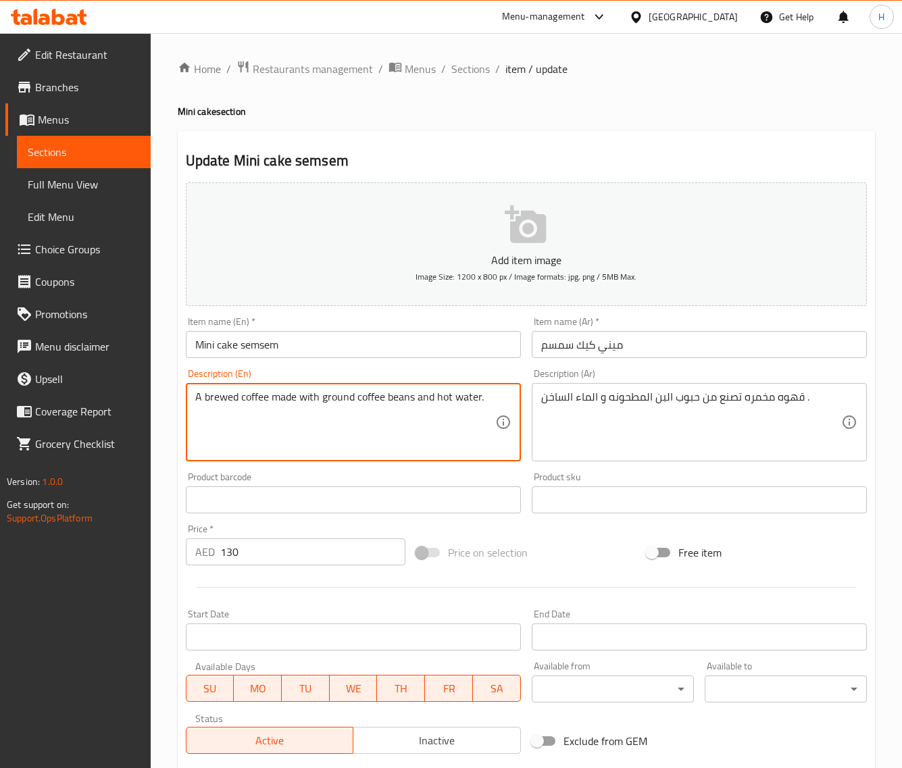
paste textarea "small cake made with flour, eggs, sugar, and sesame seeds"
type textarea "A small cake made with flour, eggs, sugar, and sesame seeds."
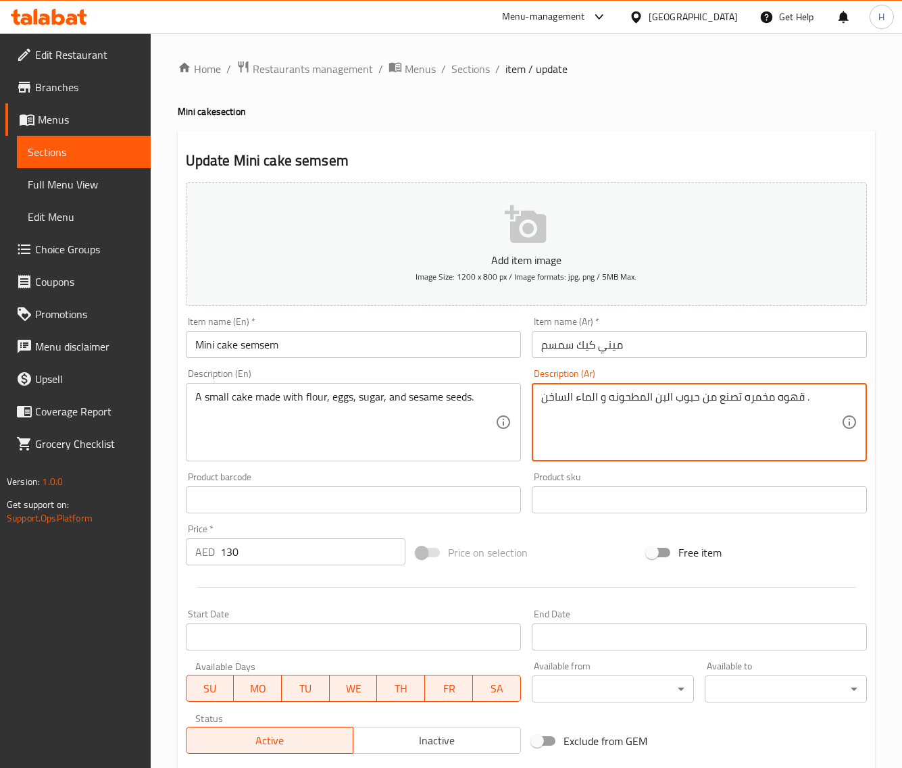
paste textarea "عكة صغيرة مصنوعة من الدقيق والبيض والسكر وبذور السمسم."
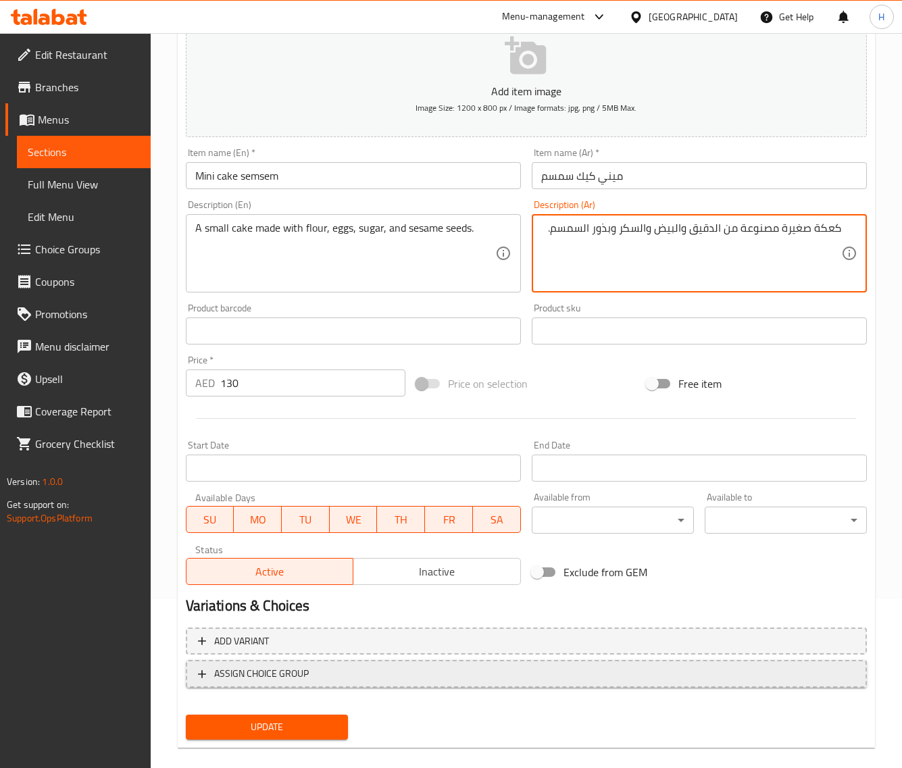
scroll to position [184, 0]
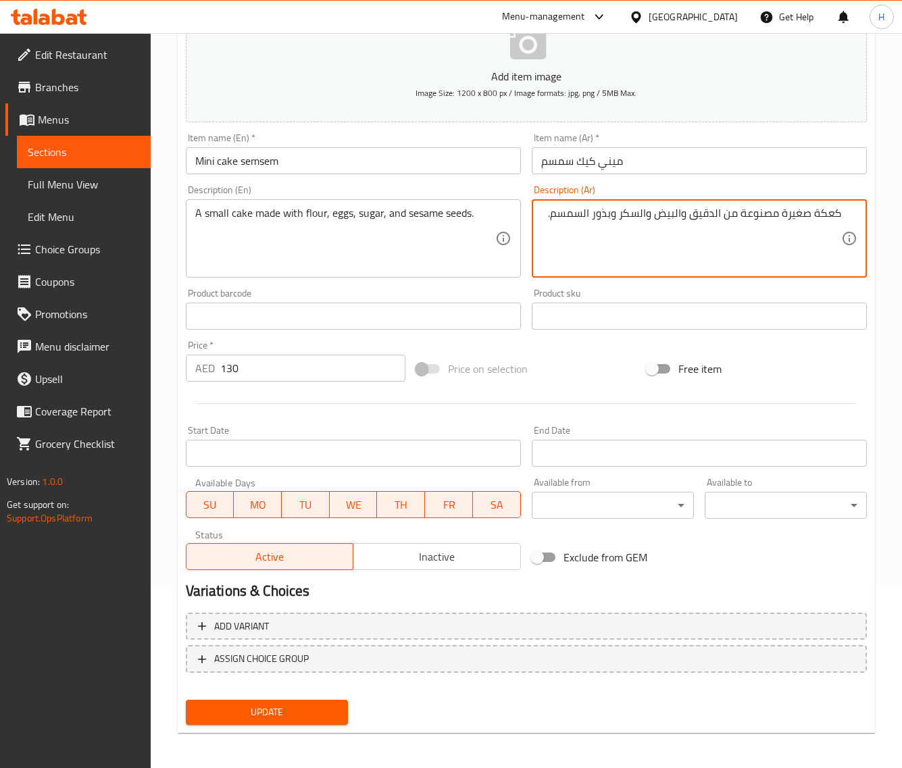
type textarea "كعكة صغيرة مصنوعة من الدقيق والبيض والسكر وبذور السمسم."
click at [322, 716] on span "Update" at bounding box center [267, 712] width 141 height 17
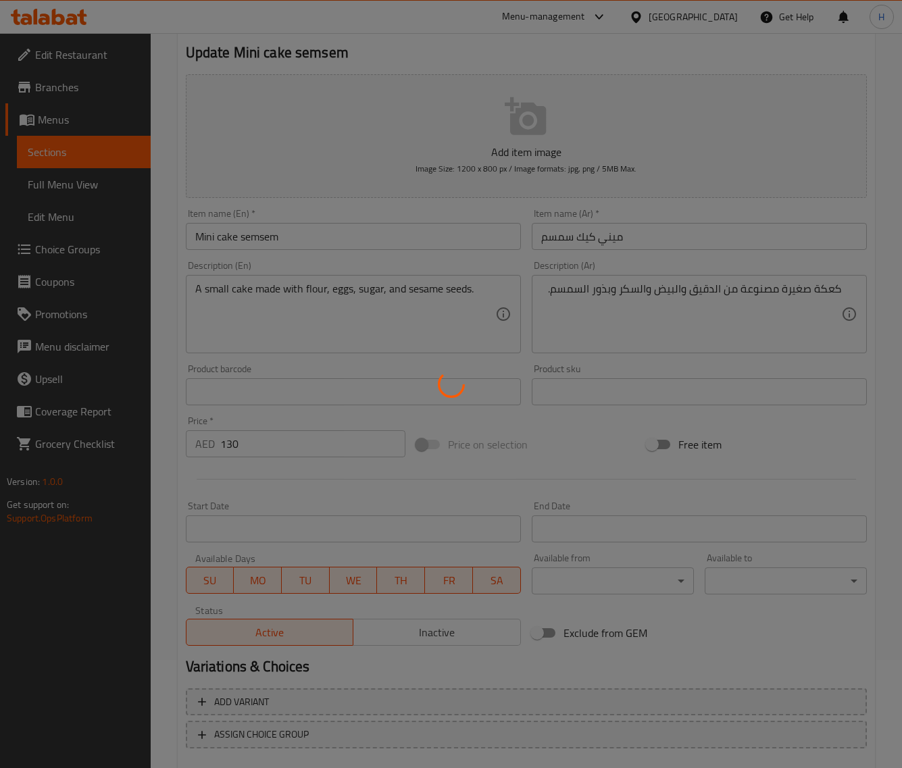
scroll to position [0, 0]
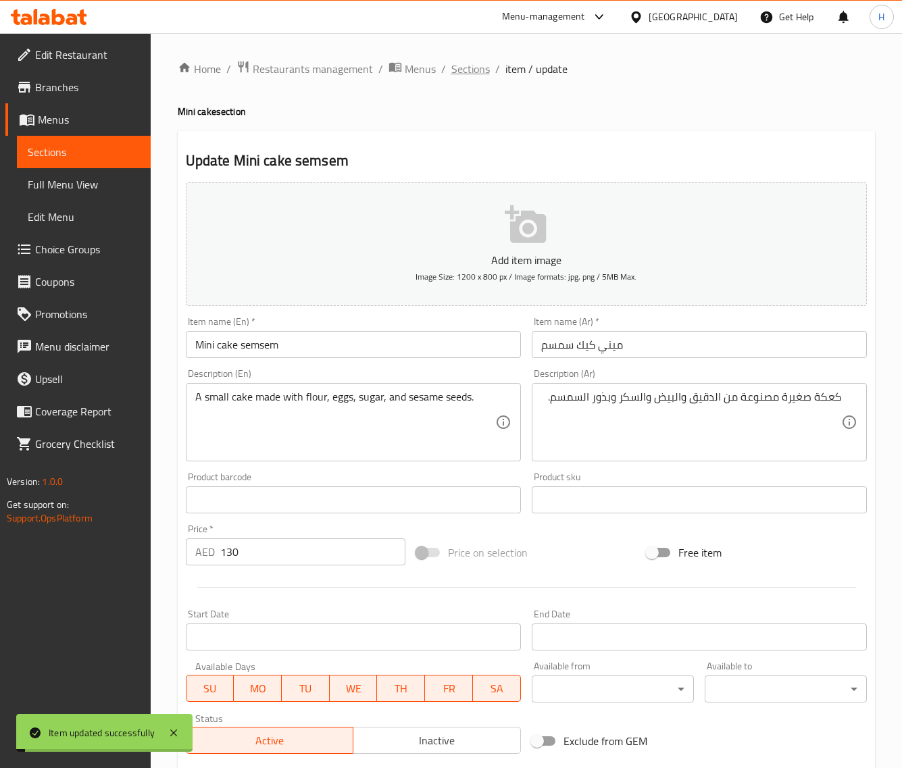
click at [475, 68] on span "Sections" at bounding box center [470, 69] width 39 height 16
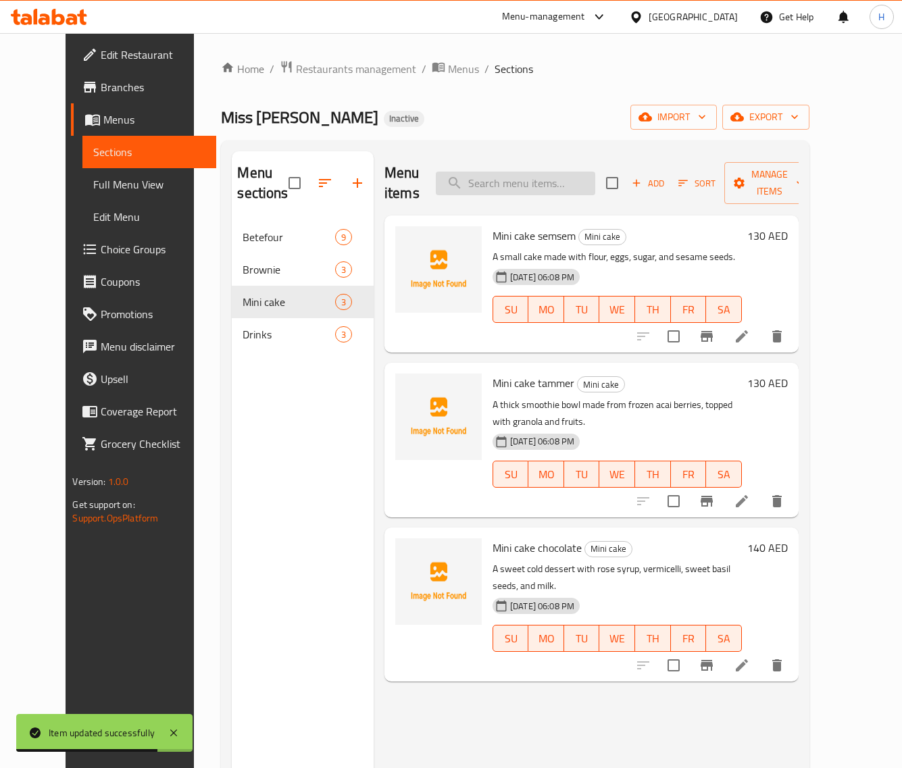
click at [515, 178] on input "search" at bounding box center [515, 184] width 159 height 24
paste input "Mini cake tammer"
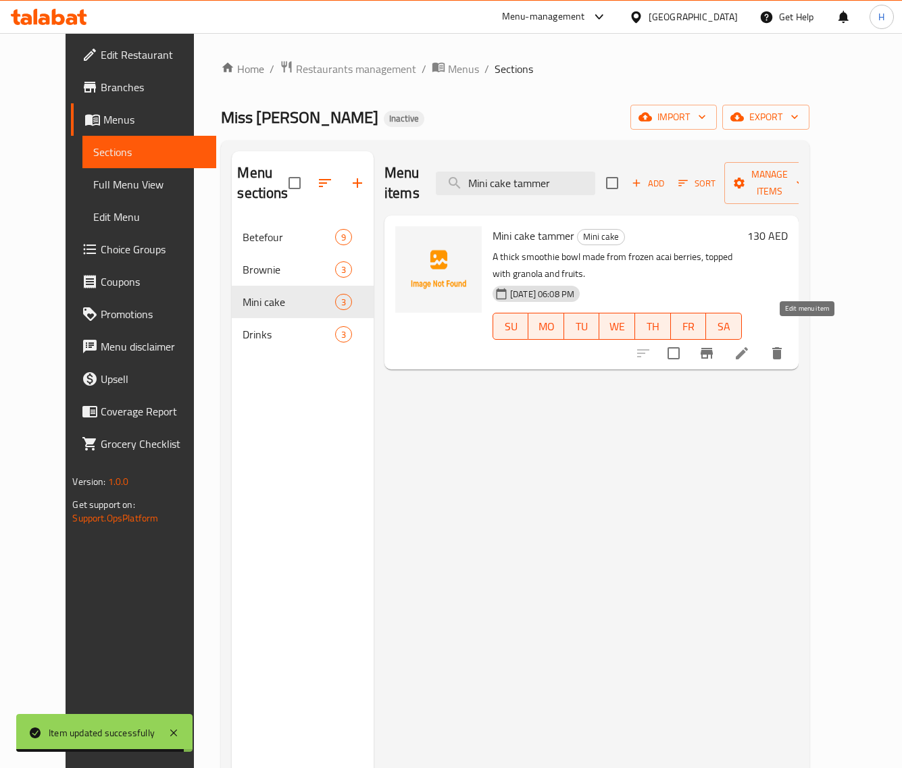
type input "Mini cake tammer"
click at [750, 345] on icon at bounding box center [742, 353] width 16 height 16
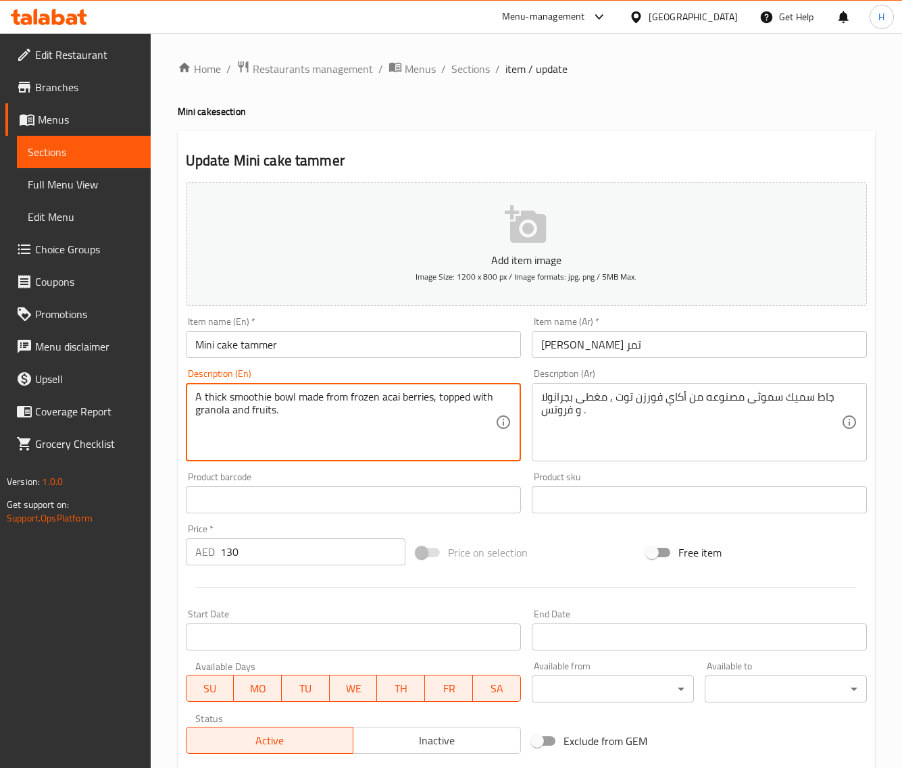
paste textarea "small cake made with flour, eggs, sugar, and date"
type textarea "A small cake made with flour, eggs, sugar, and dates."
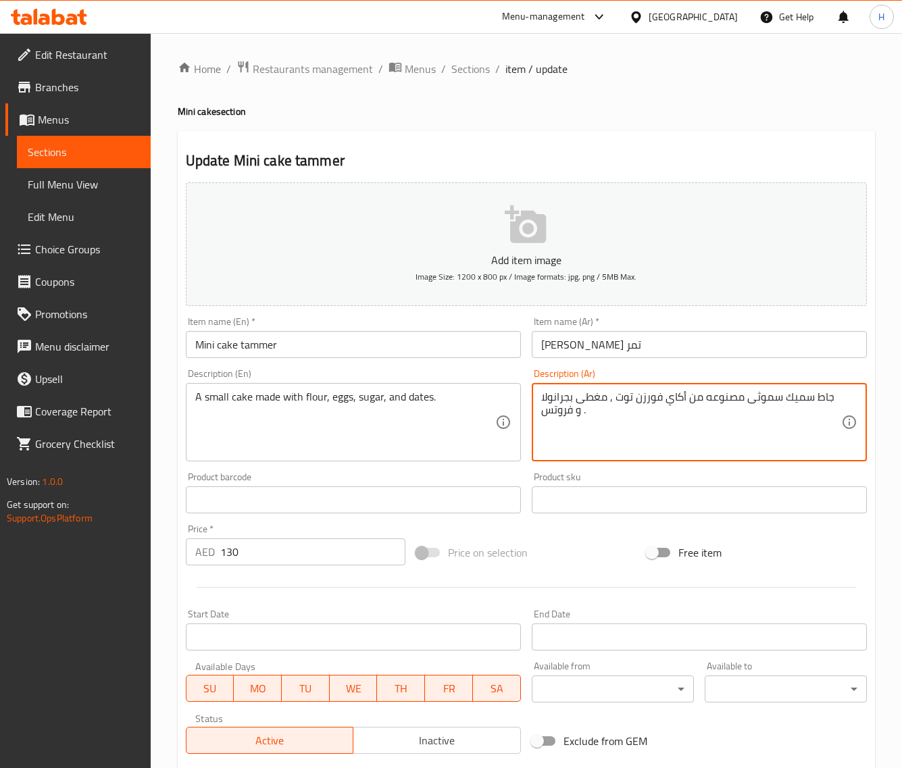
paste textarea "كعكة صغيرة مصنوعة من الدقيق والبيض والسكر والتمر."
click at [612, 432] on textarea "كعكة صغيرة مصنوعة من الدقيق والبيض والسكر والتمر." at bounding box center [691, 423] width 300 height 64
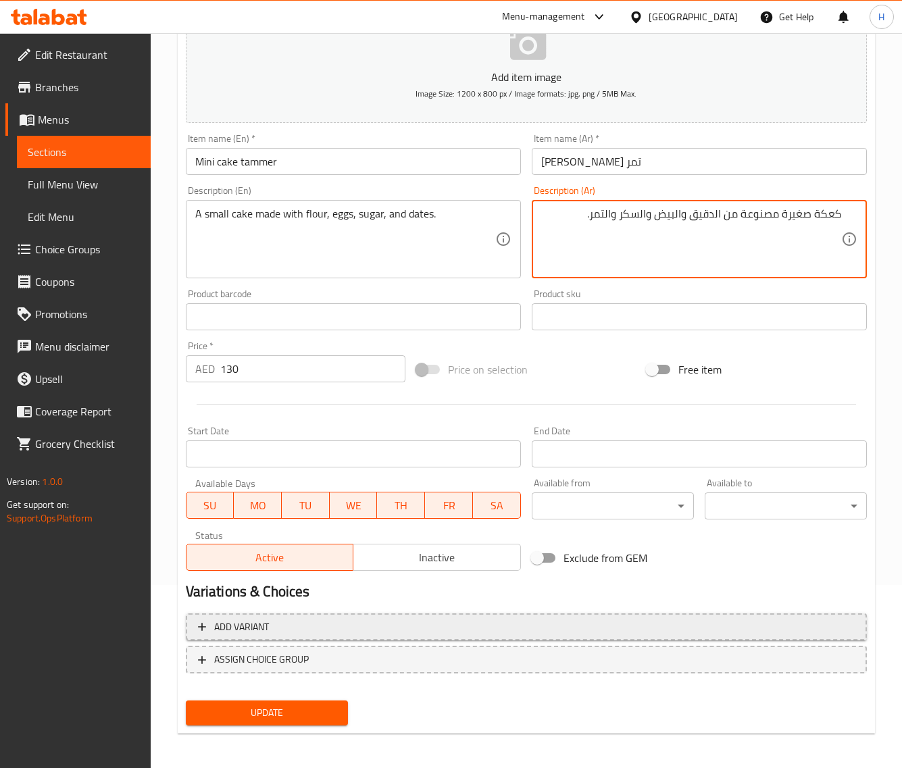
scroll to position [184, 0]
type textarea "كعكة صغيرة مصنوعة من الدقيق والبيض والسكر والتمر."
click at [291, 700] on button "Update" at bounding box center [267, 712] width 162 height 25
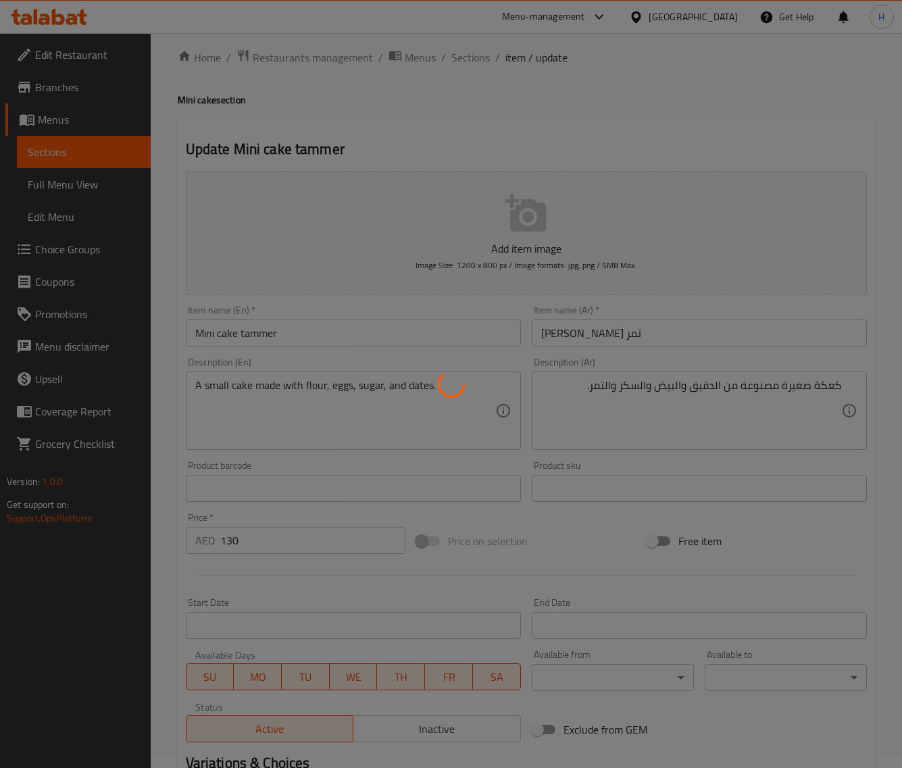
scroll to position [0, 0]
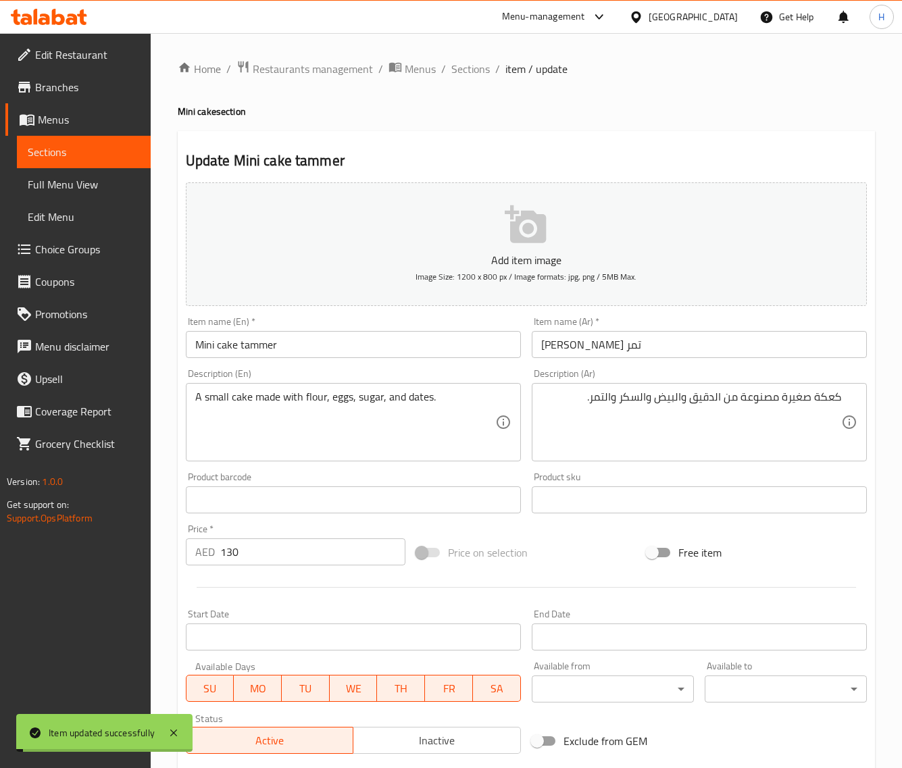
click at [478, 68] on span "Sections" at bounding box center [470, 69] width 39 height 16
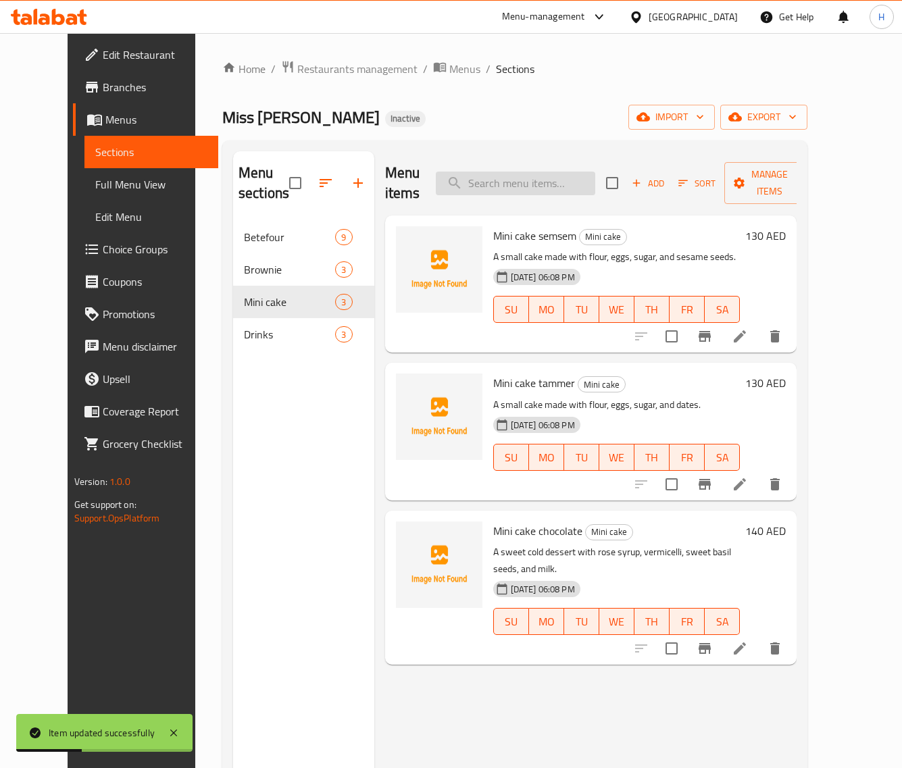
click at [532, 179] on input "search" at bounding box center [515, 184] width 159 height 24
paste input "Mini cake chocolate"
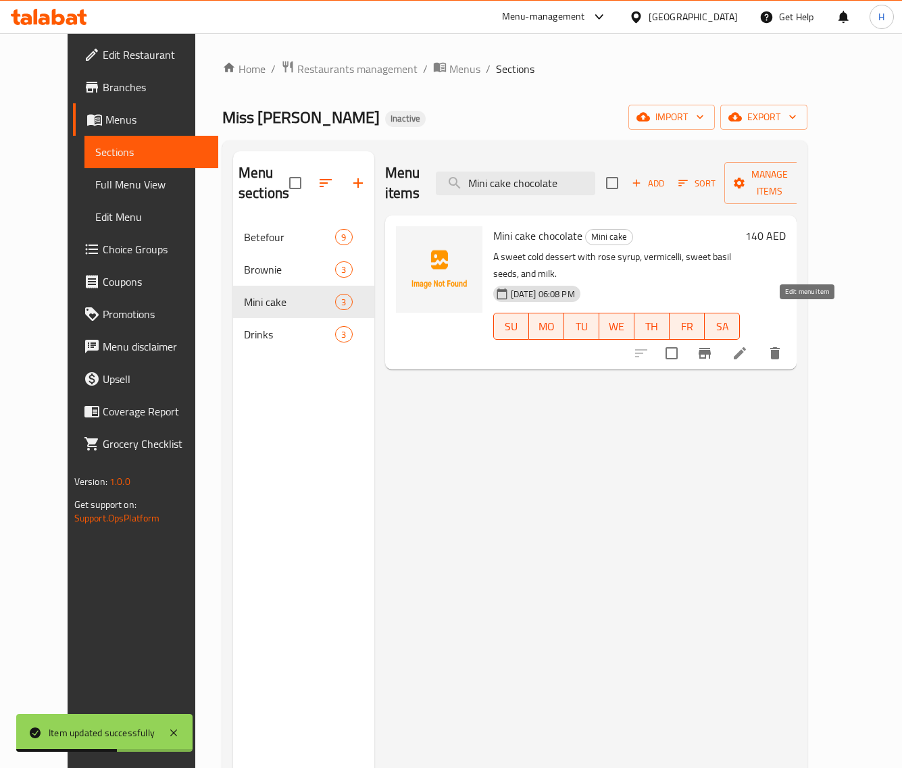
type input "Mini cake chocolate"
click at [748, 345] on icon at bounding box center [740, 353] width 16 height 16
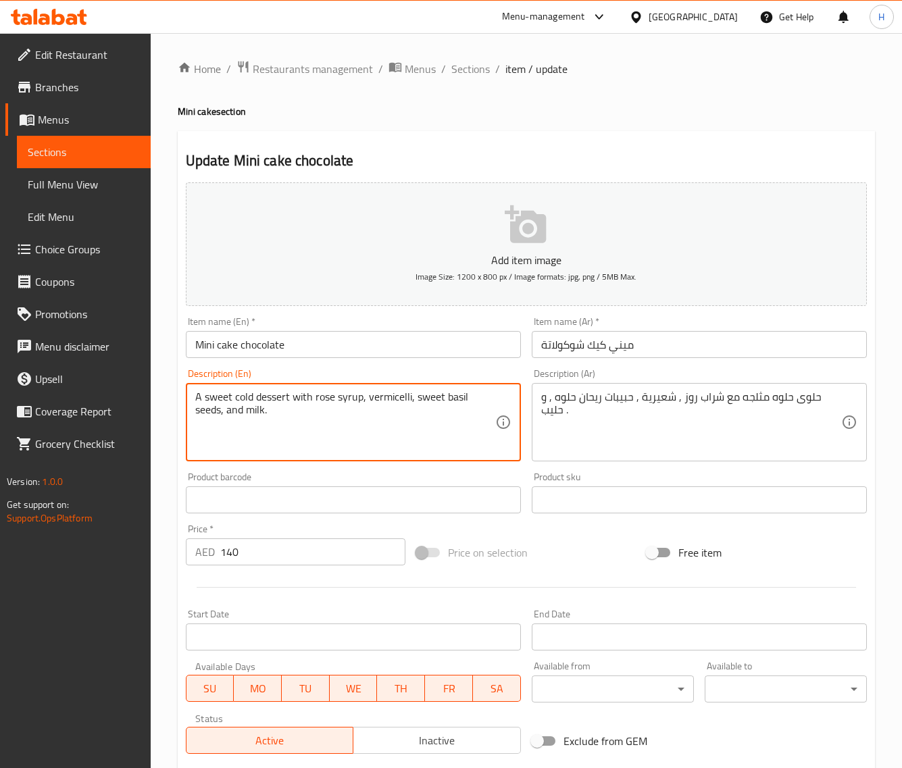
paste textarea "mall cake made with flour, eggs, sugar, and cocoa powder"
type textarea "A small cake made with flour, eggs, sugar, and cocoa powder."
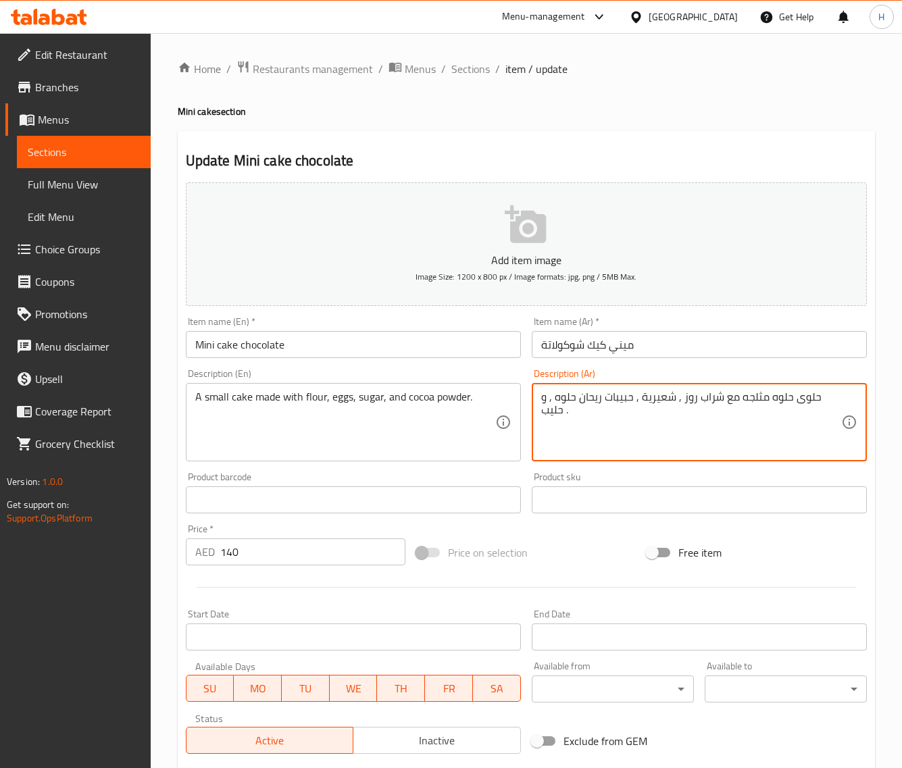
paste textarea "كعكة صغيرة مصنوعة من الدقيق والبيض والسكر ومسحوق الكاكاو."
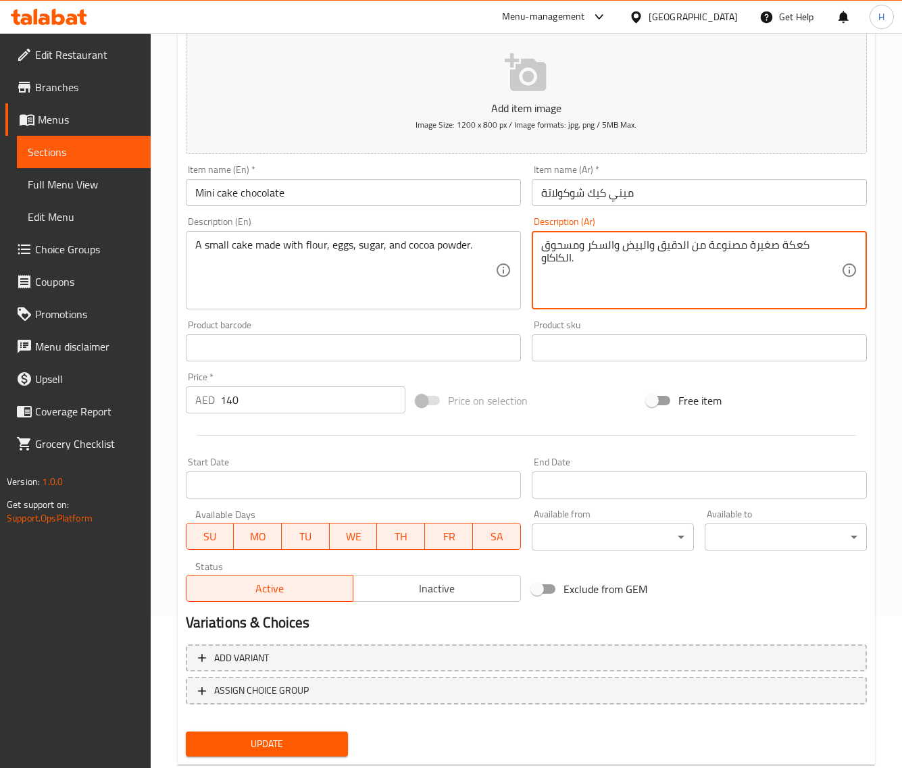
scroll to position [184, 0]
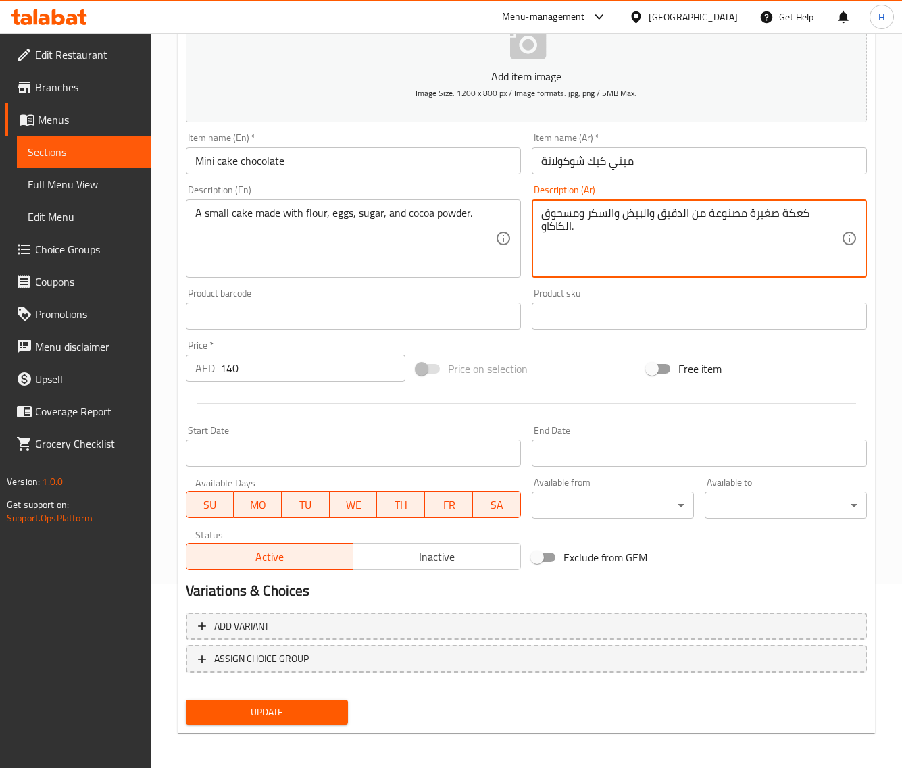
click at [309, 720] on button "Update" at bounding box center [267, 712] width 162 height 25
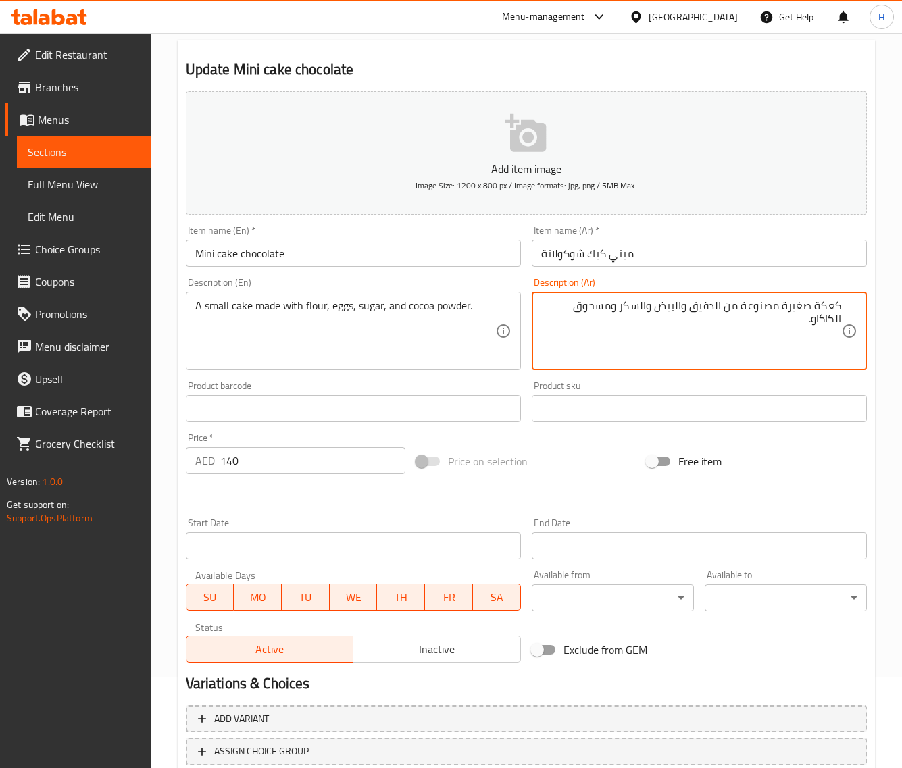
scroll to position [0, 0]
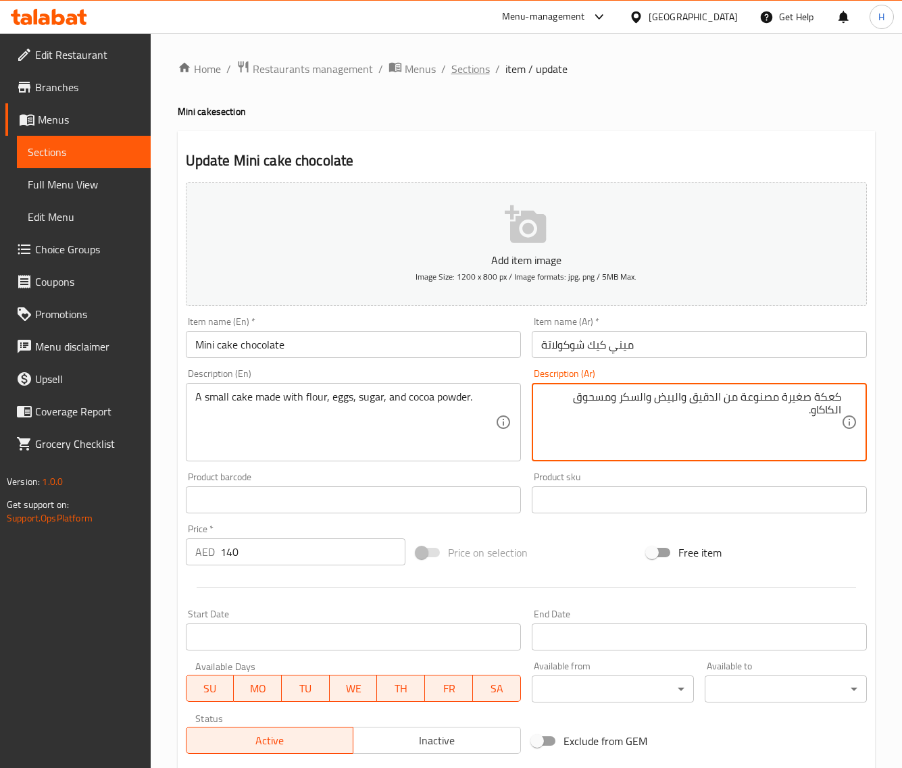
type textarea "كعكة صغيرة مصنوعة من الدقيق والبيض والسكر ومسحوق الكاكاو."
click at [461, 66] on span "Sections" at bounding box center [470, 69] width 39 height 16
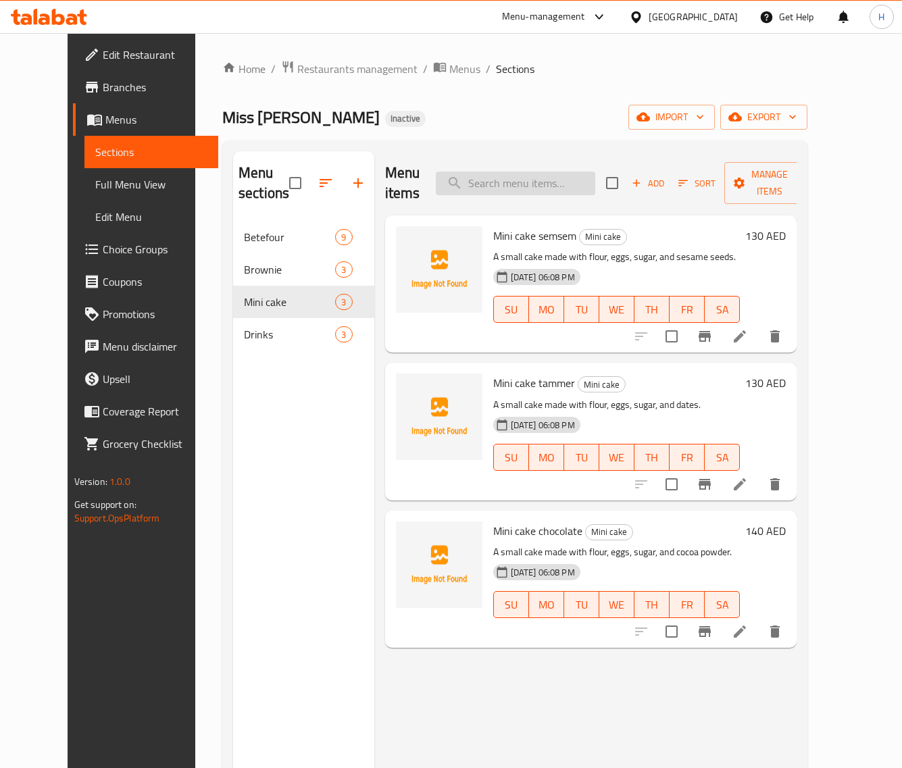
click at [544, 172] on input "search" at bounding box center [515, 184] width 159 height 24
paste input "V60"
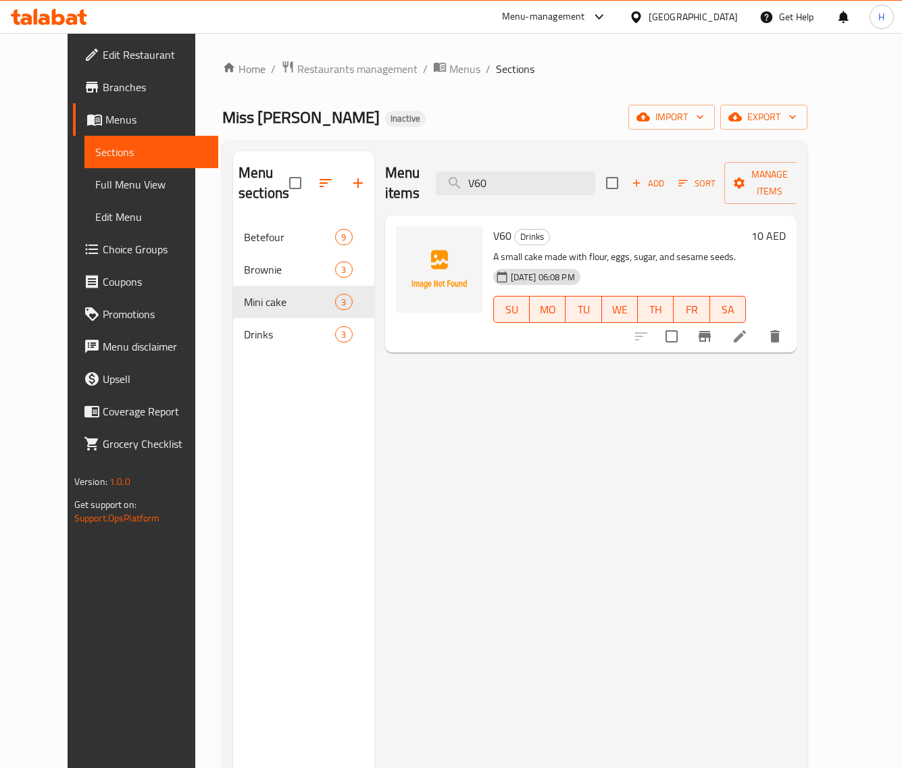
type input "V60"
click at [759, 324] on li at bounding box center [740, 336] width 38 height 24
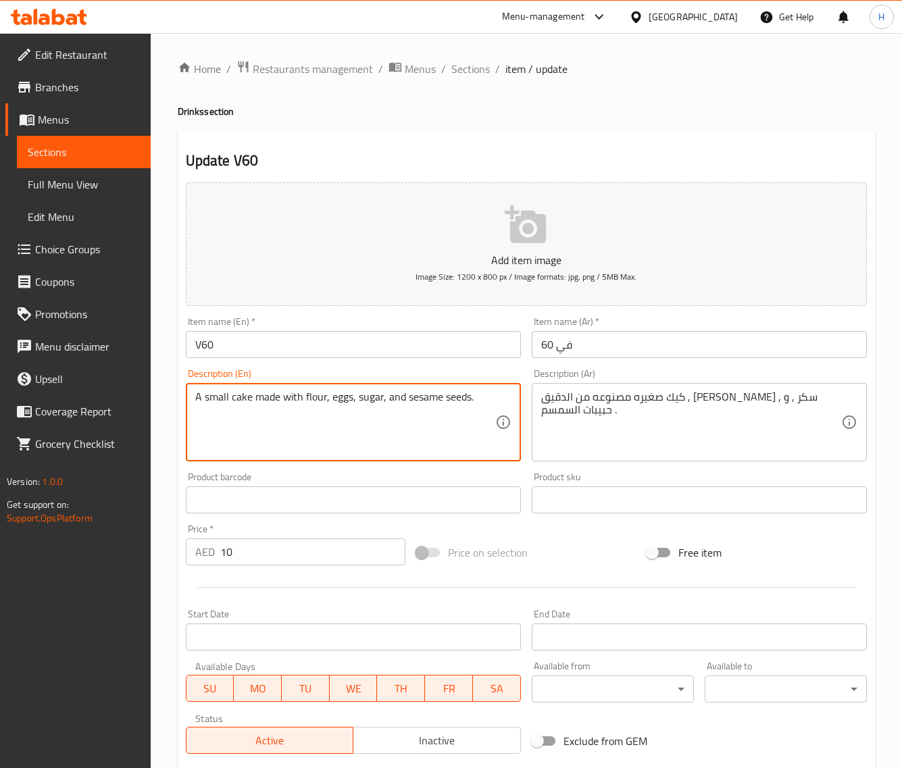
paste textarea "brewed coffee made with ground coffee beans and hot water"
type textarea "A brewed coffee made with ground coffee beans and hot water."
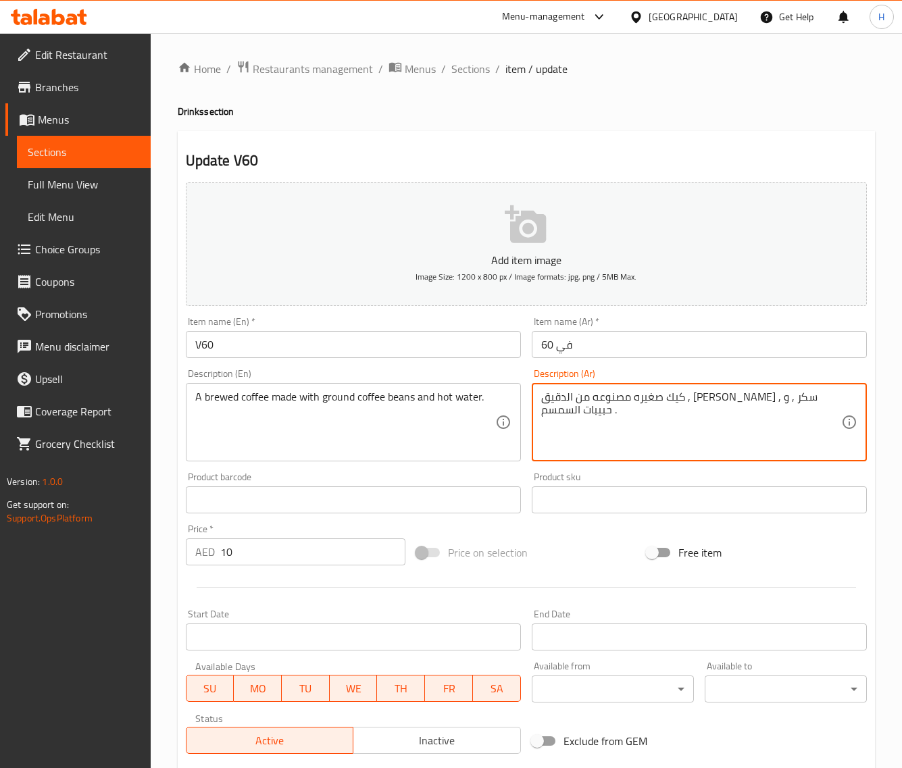
paste textarea "هوة مُحضرة باستخدام حبوب البن المطحونة والماء الساخن."
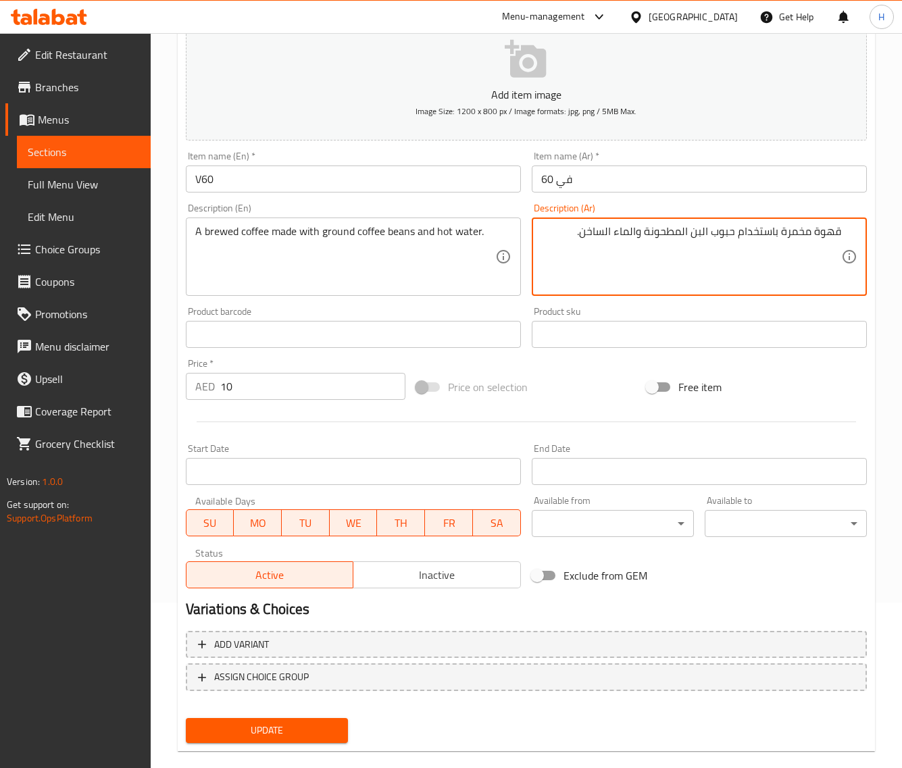
scroll to position [169, 0]
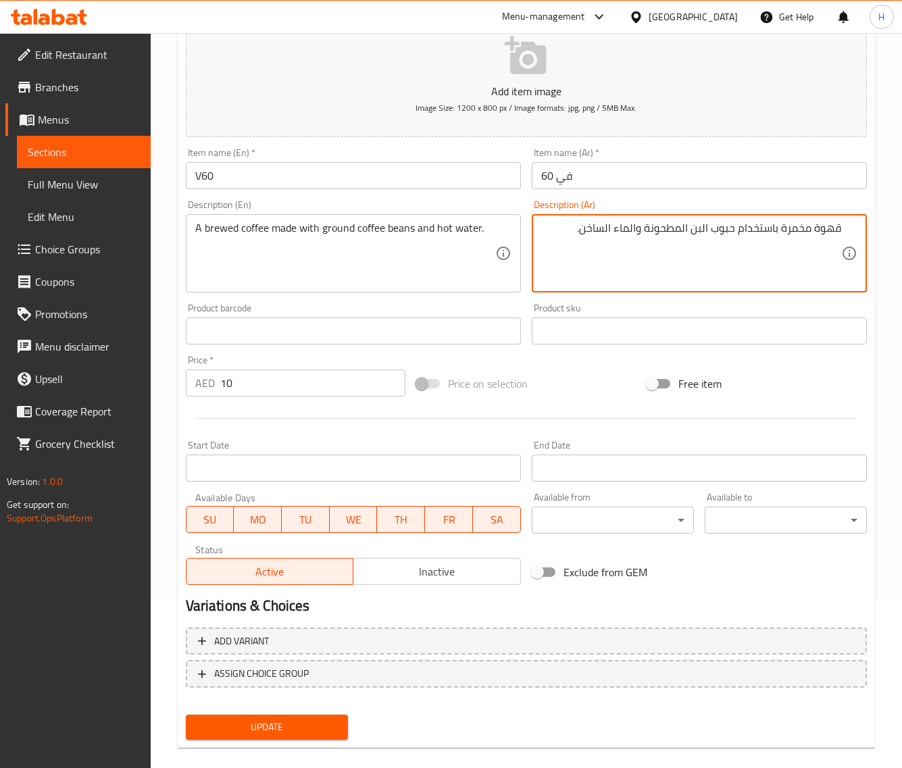
type textarea "قهوة مخمرة باستخدام حبوب البن المطحونة والماء الساخن."
click at [322, 725] on span "Update" at bounding box center [267, 727] width 141 height 17
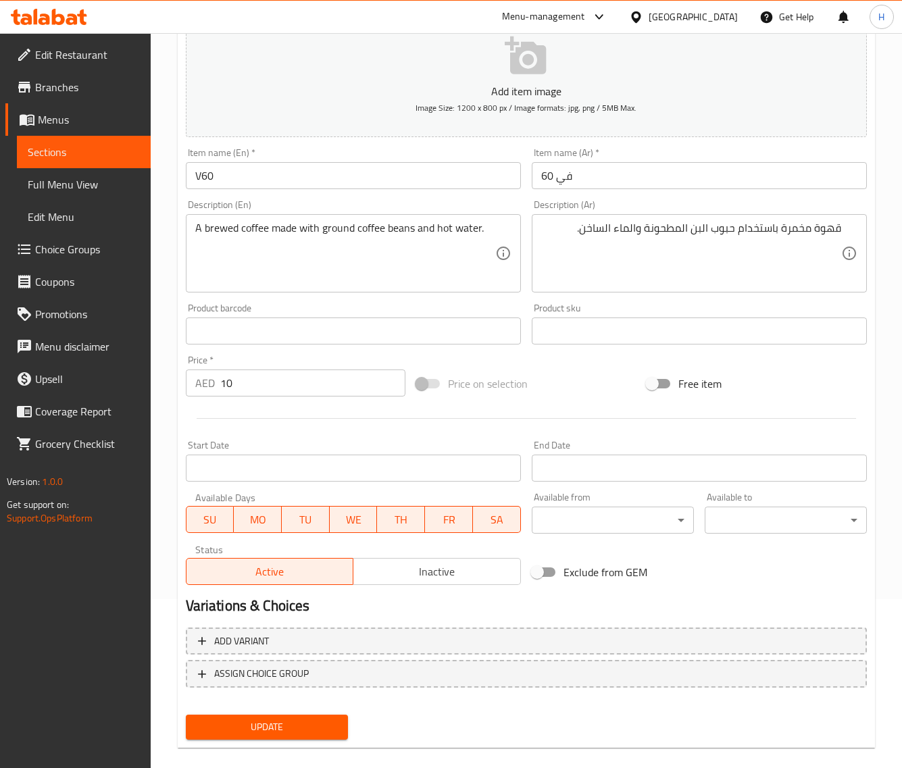
scroll to position [0, 0]
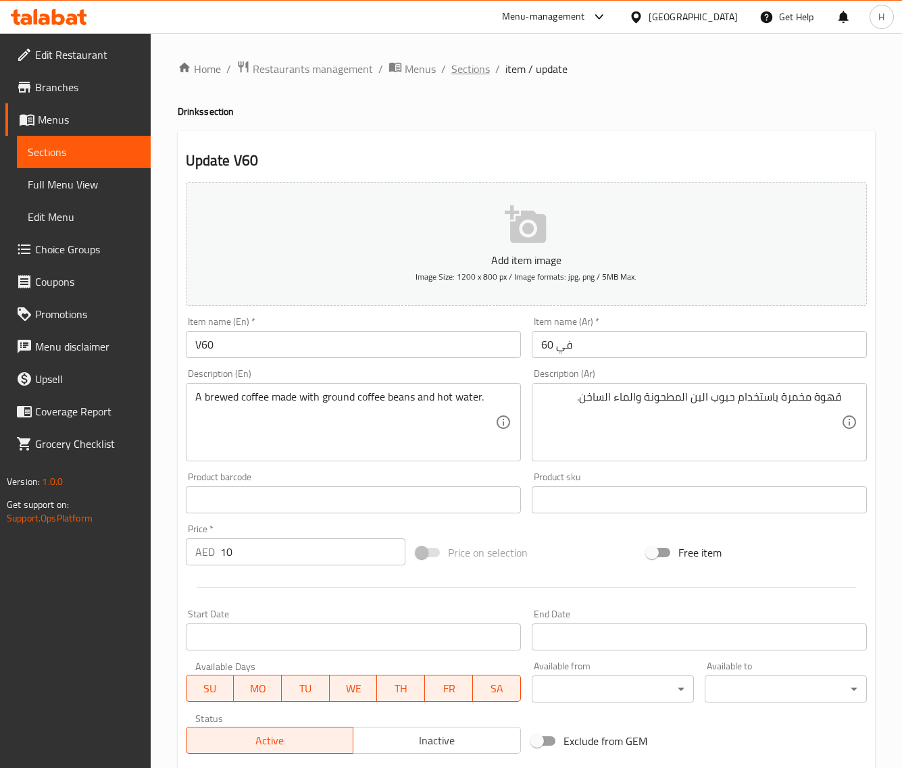
click at [478, 66] on span "Sections" at bounding box center [470, 69] width 39 height 16
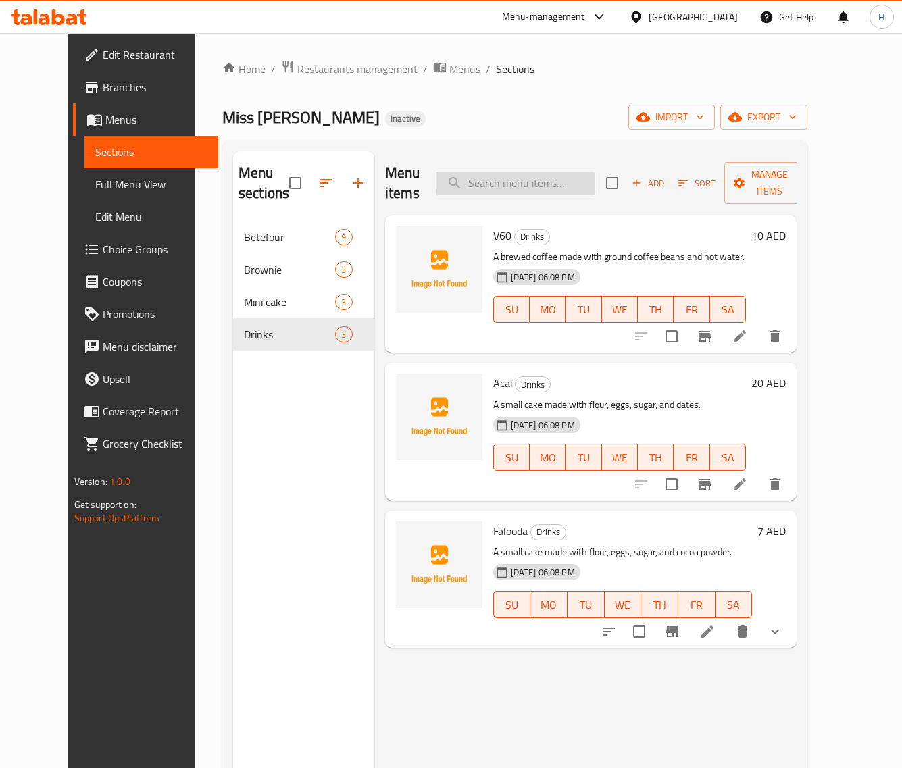
click at [541, 172] on input "search" at bounding box center [515, 184] width 159 height 24
paste input "Acai"
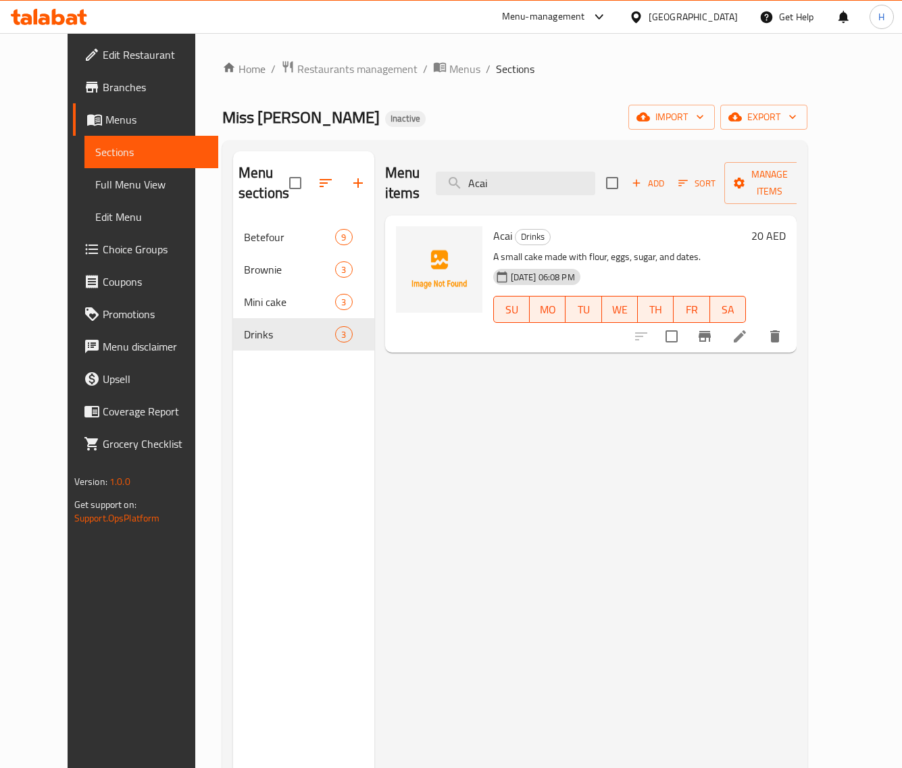
type input "Acai"
click at [748, 328] on icon at bounding box center [740, 336] width 16 height 16
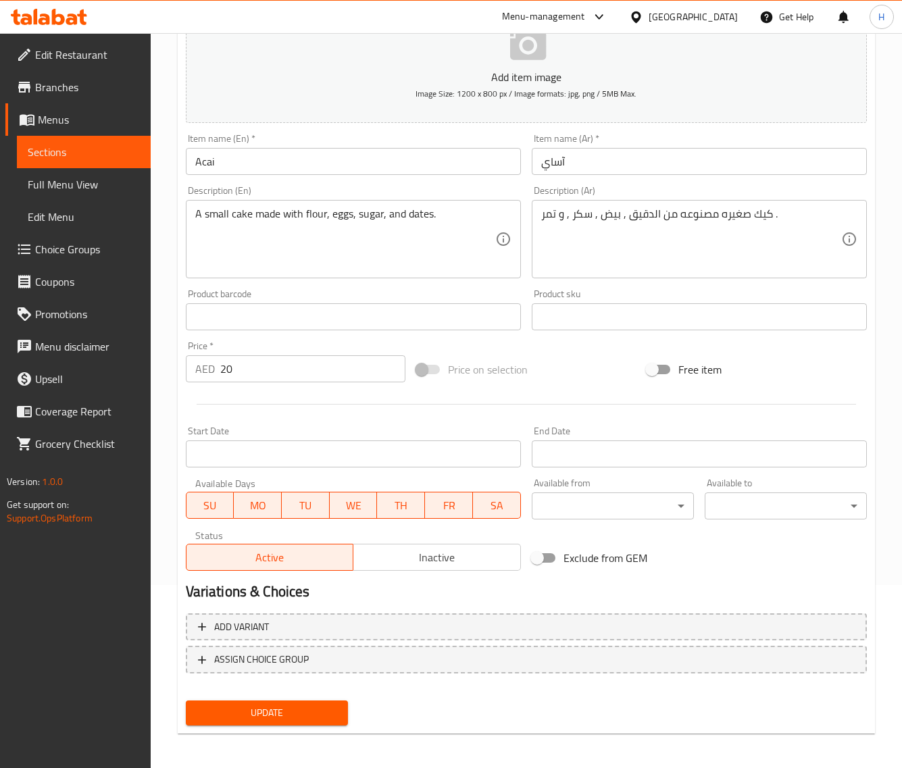
scroll to position [184, 0]
click at [399, 204] on div "A small cake made with flour, eggs, sugar, and dates. Description (En)" at bounding box center [353, 238] width 335 height 78
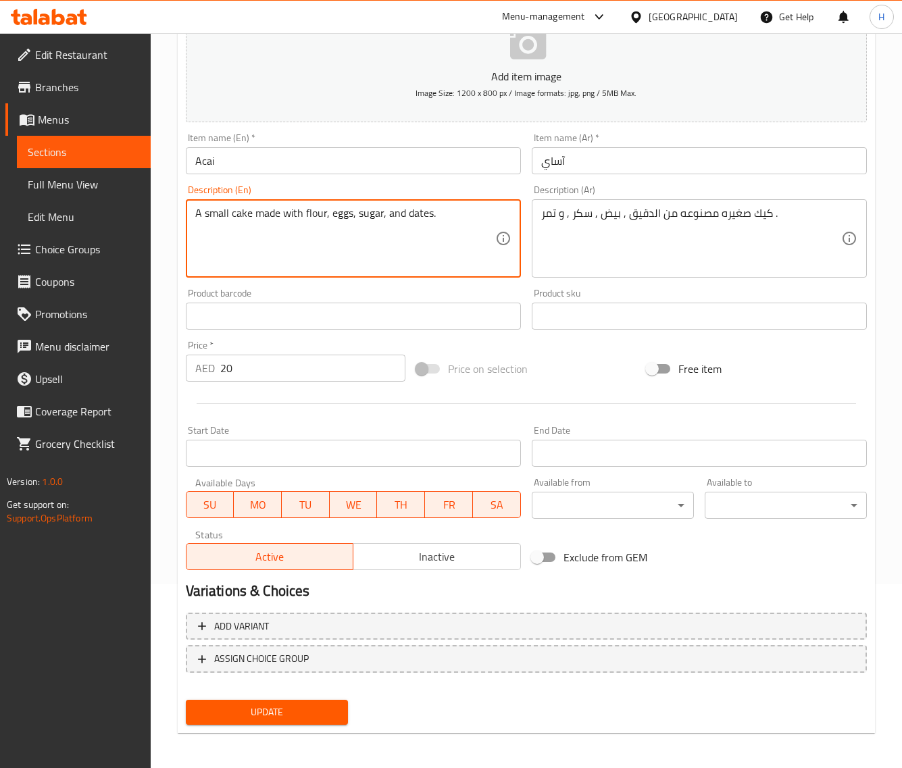
paste textarea "thick smoothie bowl made from frozen acai berries, topped with granola and fruit"
click at [378, 227] on textarea "A thick smoothie bowl made from frozen acai berries, topped with granola and fr…" at bounding box center [345, 239] width 300 height 64
type textarea "A thick smoothie bowl made from frozen acai berries, topped with granola and fr…"
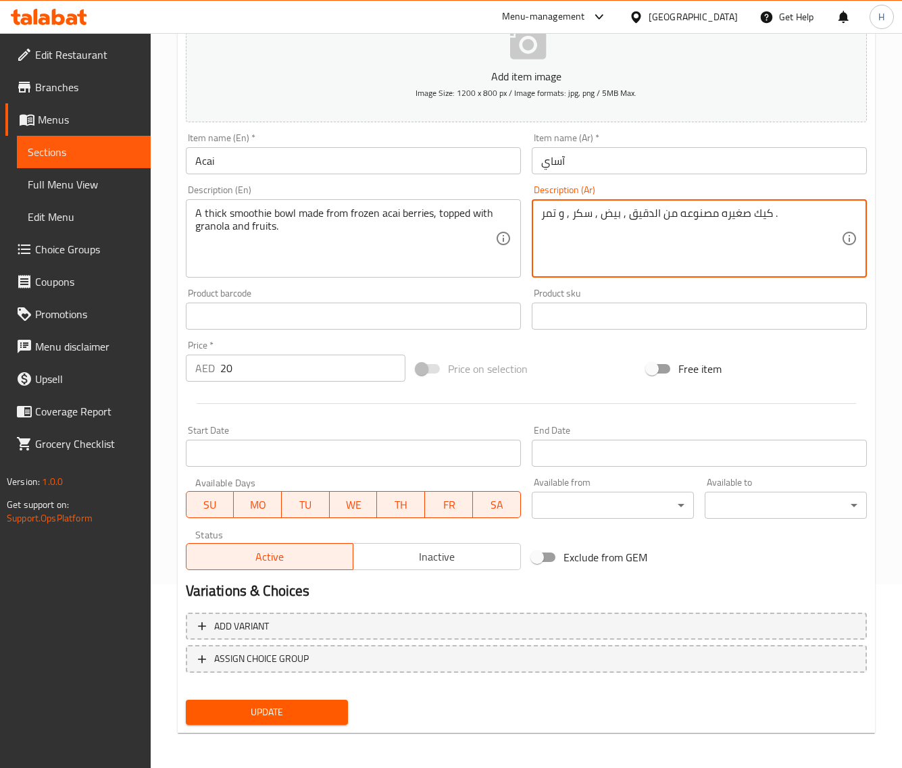
paste textarea "عاء عصير سميك مصنوع من التوت الآساي المجمد، ومغطى بالجرانولا والفواكه."
type textarea "جاط سموثي سميك مصنوع من التوت الآساي المجمد، ومغطى بالجرانولا والفواكه."
click at [319, 715] on span "Update" at bounding box center [267, 712] width 141 height 17
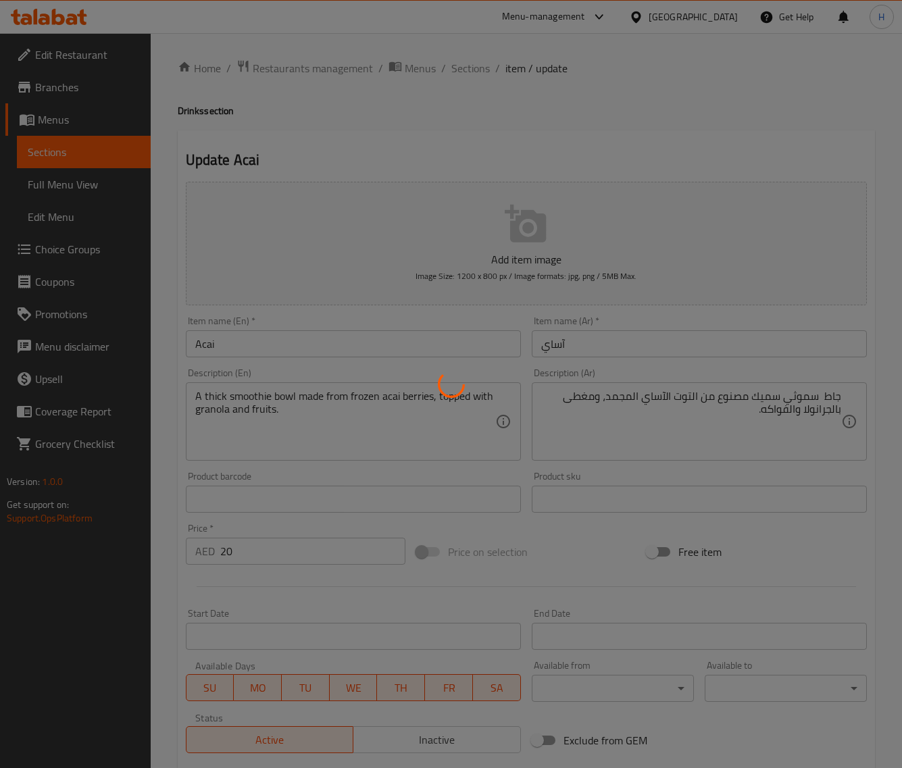
scroll to position [0, 0]
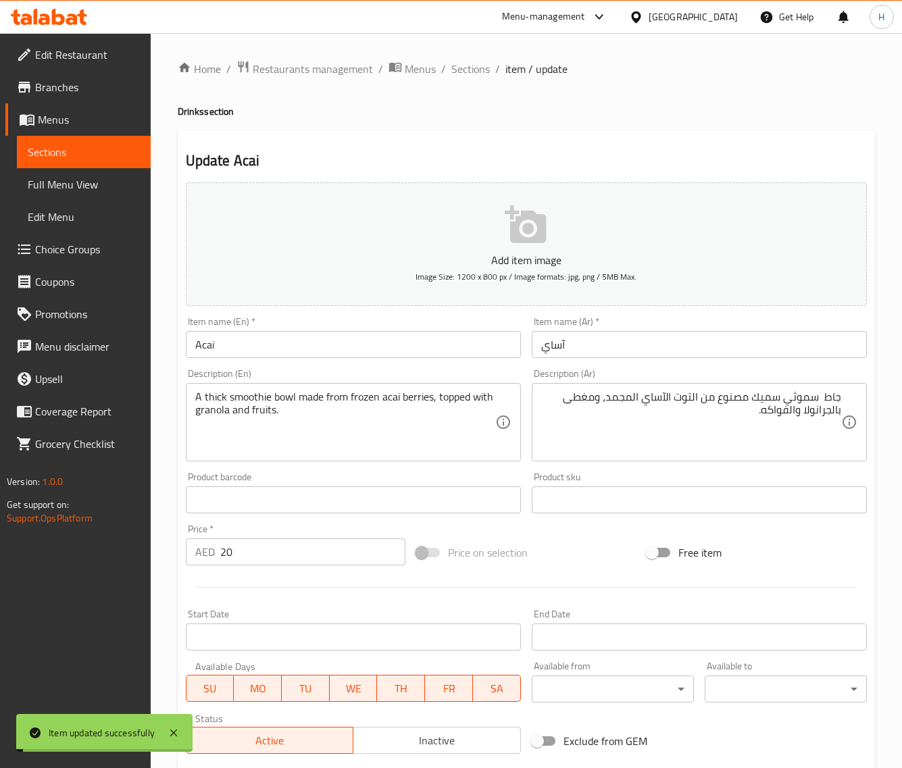
drag, startPoint x: 484, startPoint y: 68, endPoint x: 461, endPoint y: 51, distance: 28.1
click at [484, 68] on span "Sections" at bounding box center [470, 69] width 39 height 16
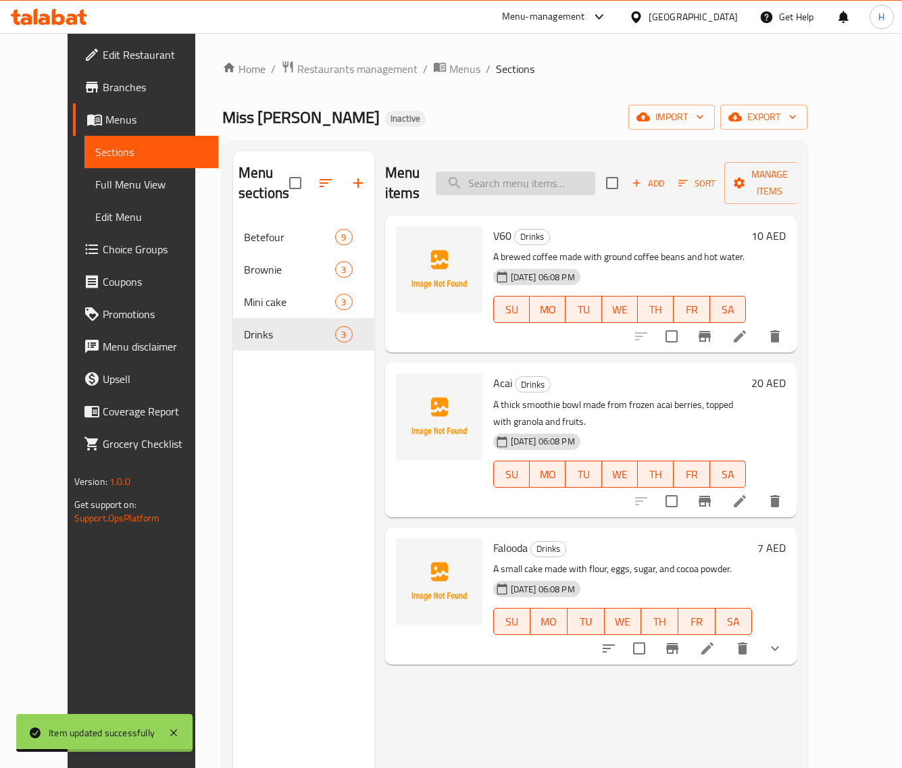
click at [534, 174] on input "search" at bounding box center [515, 184] width 159 height 24
paste input "Falooda"
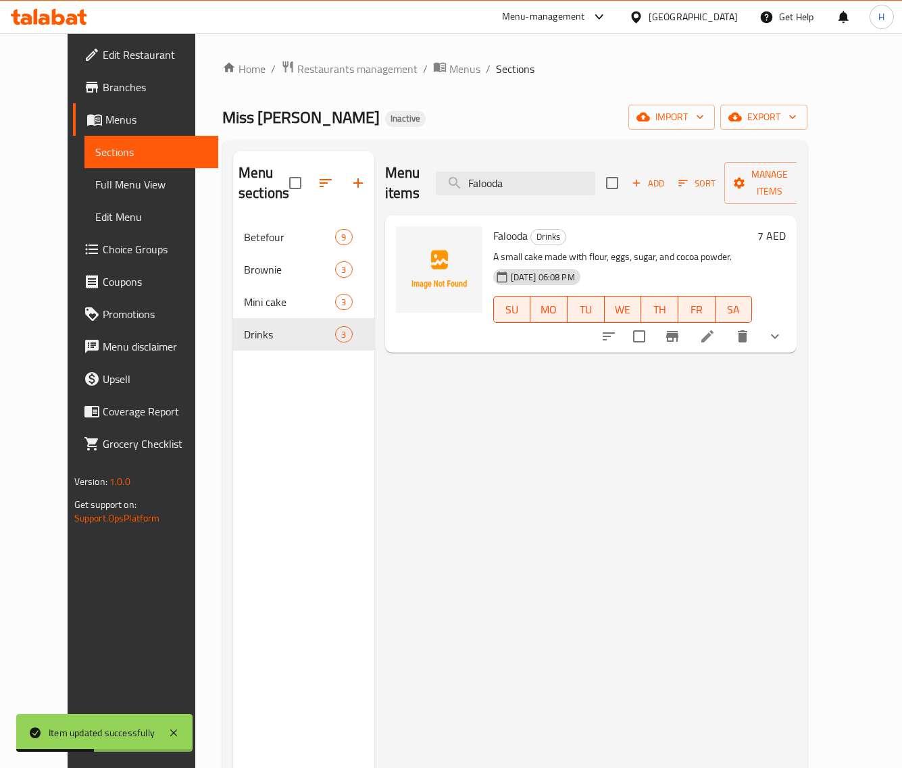
type input "Falooda"
click at [726, 325] on li at bounding box center [708, 336] width 38 height 24
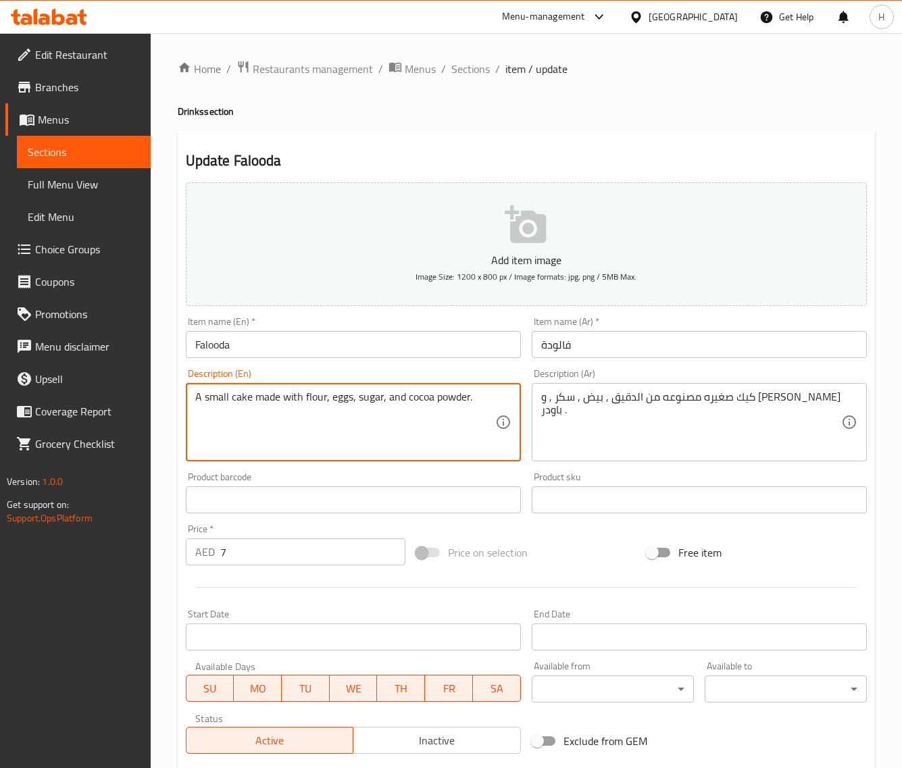
paste textarea "weet cold dessert with rose syrup, vermicelli, sweet basil seeds, and milk"
type textarea "A sweet cold dessert with rose syrup, vermicelli, sweet basil seeds, and milk."
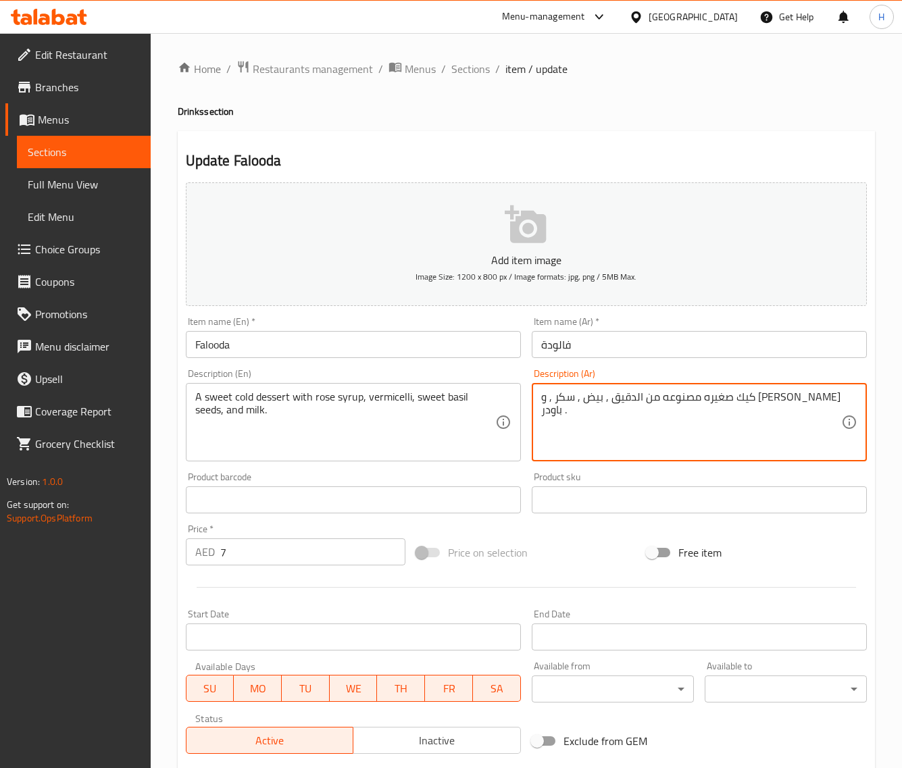
paste textarea "حلوى باردة حلوة مع شراب الورد، الشعيرية، بذور الريحان الحلو، والحليب."
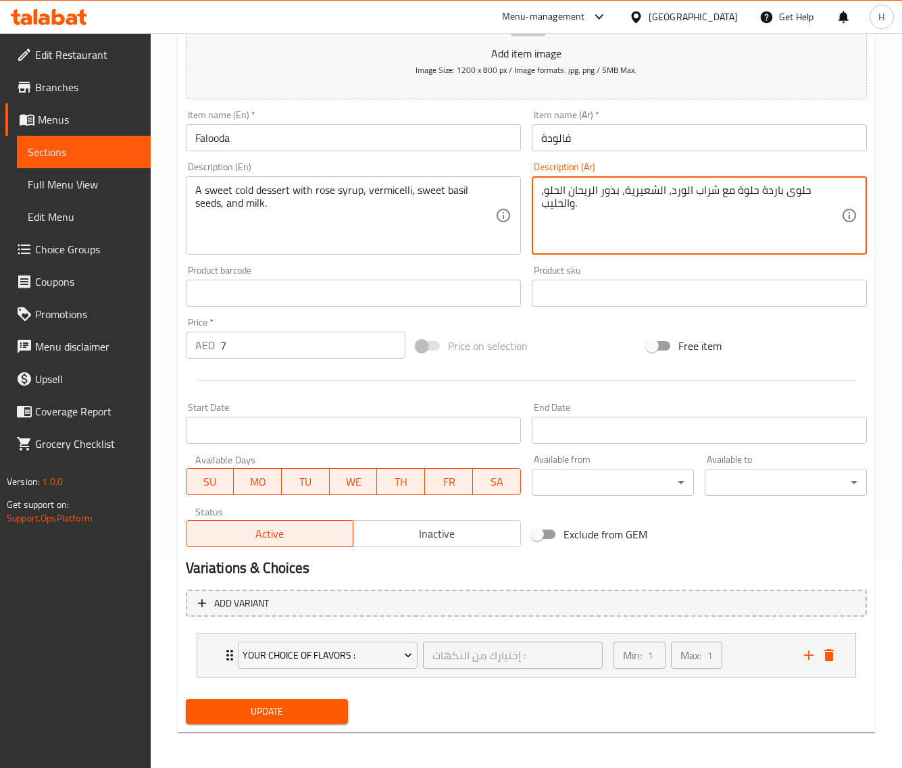
scroll to position [207, 0]
click at [334, 703] on span "Update" at bounding box center [267, 711] width 141 height 17
type textarea "حلوى باردة حلوة مع شراب الورد، الشعيرية، بذور الريحان الحلو، والحليب."
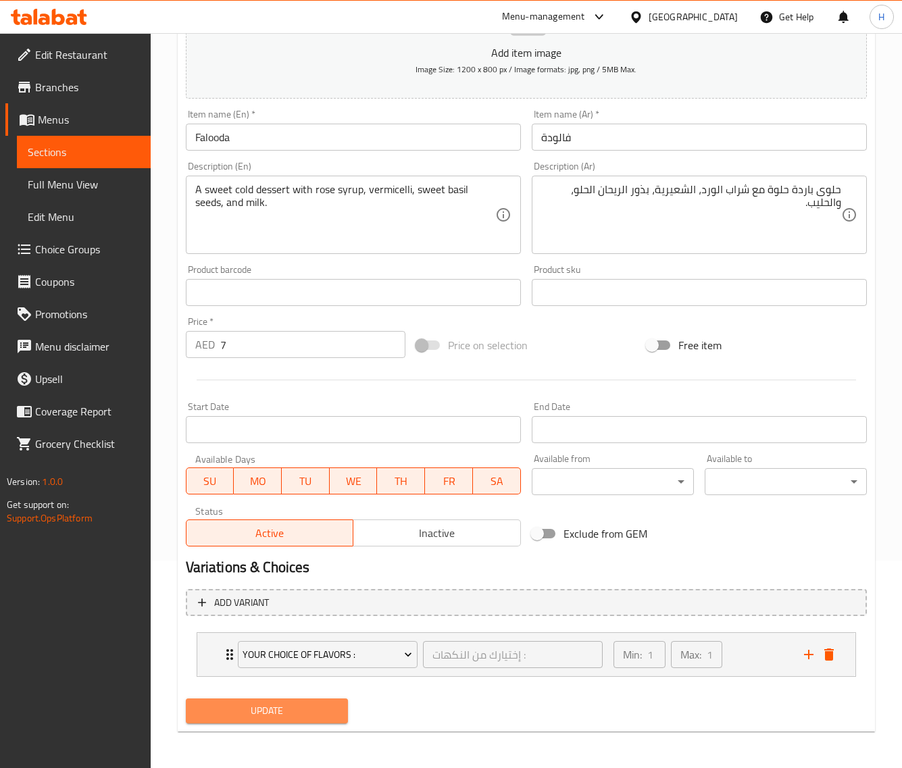
click at [316, 714] on span "Update" at bounding box center [267, 711] width 141 height 17
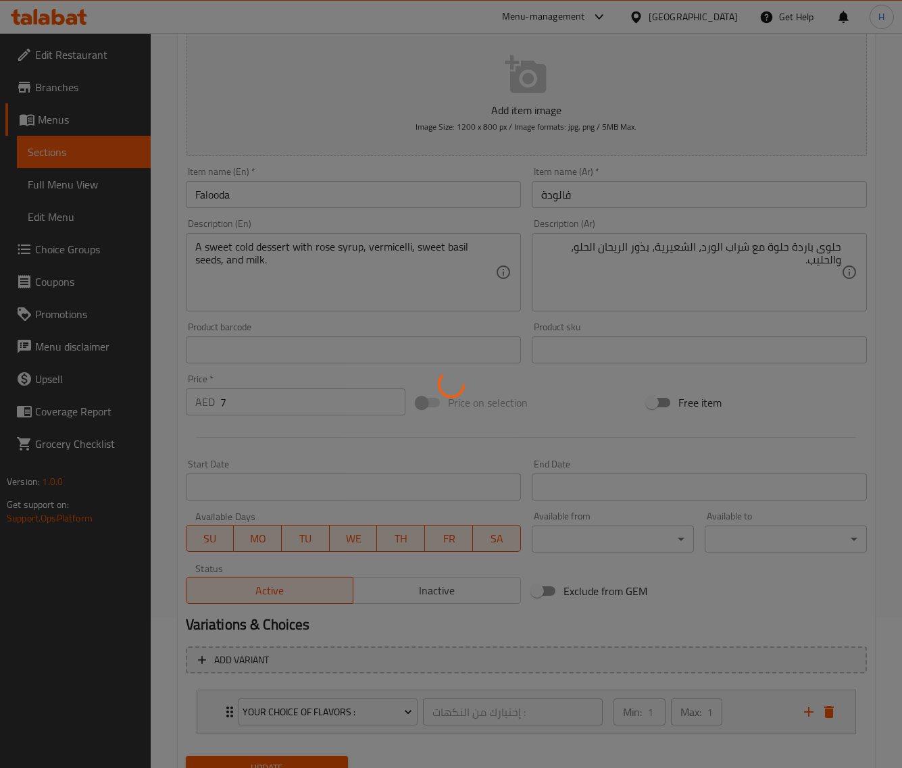
scroll to position [0, 0]
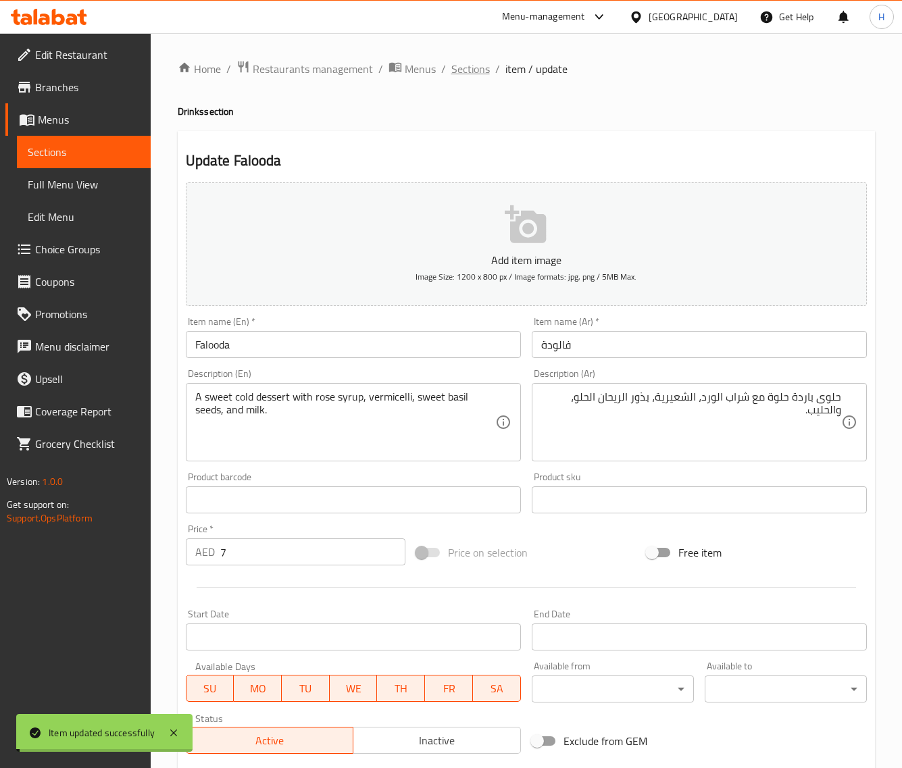
click at [465, 71] on span "Sections" at bounding box center [470, 69] width 39 height 16
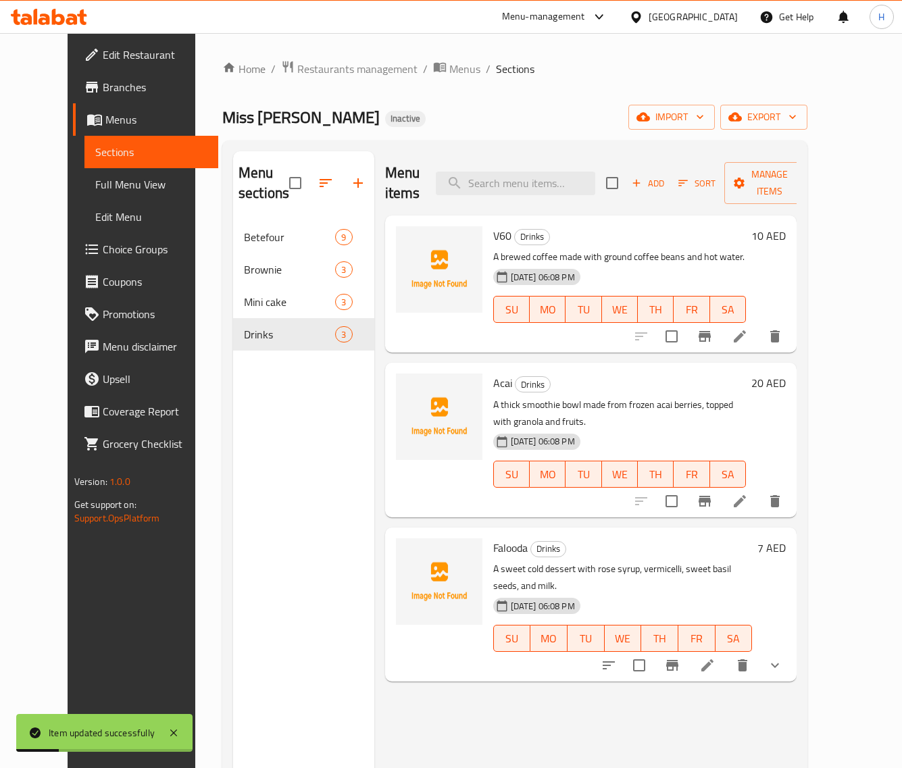
click at [106, 180] on span "Full Menu View" at bounding box center [151, 184] width 112 height 16
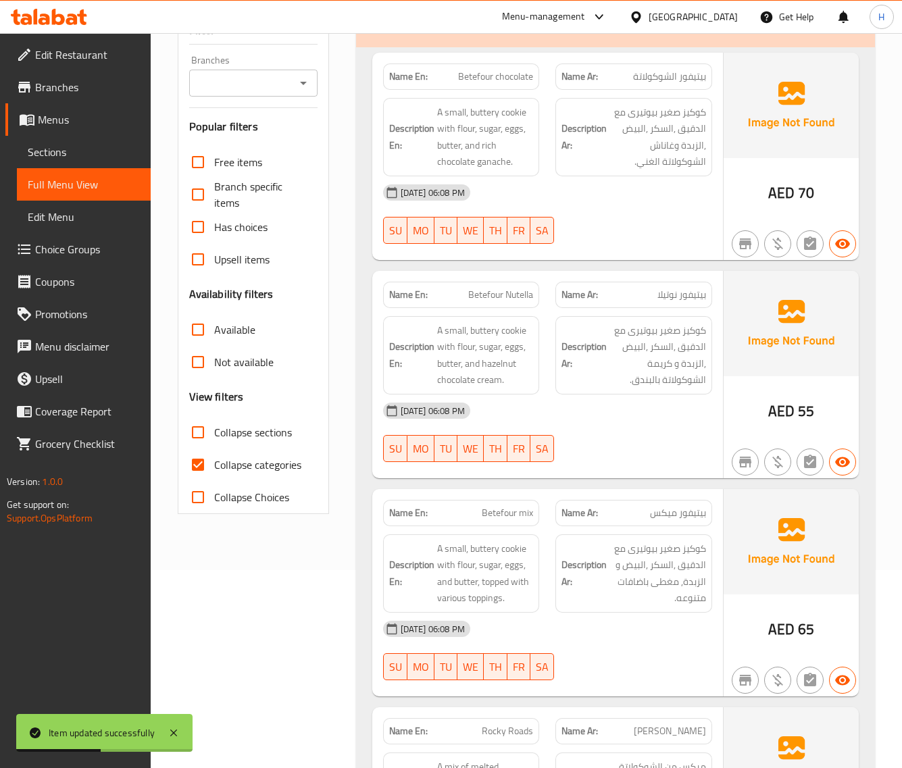
scroll to position [281, 0]
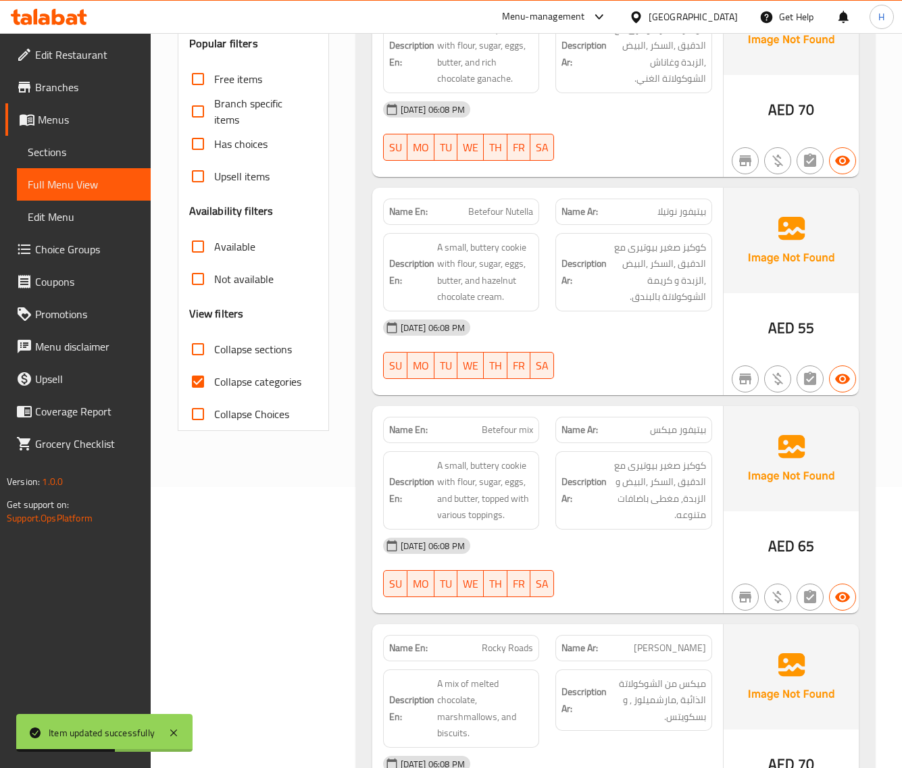
click at [218, 382] on span "Collapse categories" at bounding box center [257, 382] width 87 height 16
click at [214, 382] on input "Collapse categories" at bounding box center [198, 382] width 32 height 32
checkbox input "false"
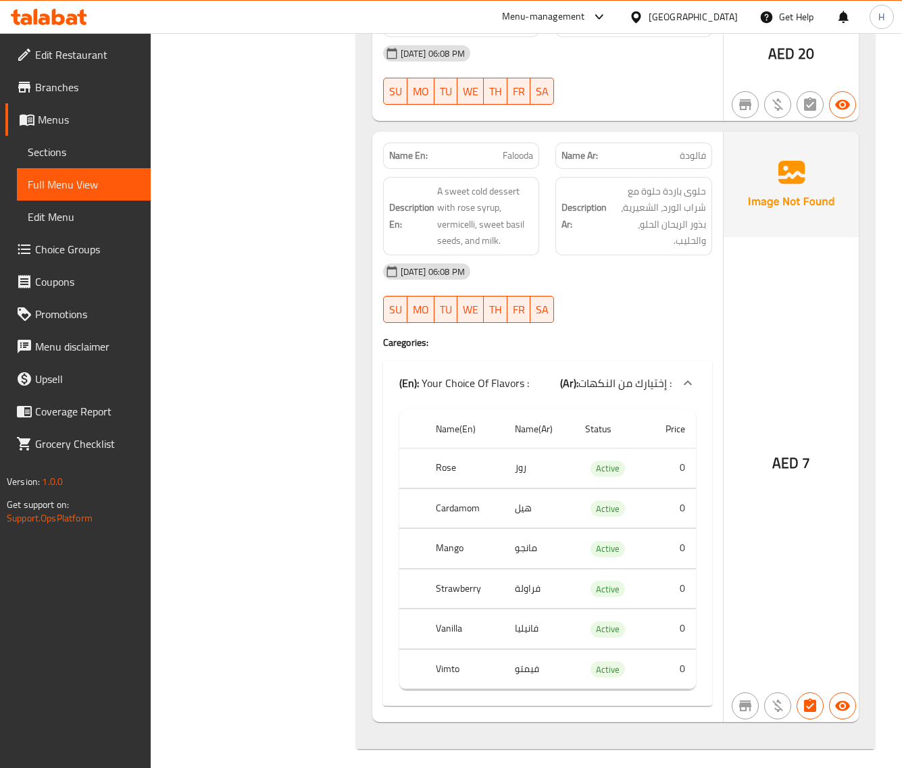
scroll to position [4186, 0]
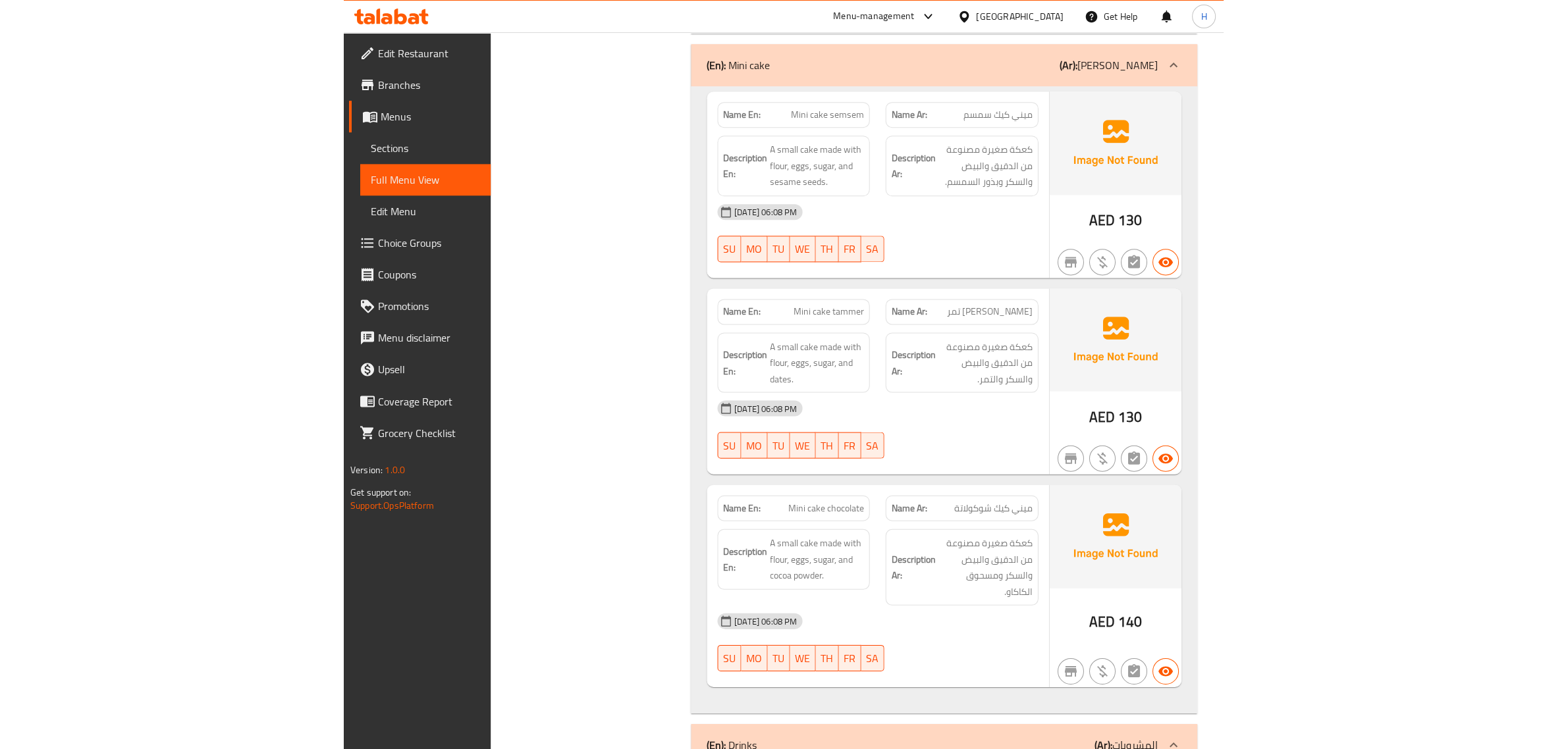
scroll to position [3126, 0]
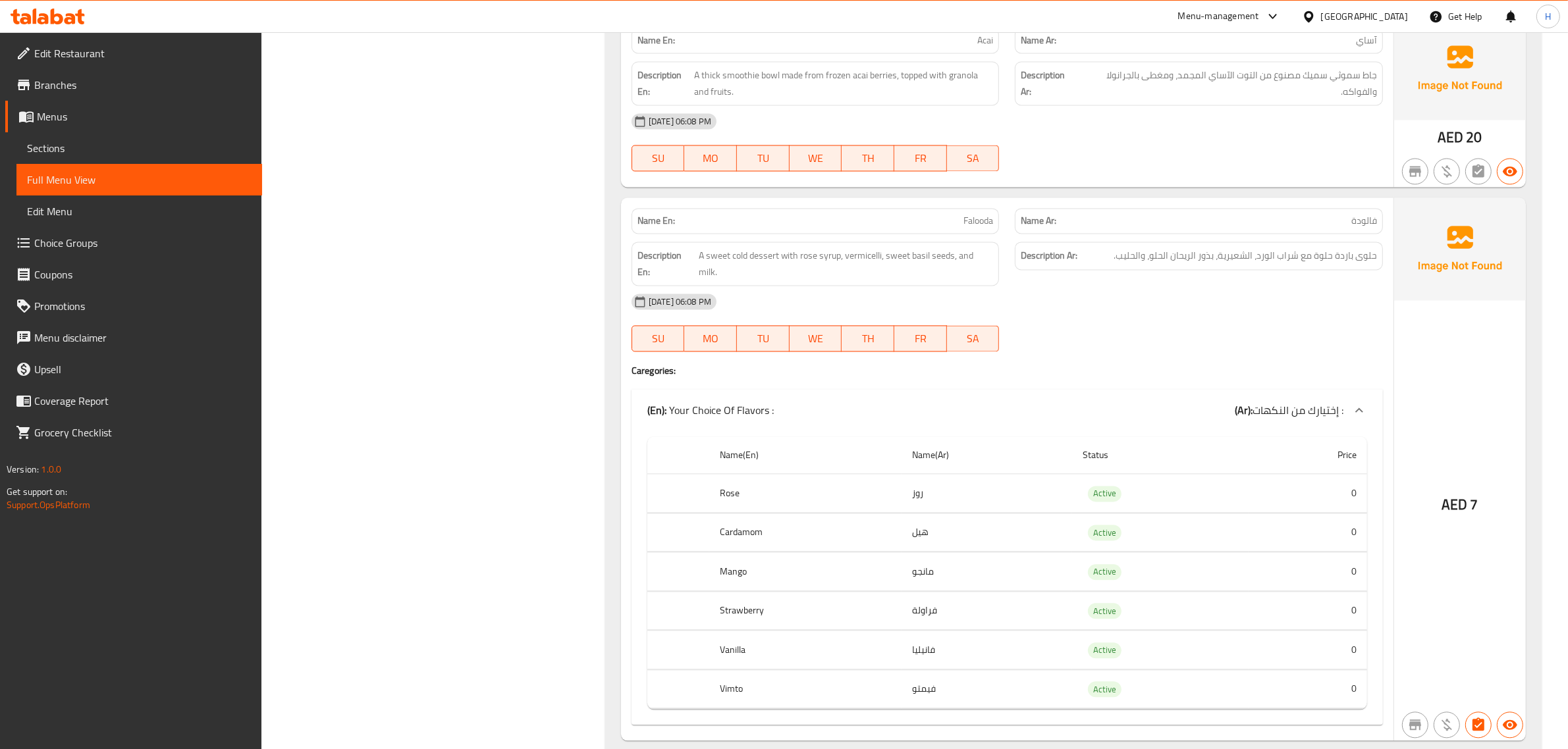
scroll to position [3341, 0]
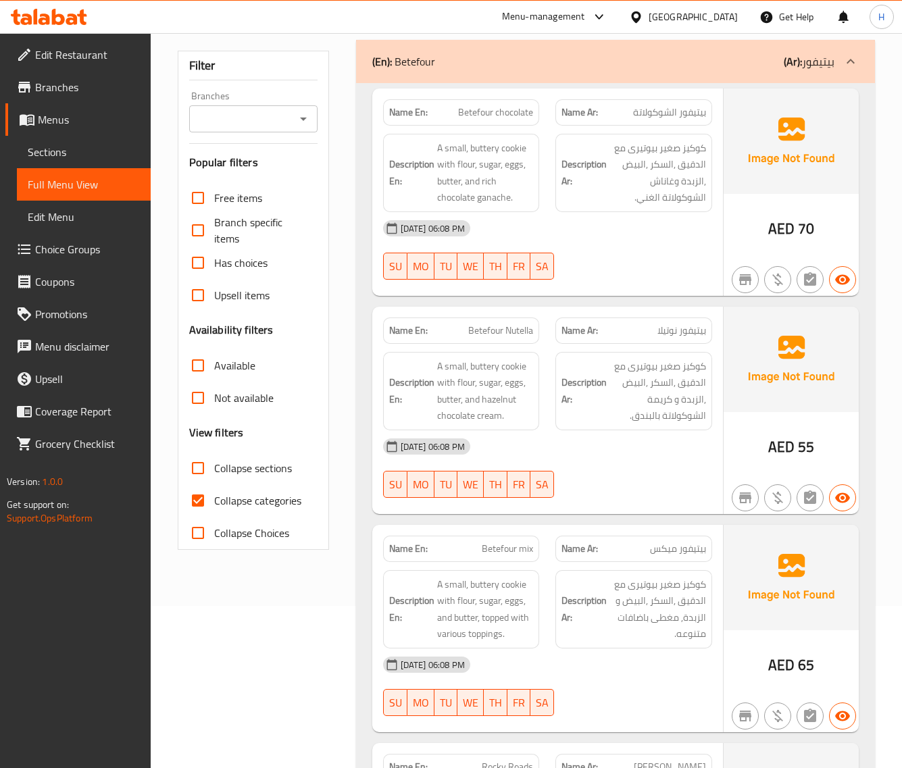
scroll to position [169, 0]
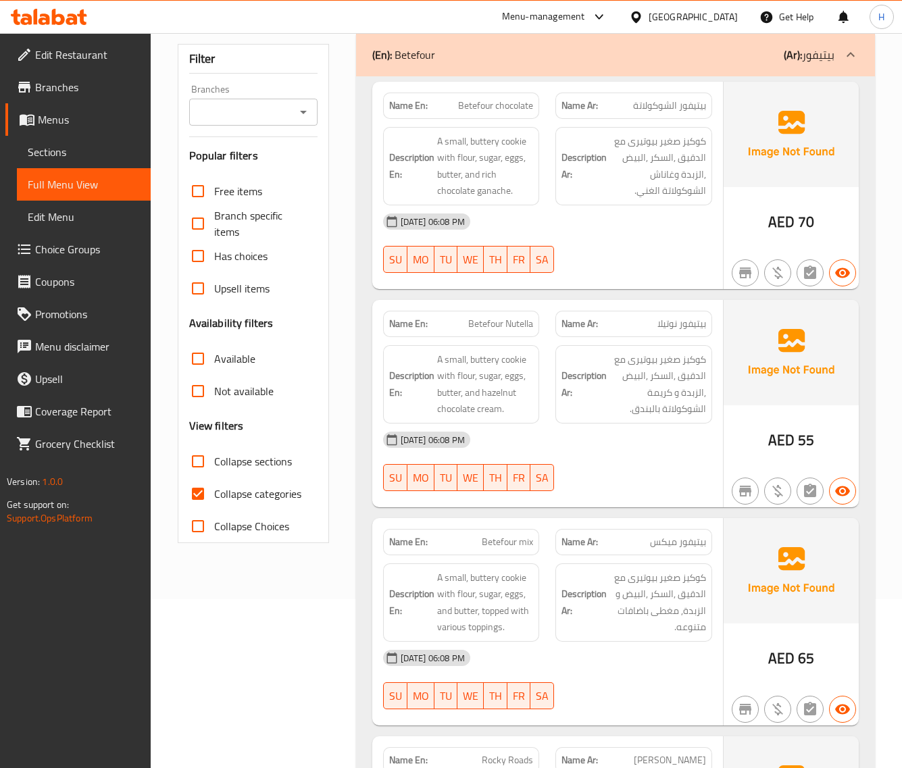
click at [240, 497] on span "Collapse categories" at bounding box center [257, 494] width 87 height 16
click at [214, 497] on input "Collapse categories" at bounding box center [198, 494] width 32 height 32
checkbox input "false"
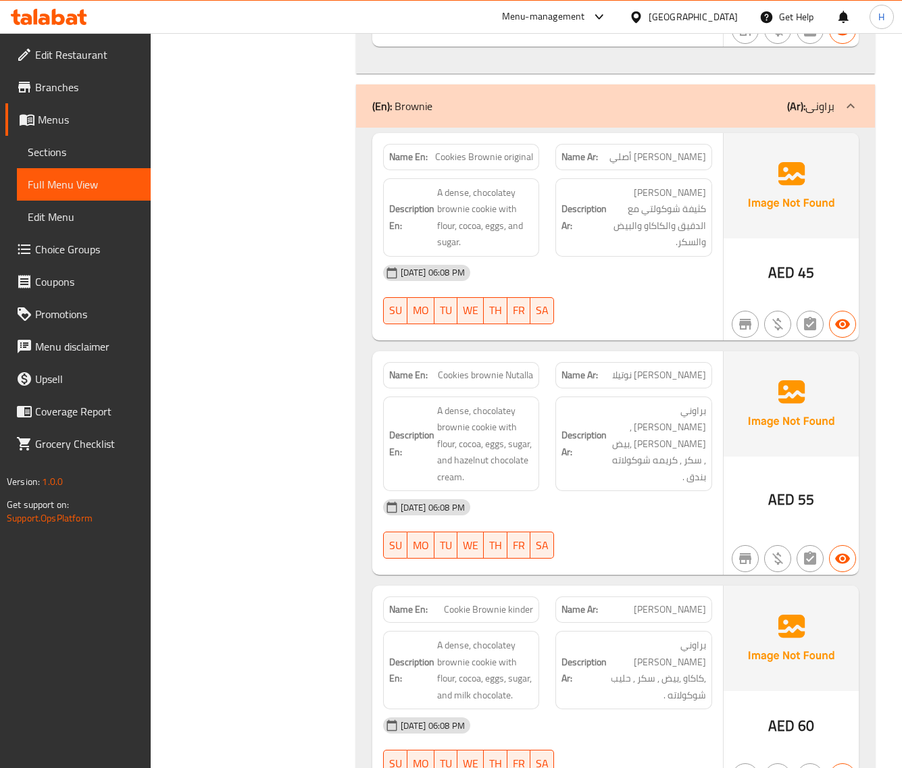
scroll to position [2414, 0]
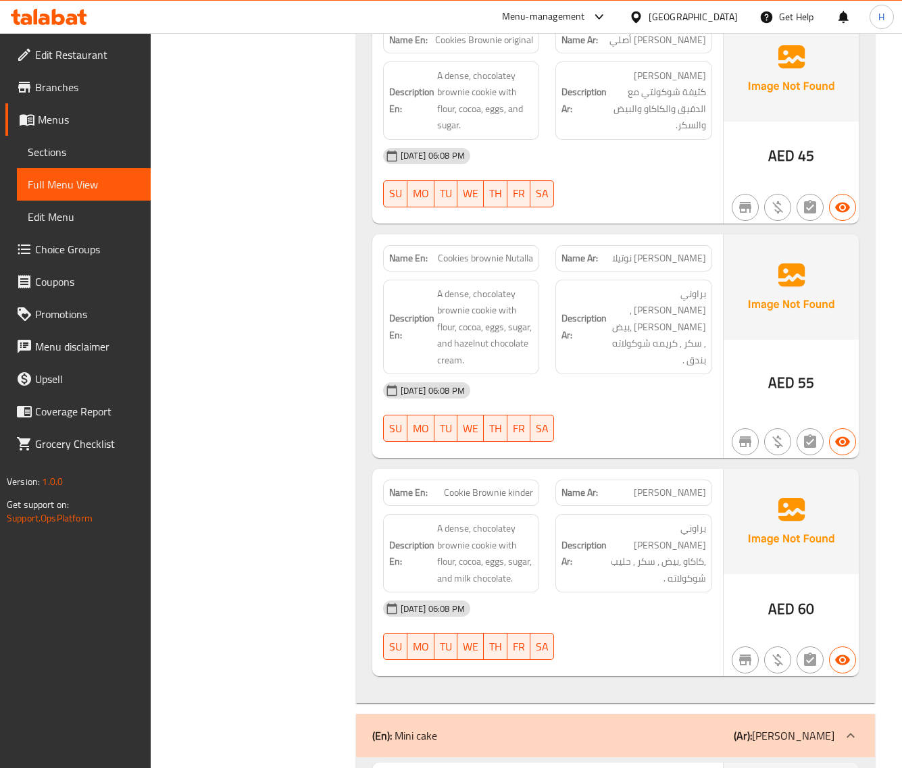
click at [498, 260] on span "Cookies brownie Nutalla" at bounding box center [485, 258] width 95 height 14
copy span "Cookies brownie Nutalla"
click at [497, 266] on span "Cookies brownie Nutalla" at bounding box center [485, 258] width 95 height 14
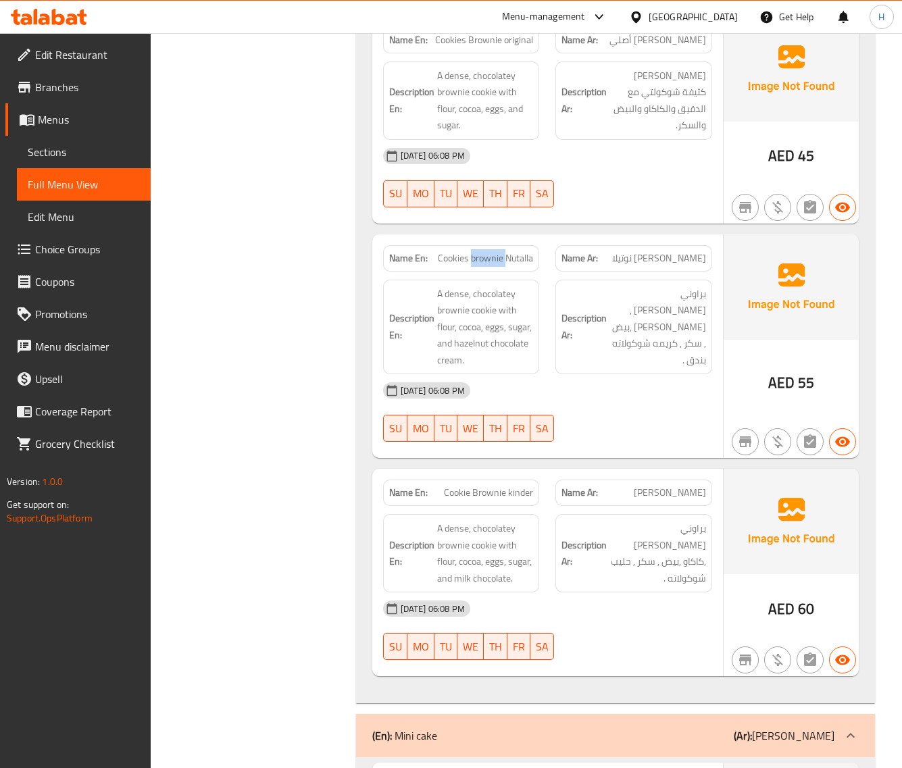
click at [497, 266] on span "Cookies brownie Nutalla" at bounding box center [485, 258] width 95 height 14
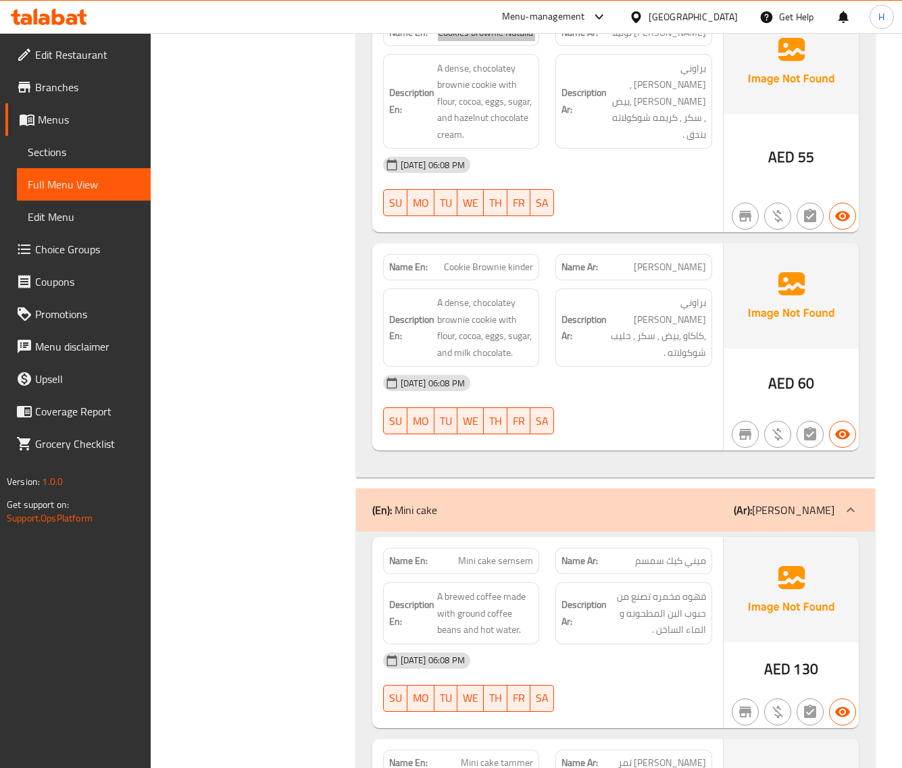
scroll to position [2697, 0]
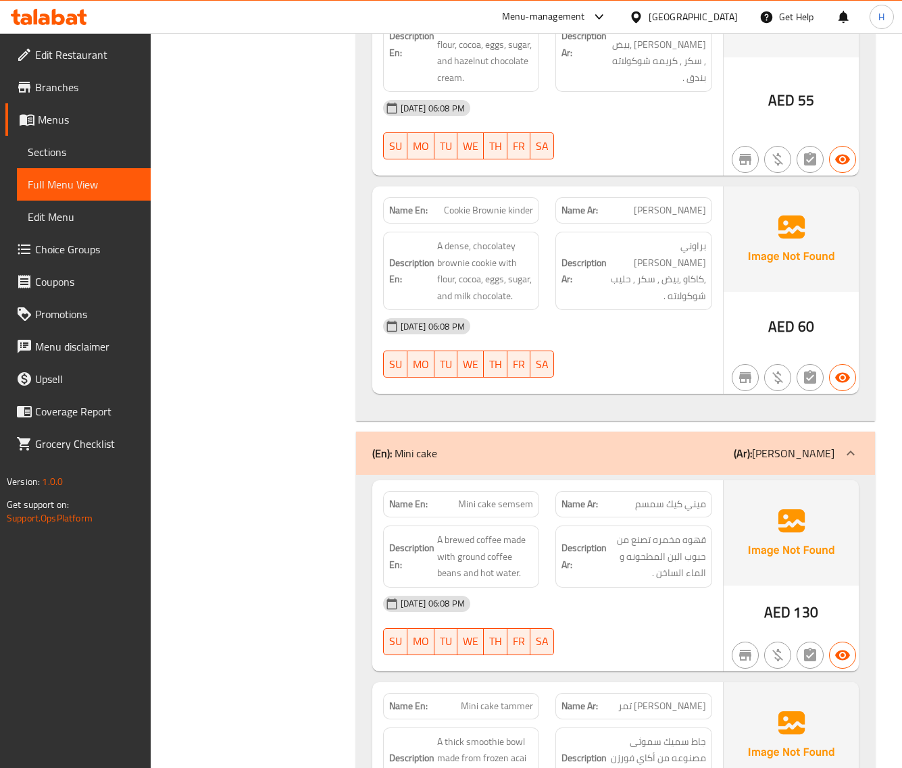
click at [505, 218] on span "Cookie Brownie kinder" at bounding box center [488, 210] width 89 height 14
copy span "Cookie Brownie kinder"
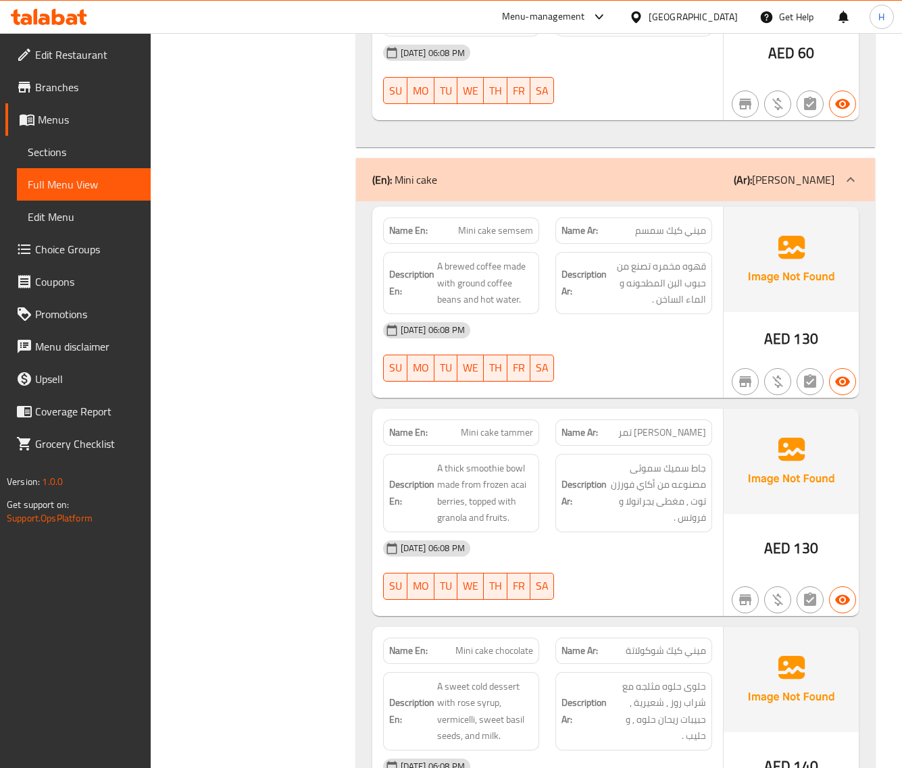
scroll to position [2978, 0]
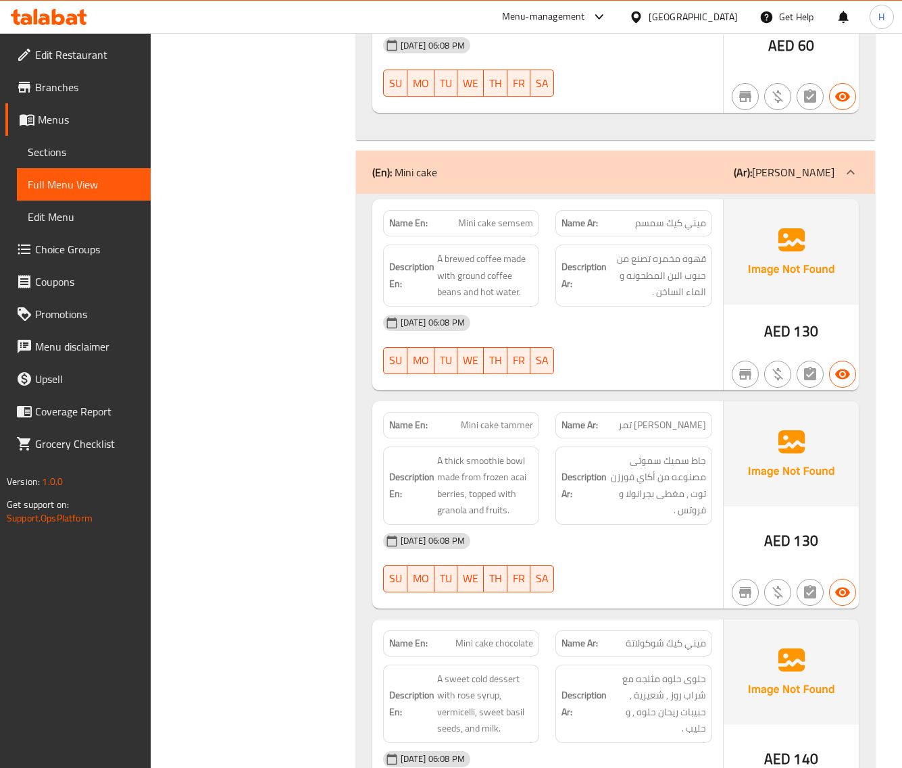
click at [516, 225] on span "Mini cake semsem" at bounding box center [495, 223] width 75 height 14
copy span "Mini cake semsem"
click at [510, 230] on span "Mini cake semsem" at bounding box center [495, 223] width 75 height 14
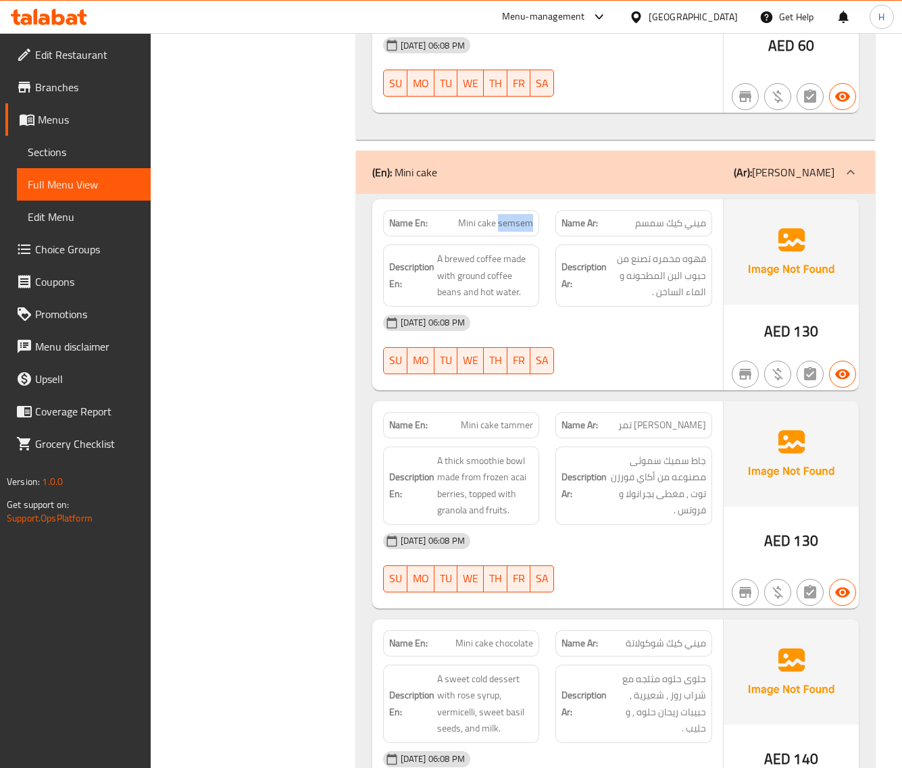
click at [510, 230] on span "Mini cake semsem" at bounding box center [495, 223] width 75 height 14
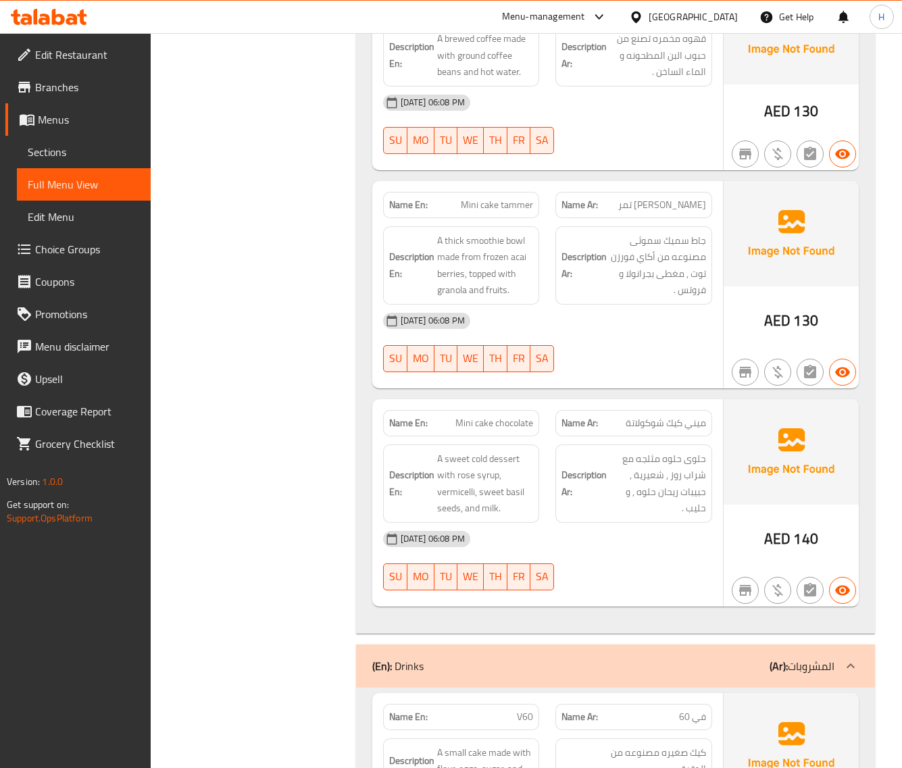
scroll to position [3203, 0]
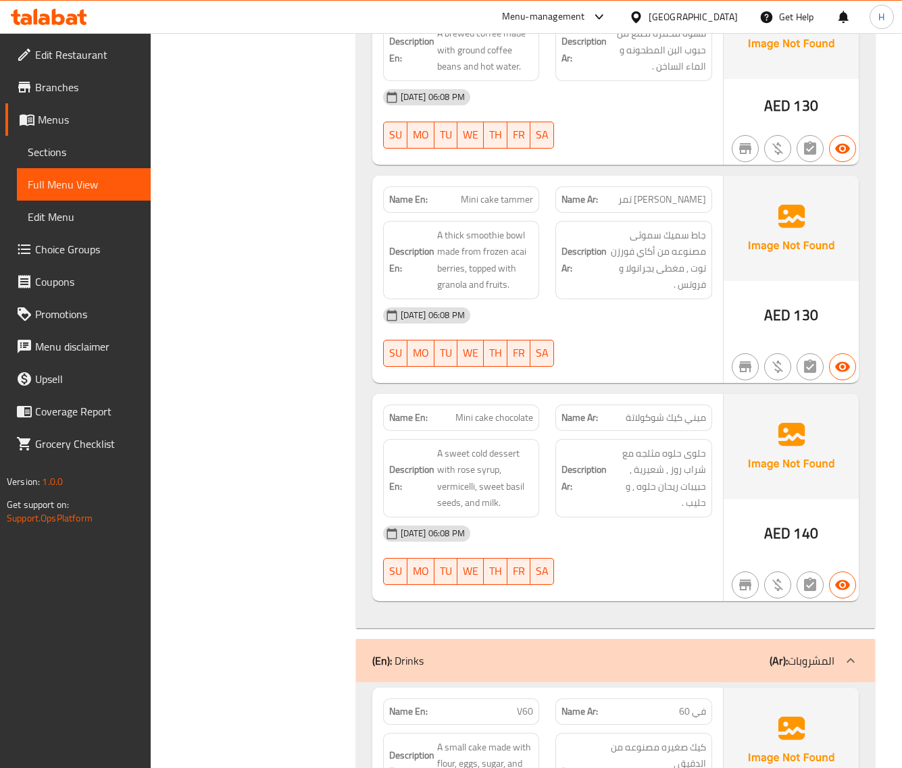
click at [524, 207] on span "Mini cake tammer" at bounding box center [497, 200] width 72 height 14
copy span "Mini cake tammer"
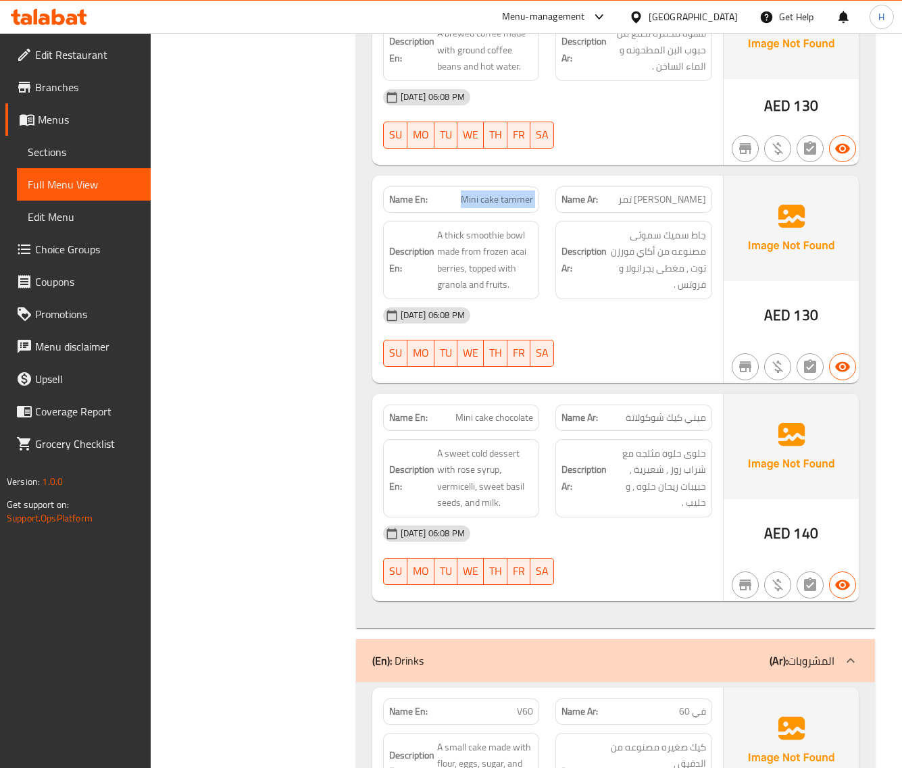
click at [481, 425] on span "Mini cake chocolate" at bounding box center [494, 418] width 78 height 14
copy span "Mini cake chocolate"
click at [505, 425] on span "Mini cake chocolate" at bounding box center [494, 418] width 78 height 14
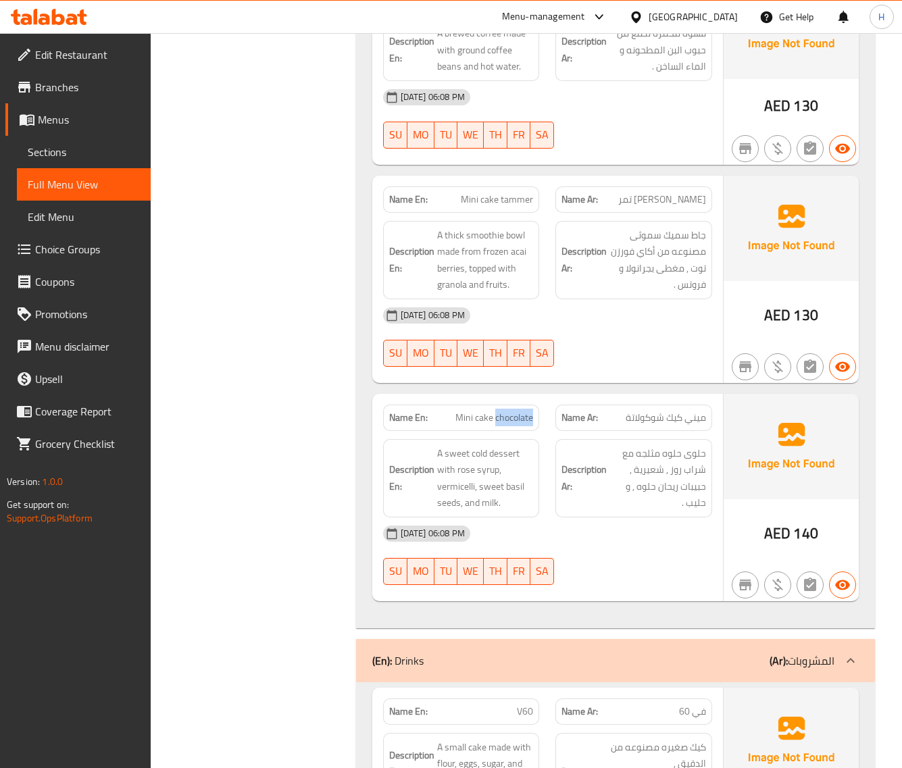
click at [505, 425] on span "Mini cake chocolate" at bounding box center [494, 418] width 78 height 14
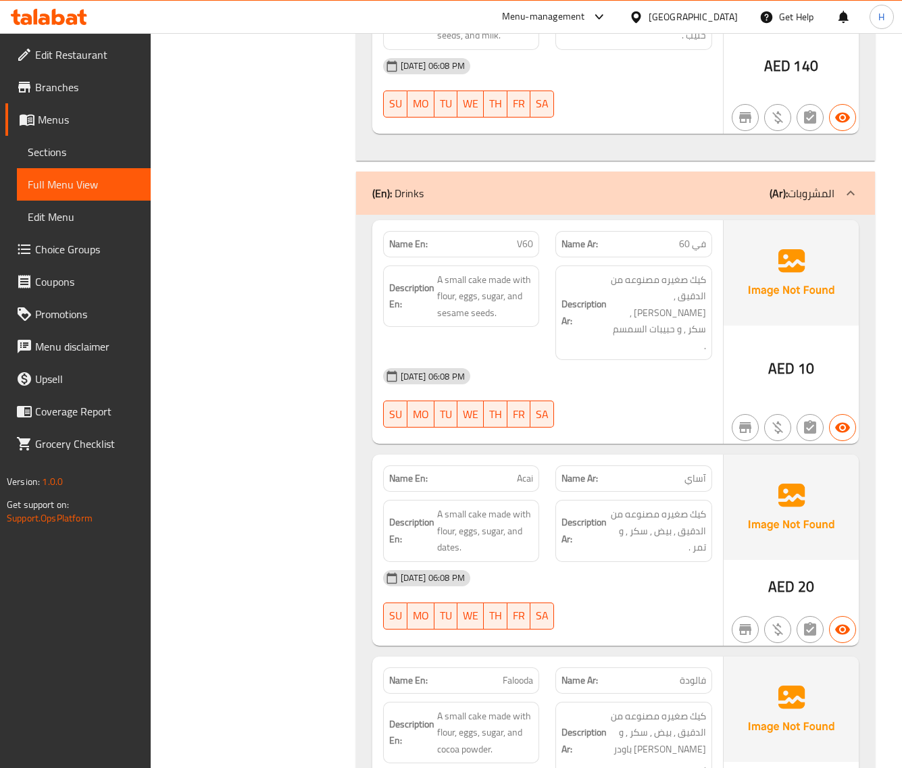
scroll to position [3653, 0]
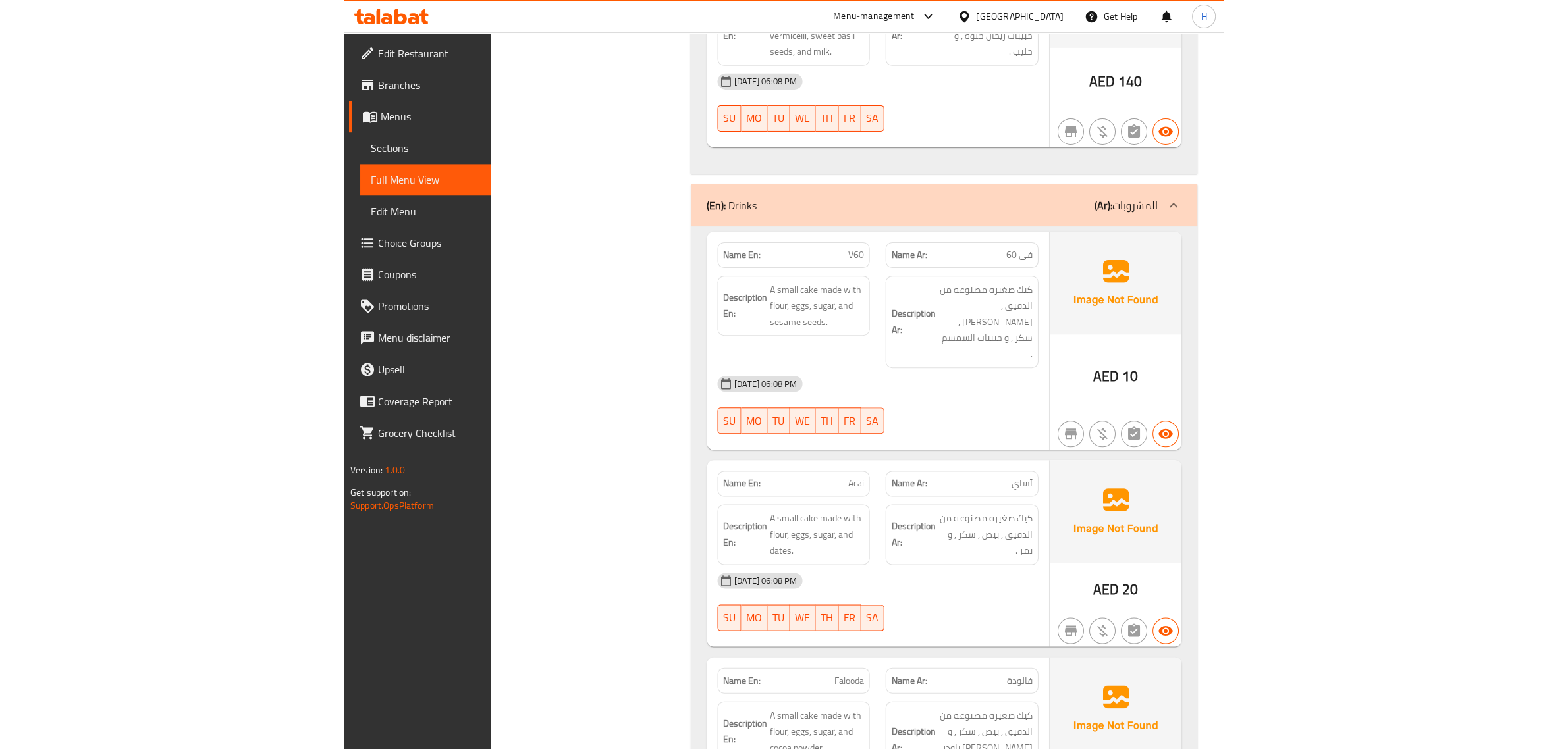
scroll to position [3396, 0]
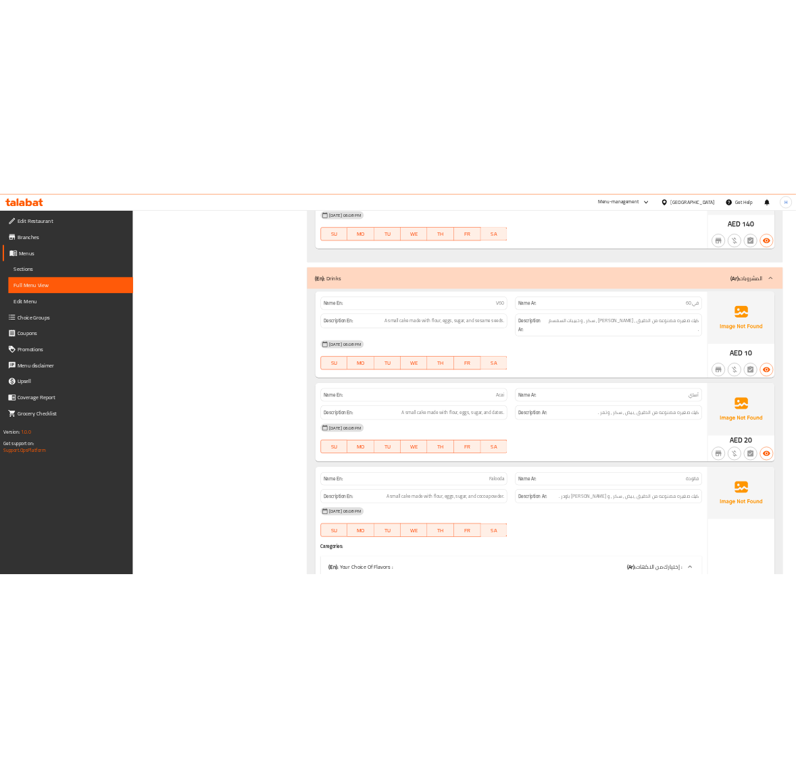
scroll to position [3149, 0]
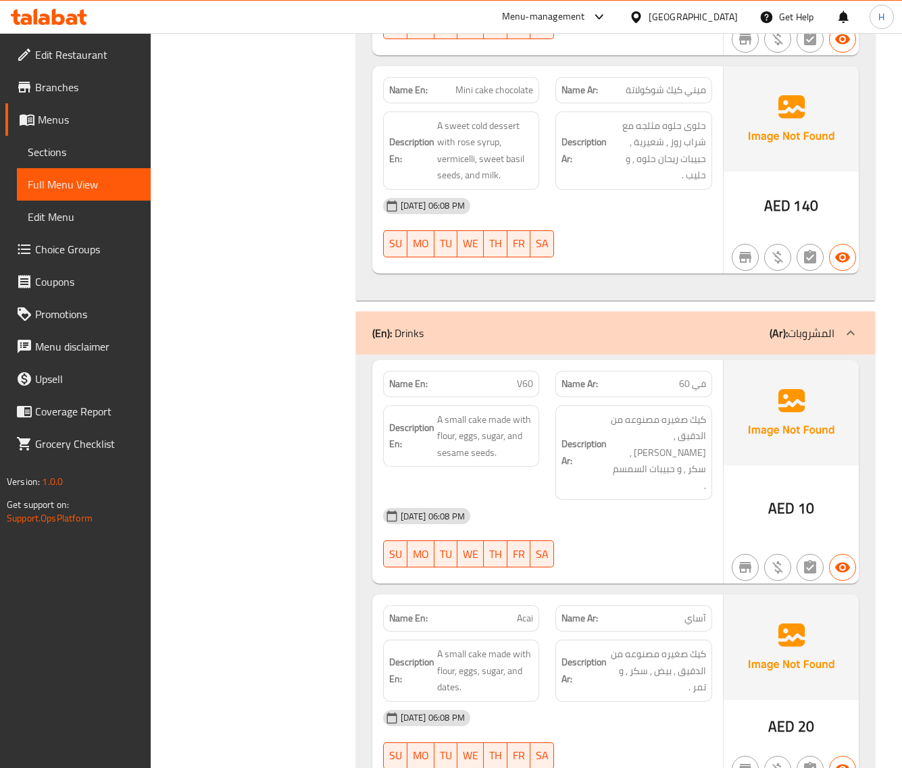
scroll to position [3544, 0]
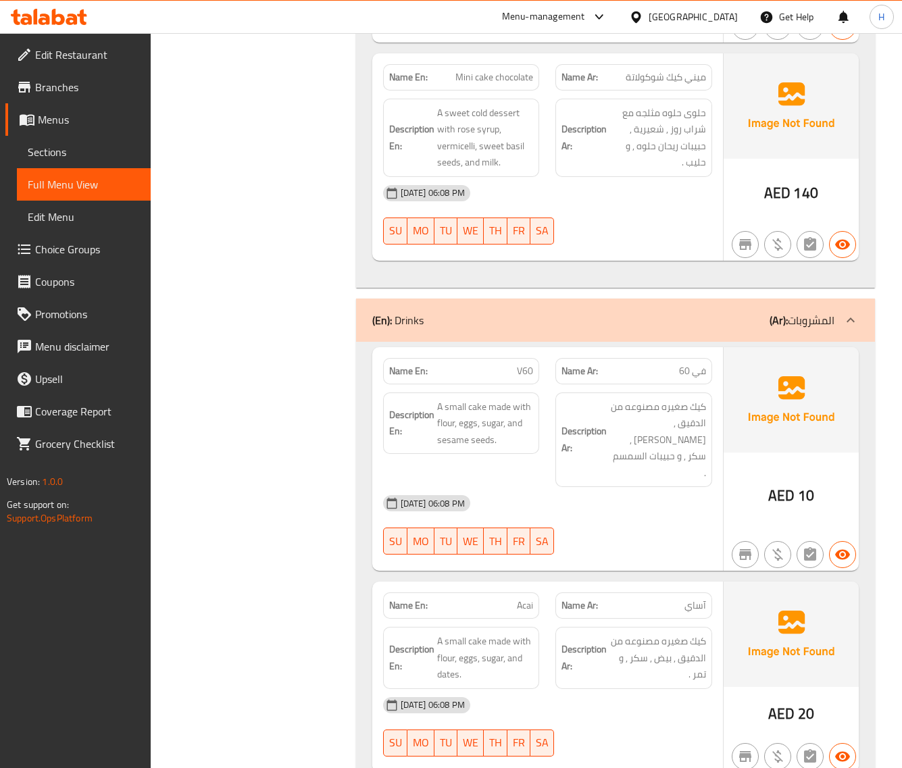
click at [527, 378] on span "V60" at bounding box center [525, 371] width 16 height 14
copy span "V60"
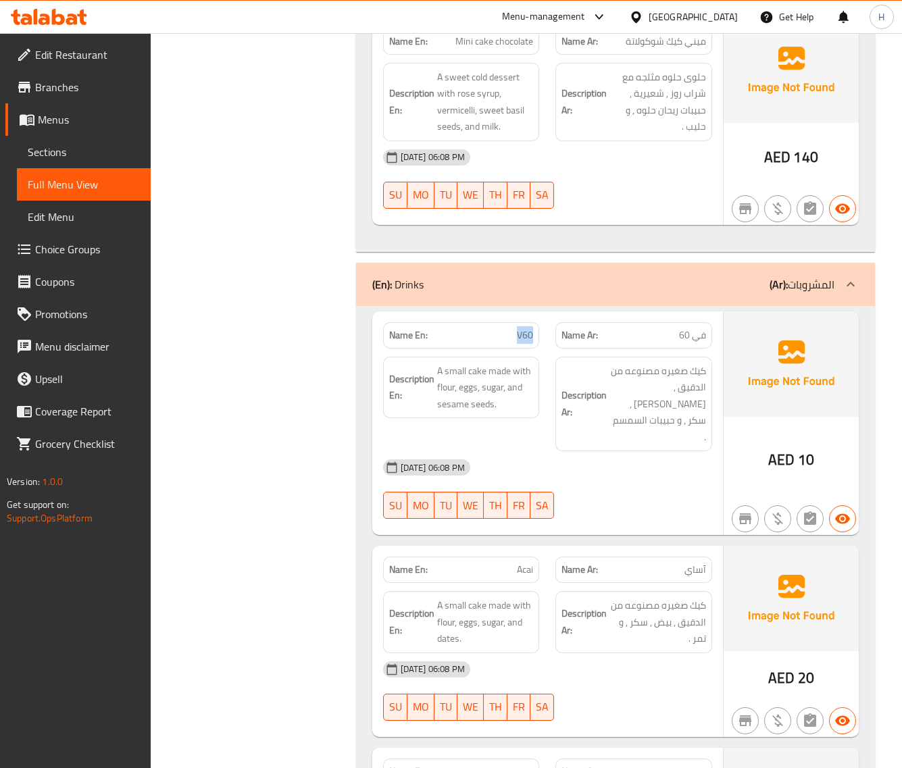
scroll to position [3599, 0]
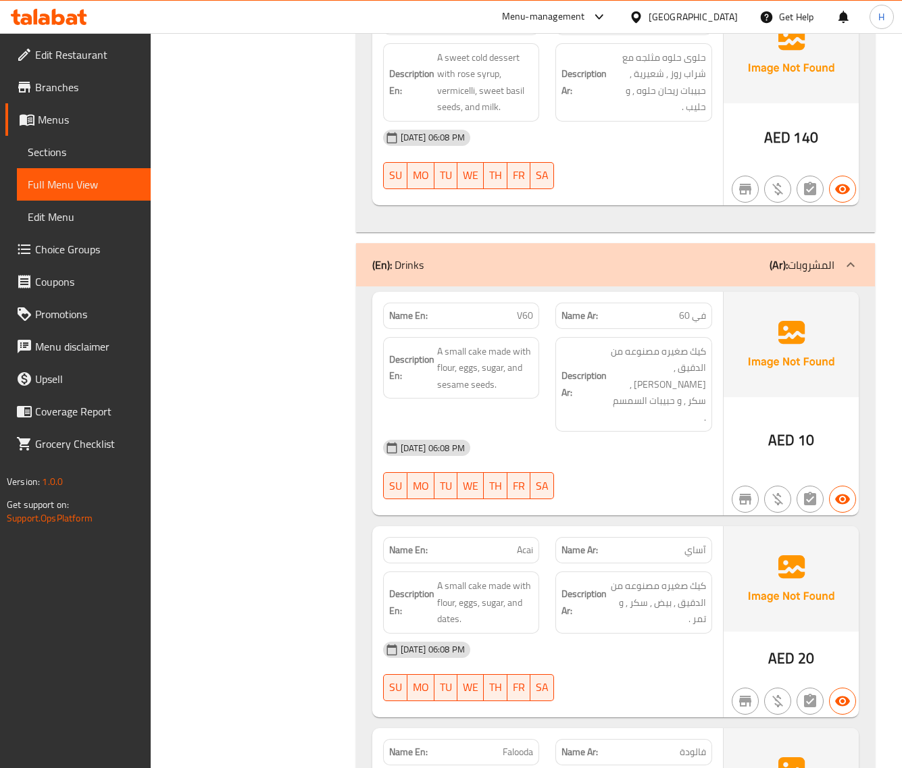
click at [527, 543] on span "Acai" at bounding box center [525, 550] width 16 height 14
copy span "Acai"
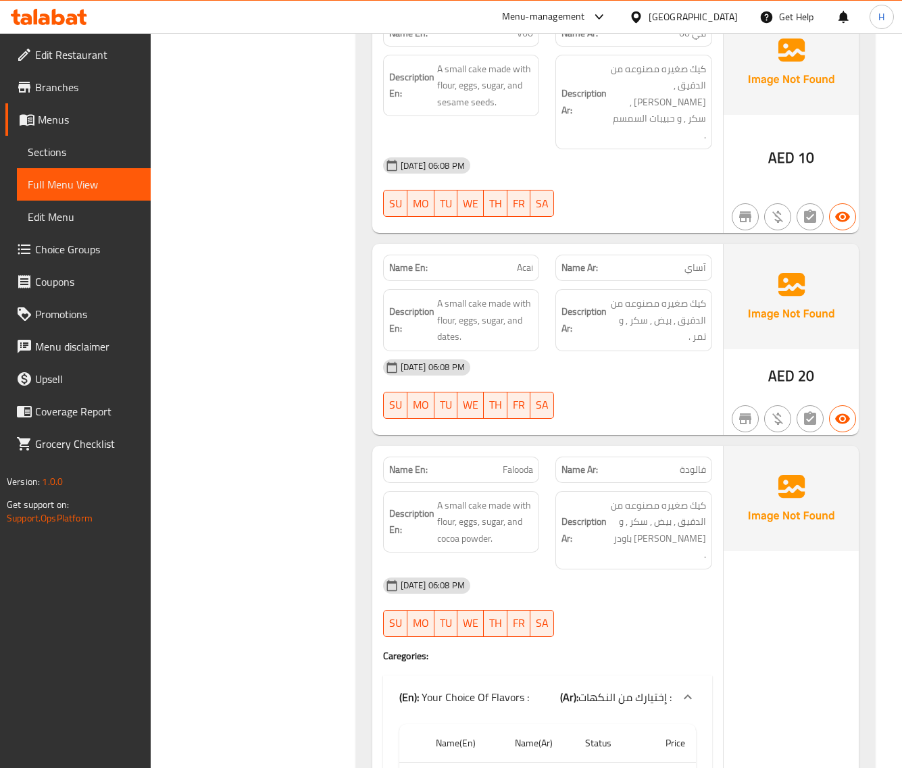
scroll to position [3994, 0]
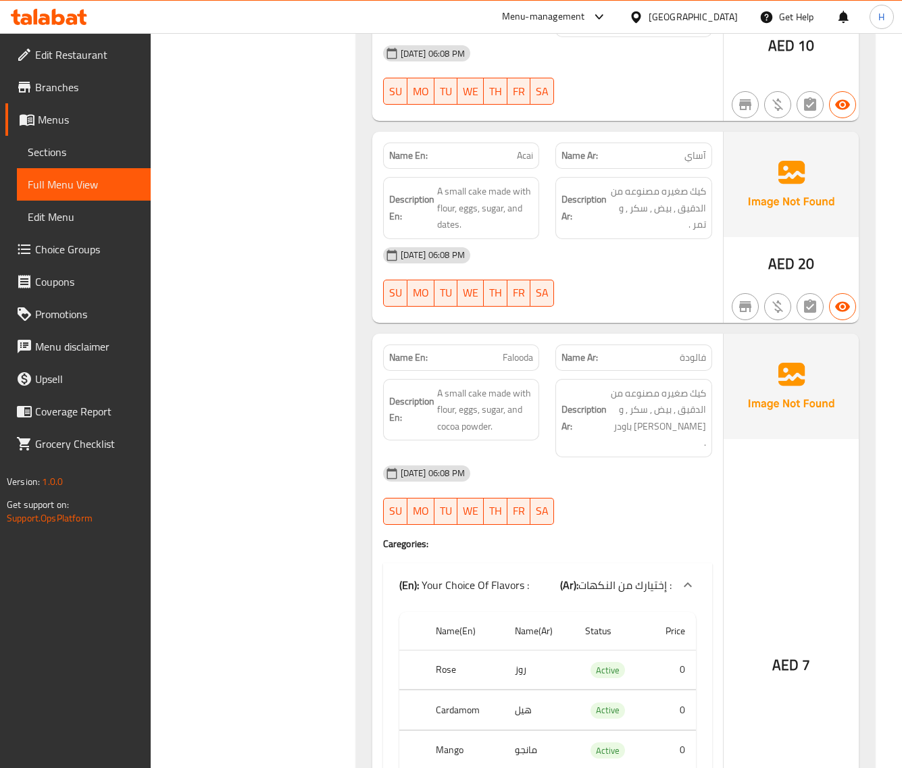
click at [526, 351] on span "Falooda" at bounding box center [518, 358] width 30 height 14
copy span "Falooda"
